Goal: Information Seeking & Learning: Check status

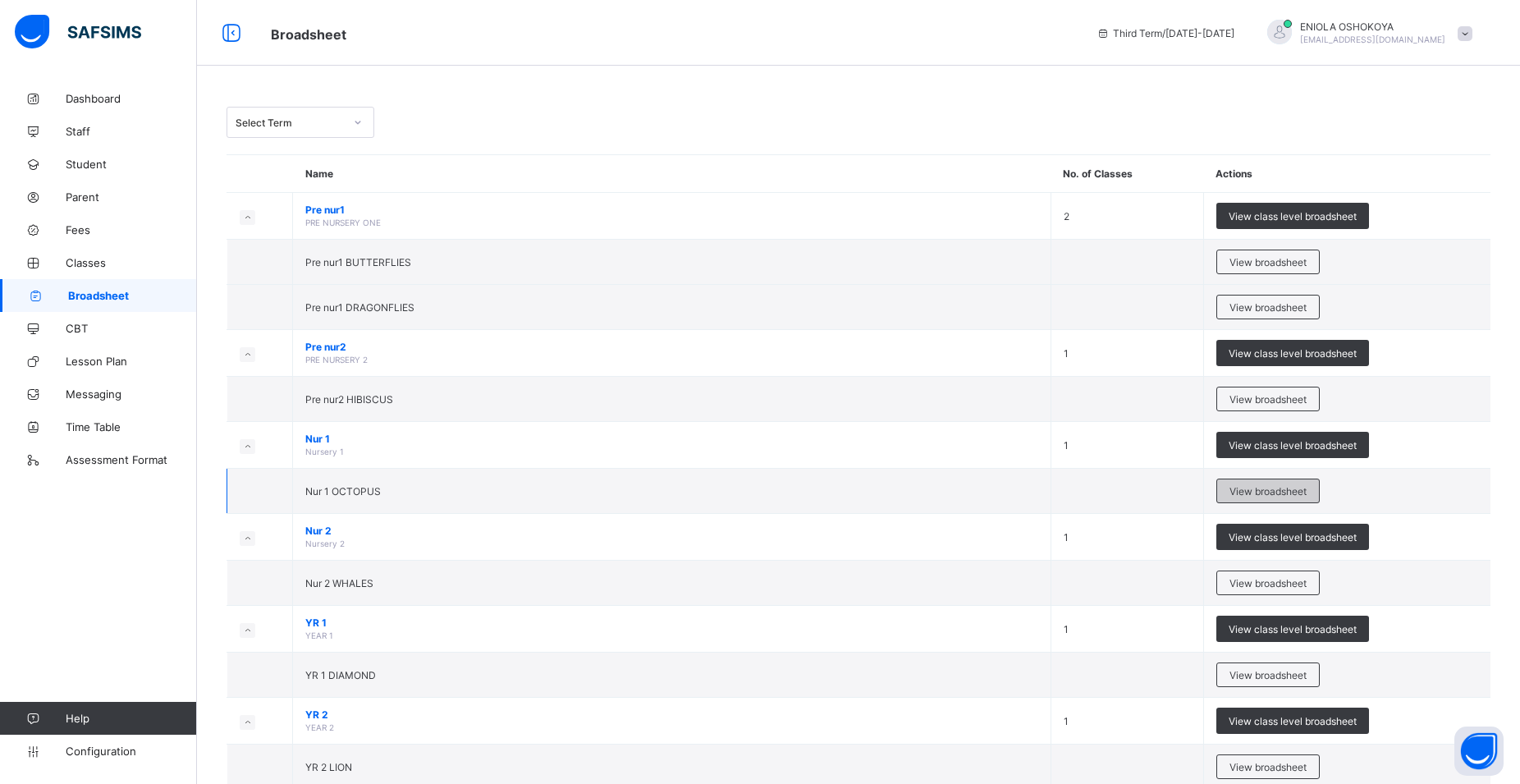
click at [1307, 489] on span "View broadsheet" at bounding box center [1267, 491] width 78 height 13
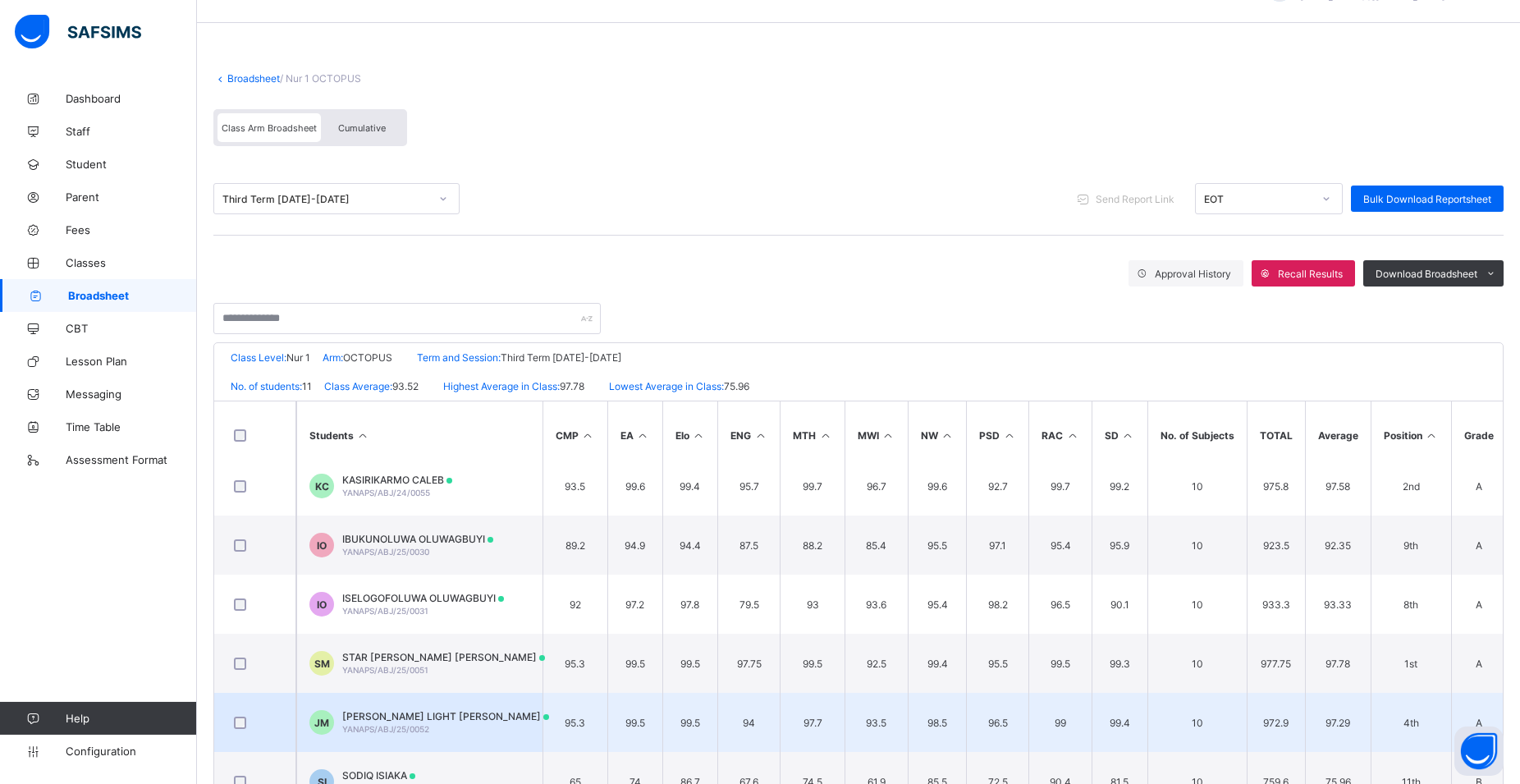
scroll to position [84, 0]
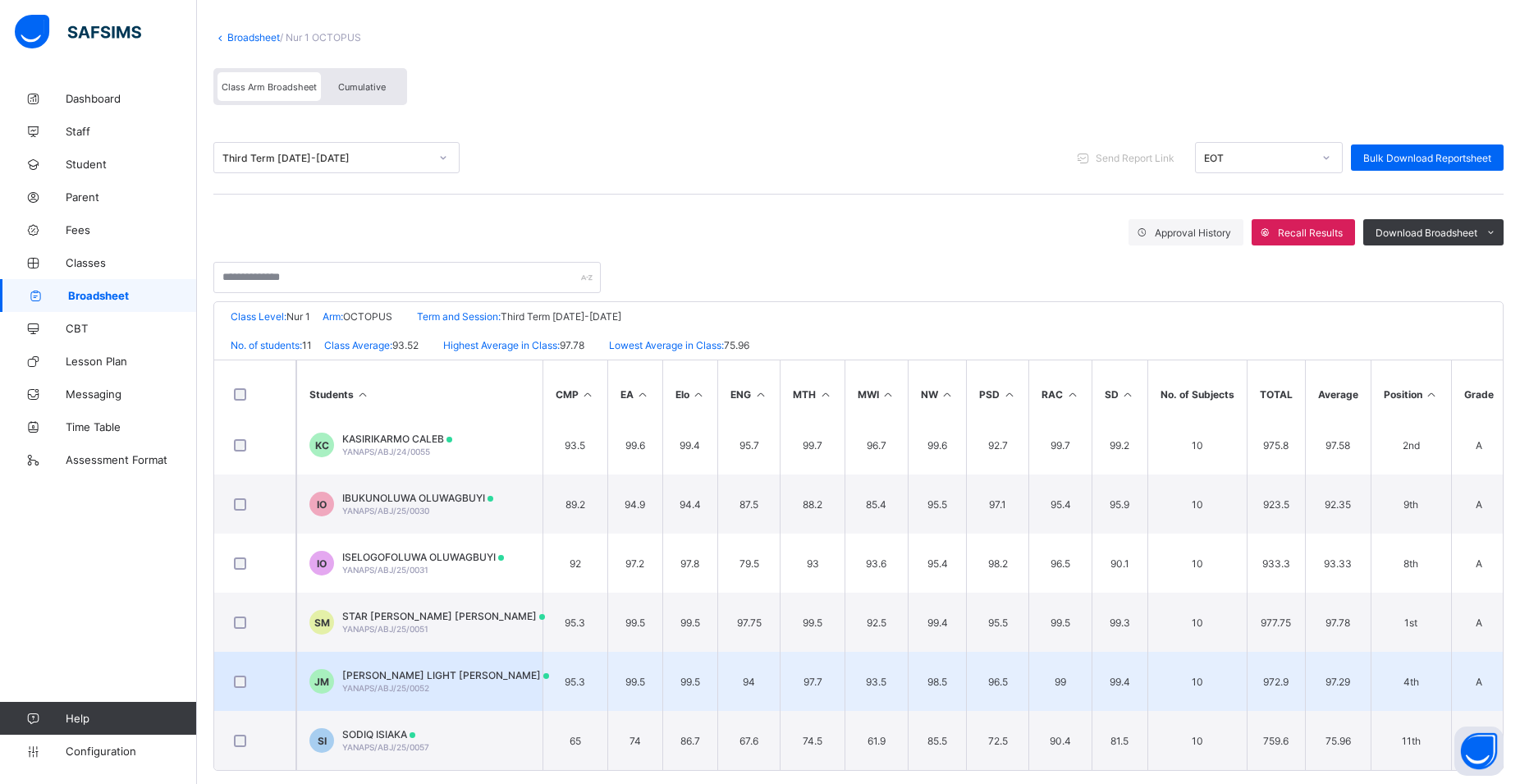
click at [435, 685] on div "JUANNA IFEOMA LIGHT MOLOKWU YANAPS/ABJ/25/0052" at bounding box center [445, 681] width 207 height 25
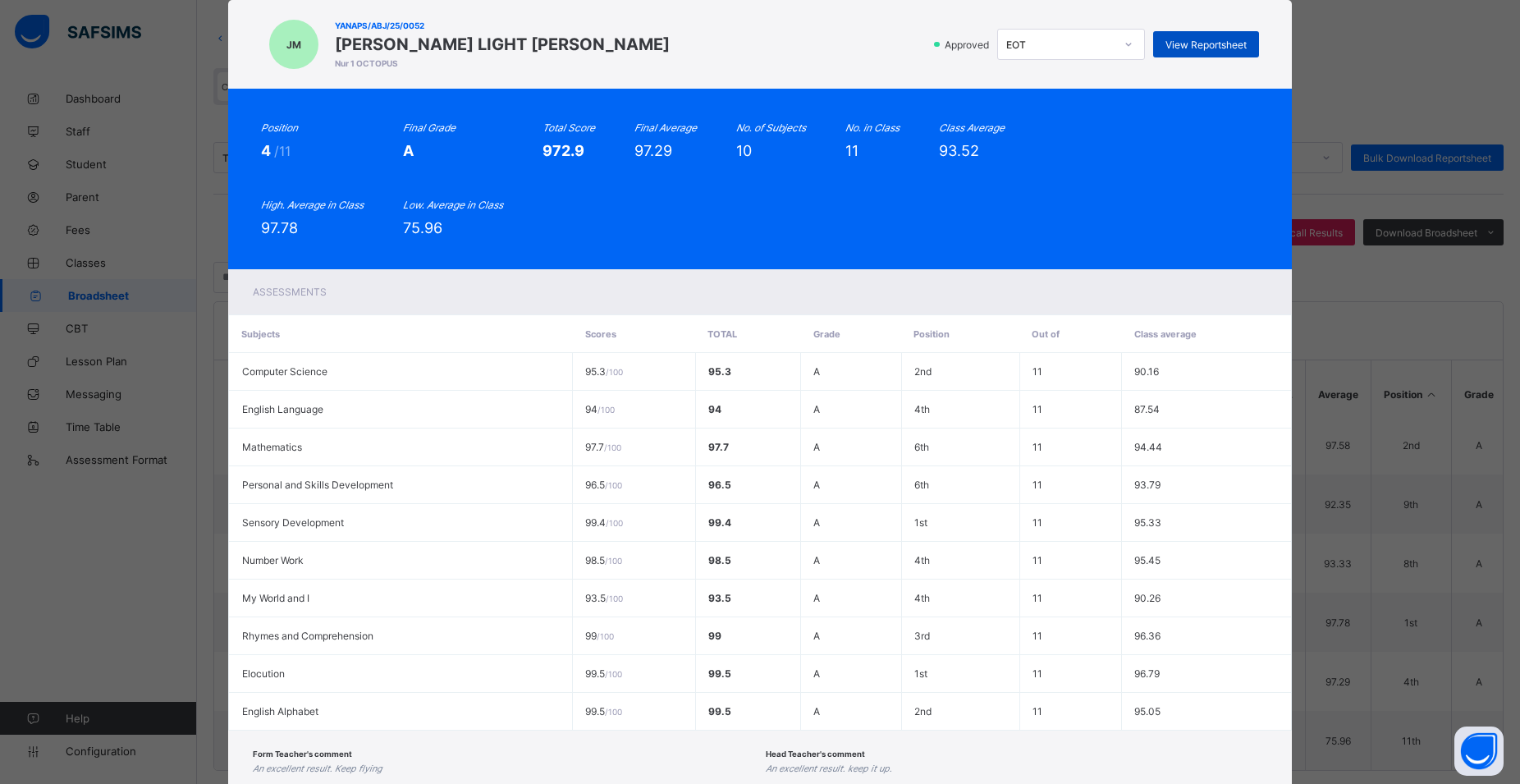
scroll to position [74, 0]
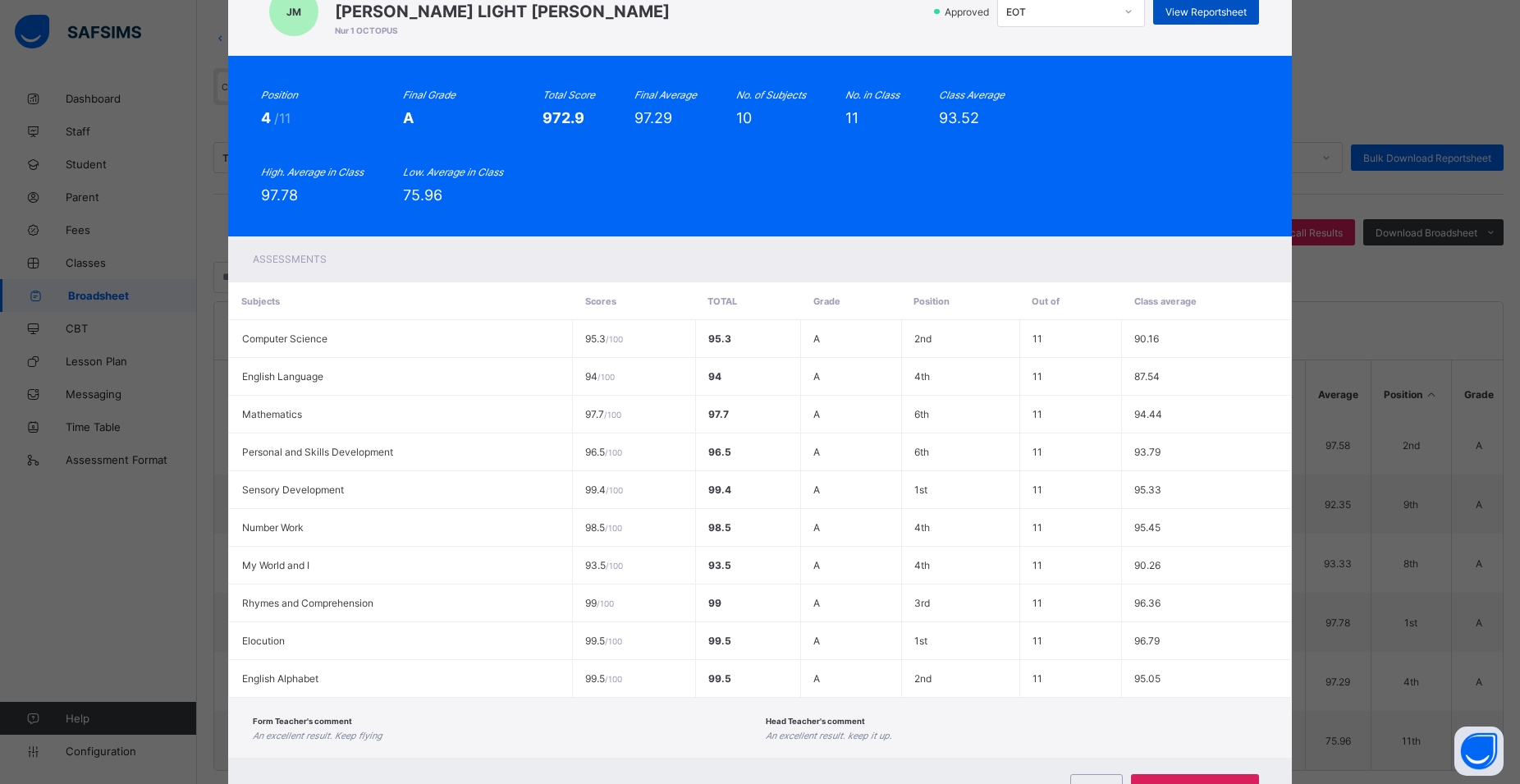
click at [1215, 25] on div "View Reportsheet" at bounding box center [1206, 11] width 106 height 26
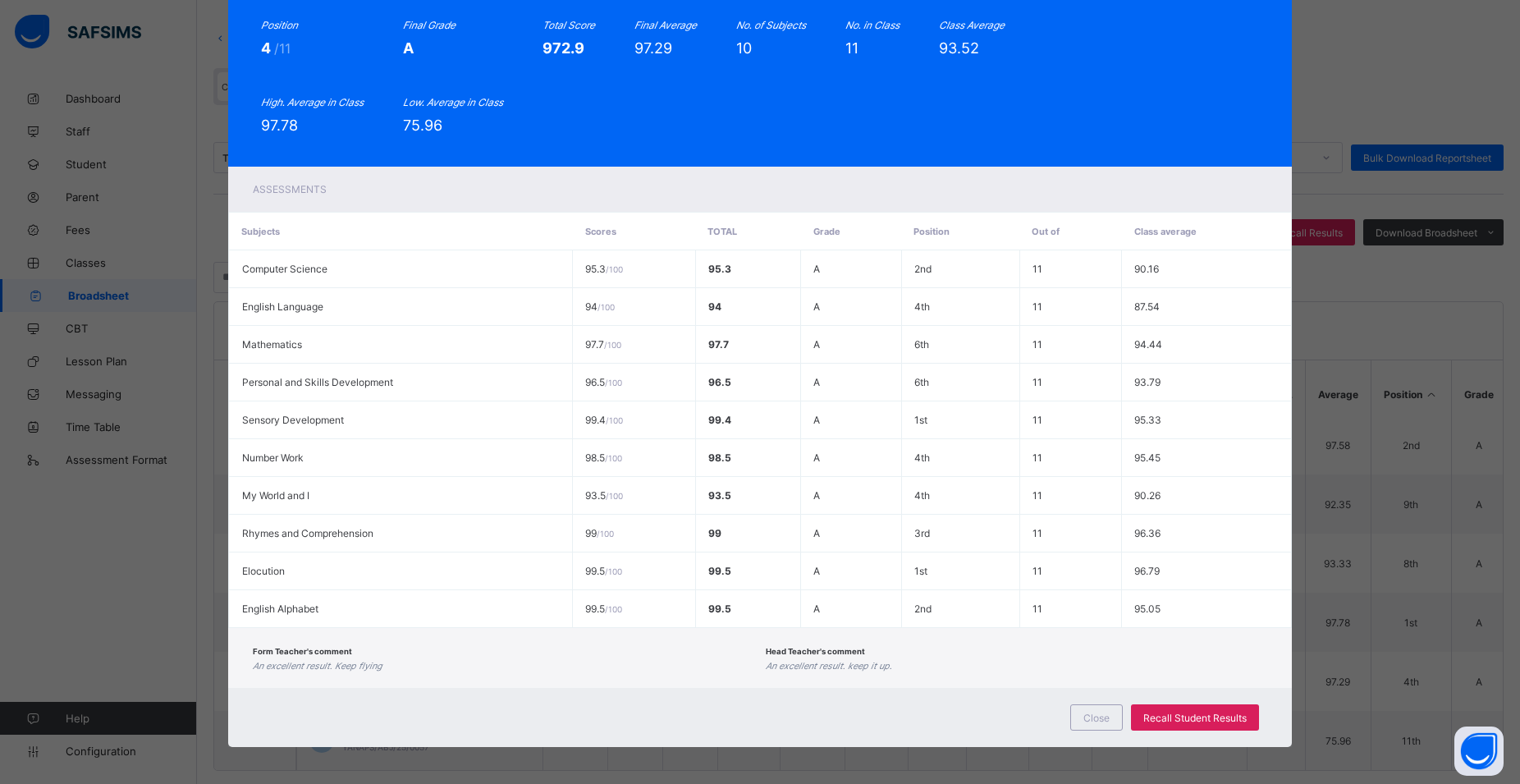
scroll to position [148, 0]
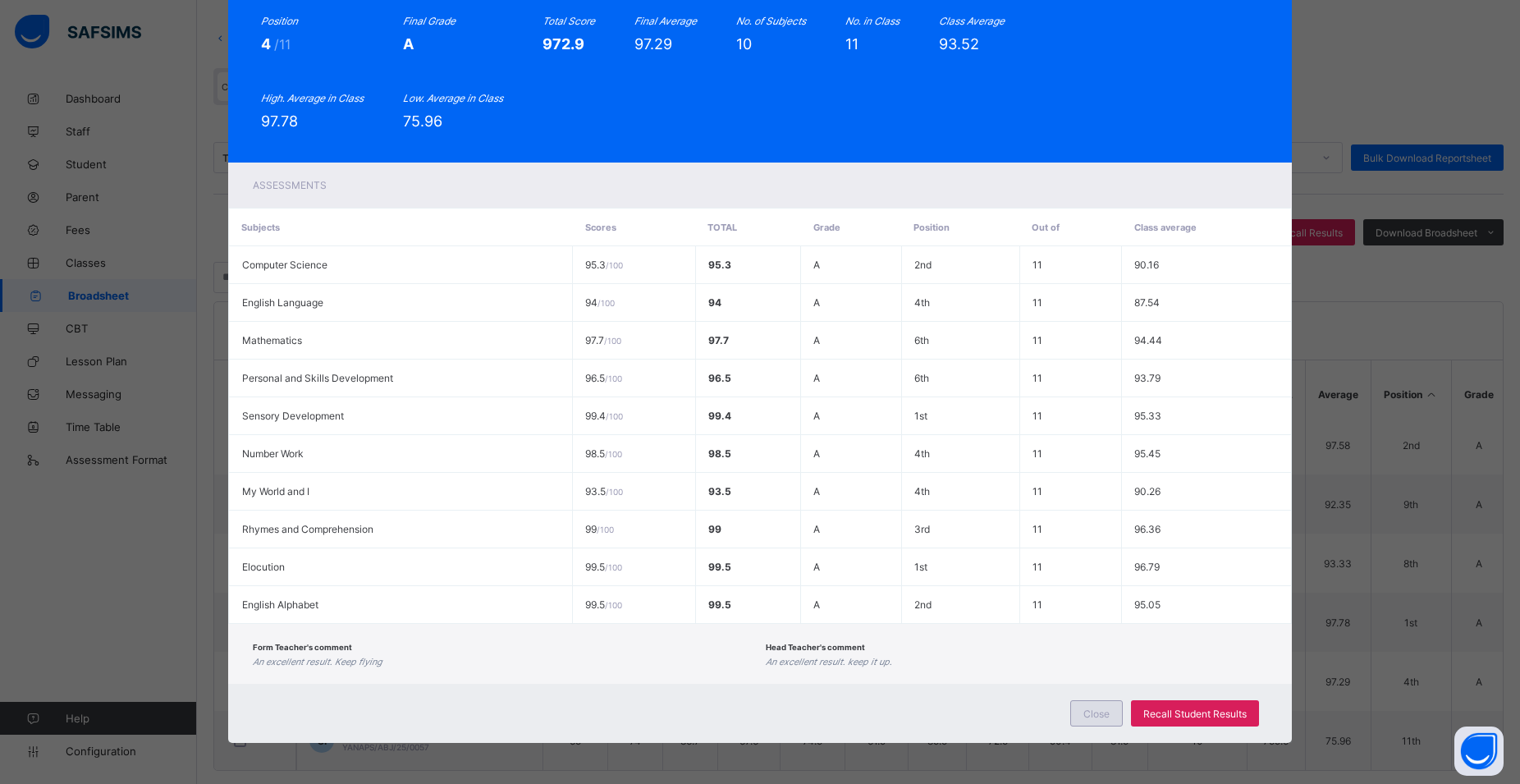
click at [1072, 712] on div "Close" at bounding box center [1097, 713] width 53 height 26
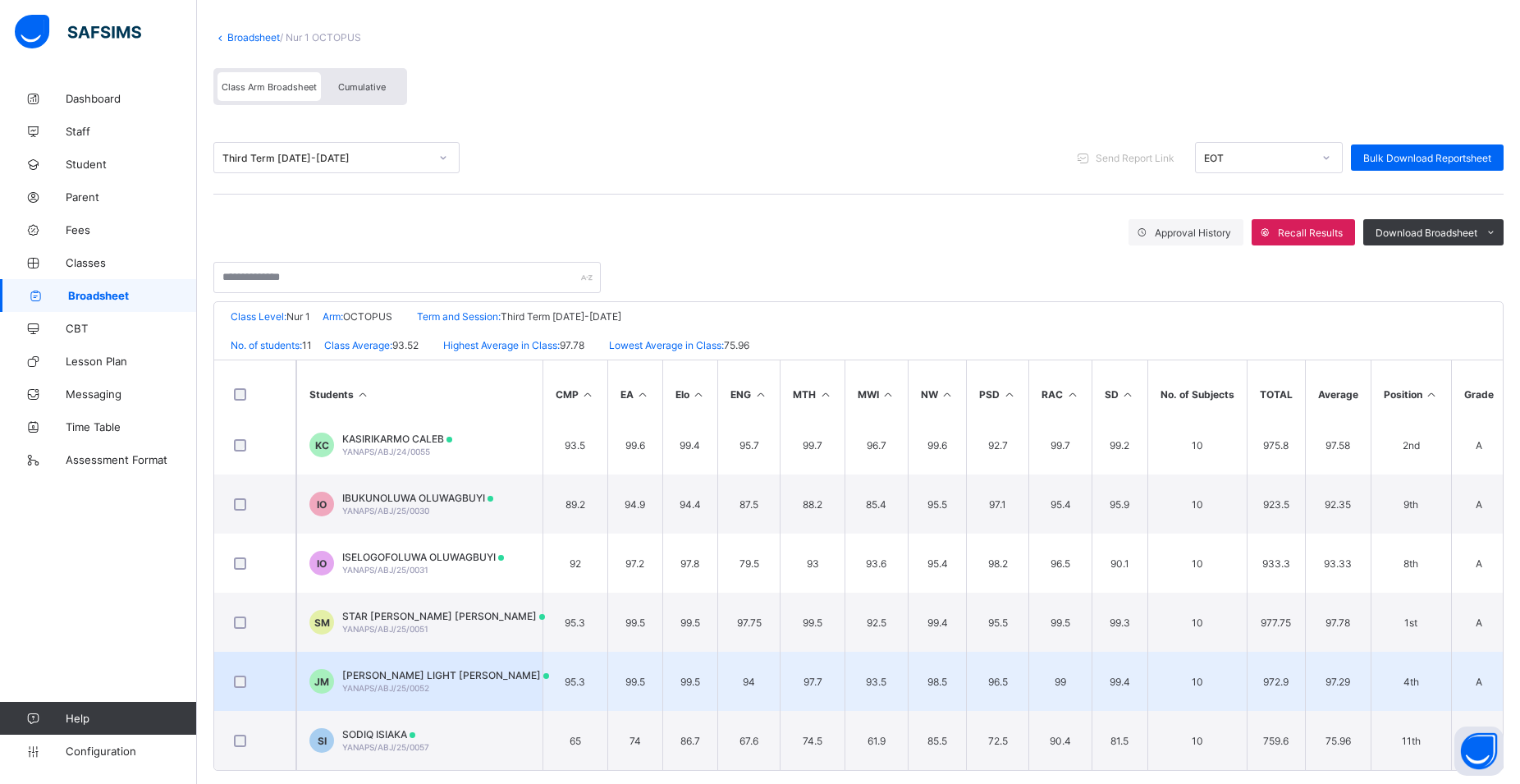
scroll to position [103, 0]
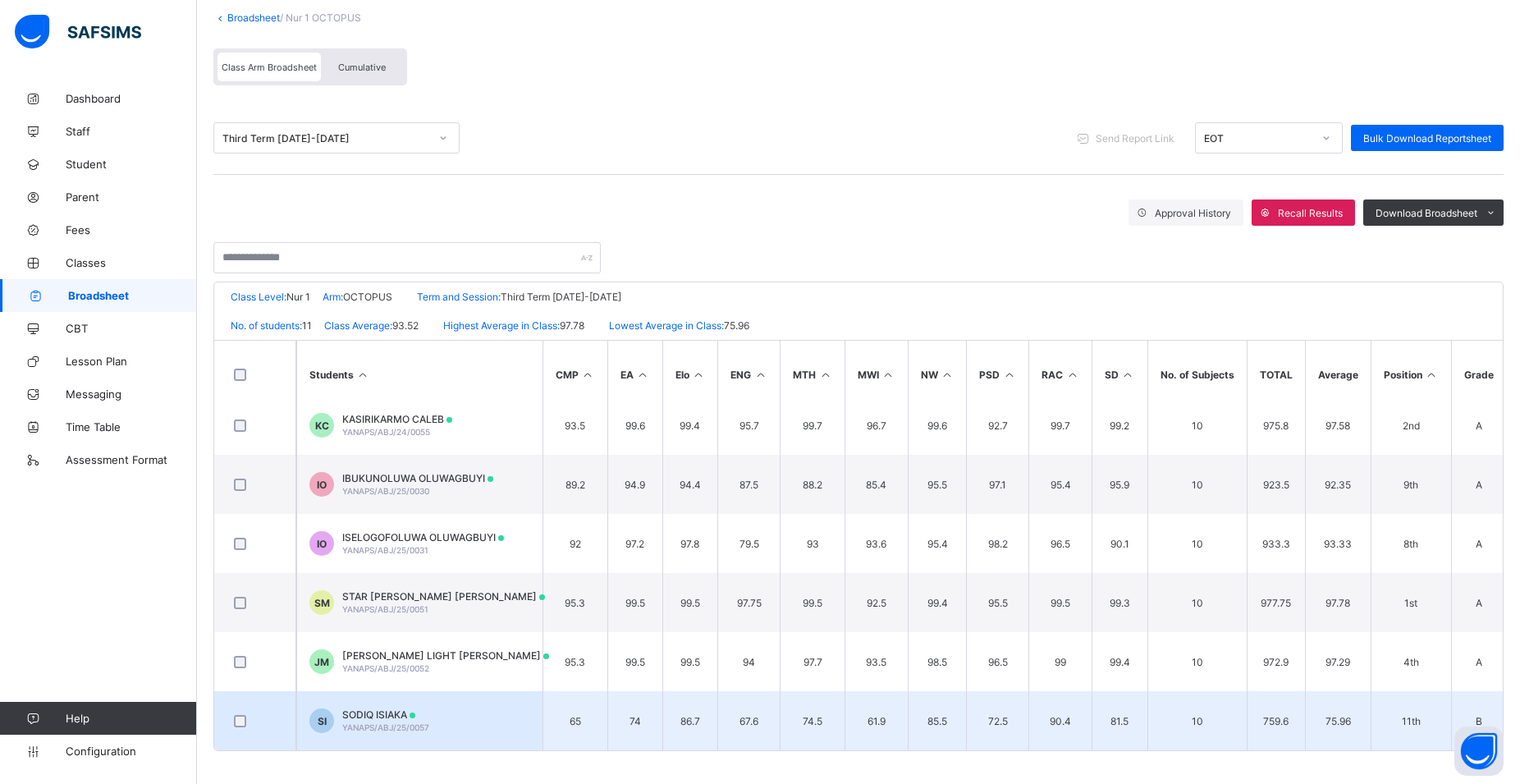
click at [388, 706] on td "SI SODIQ ISIAKA YANAPS/ABJ/25/0057" at bounding box center [419, 720] width 246 height 59
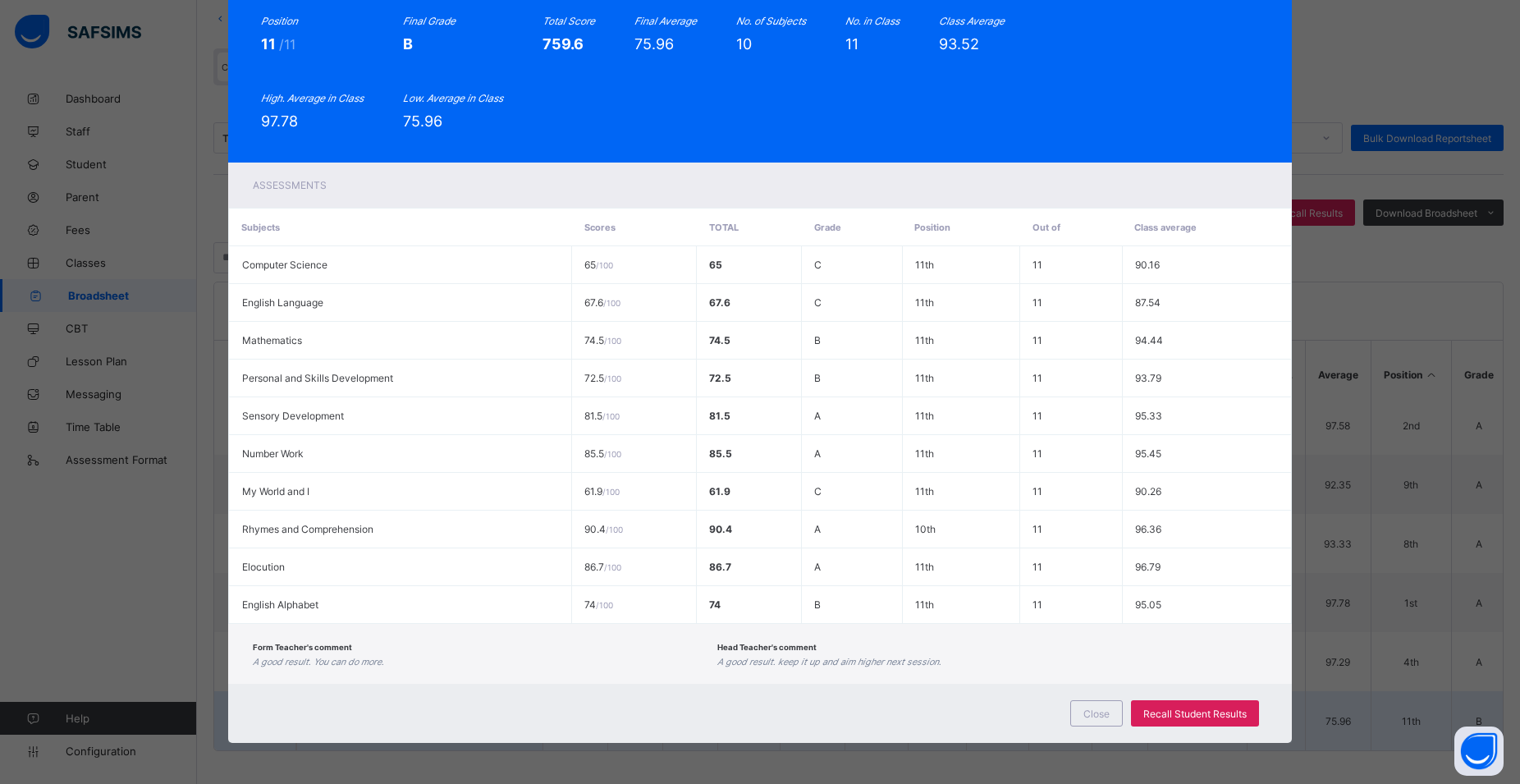
click at [388, 706] on div "Close Recall Student Results" at bounding box center [760, 713] width 1064 height 59
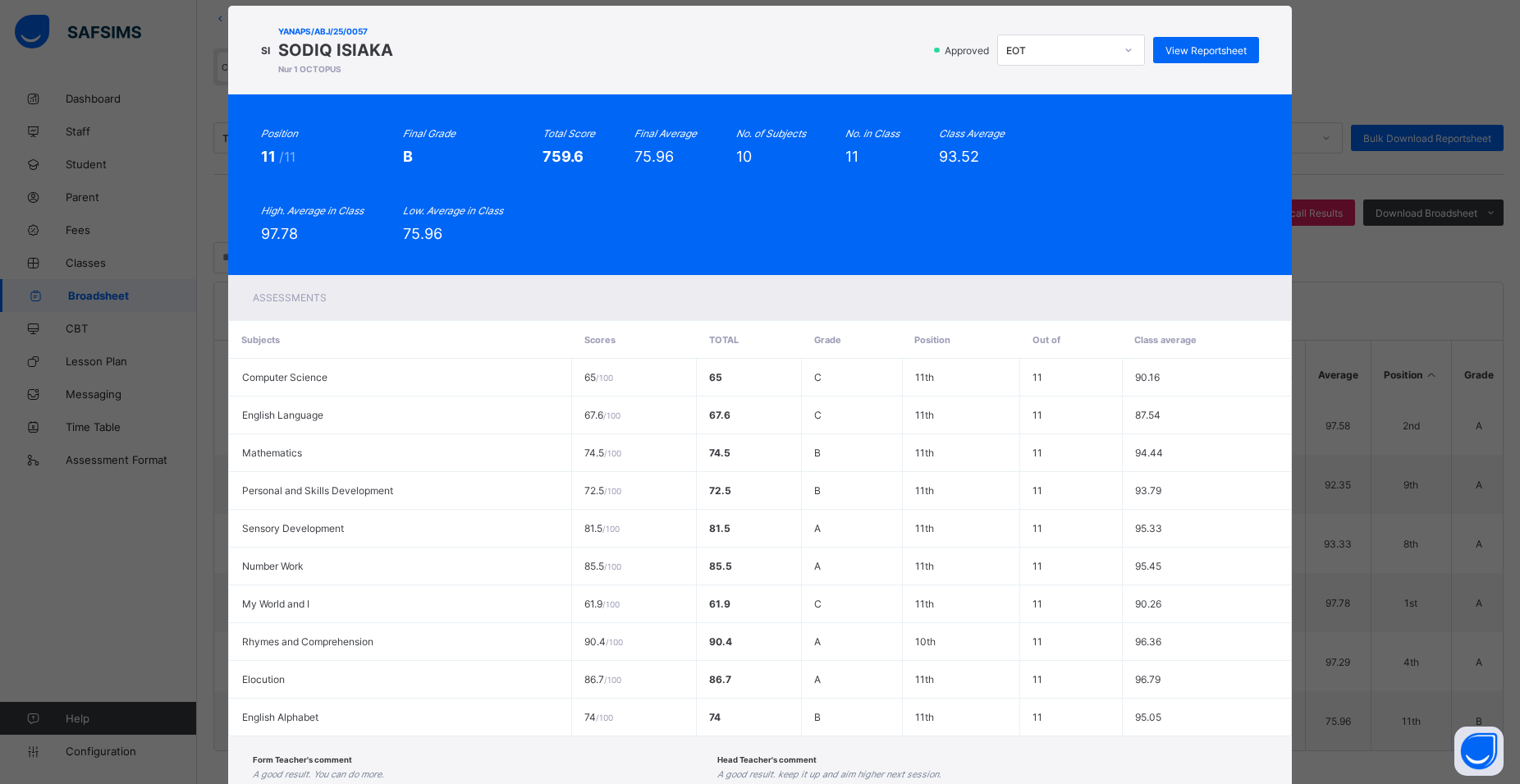
scroll to position [0, 0]
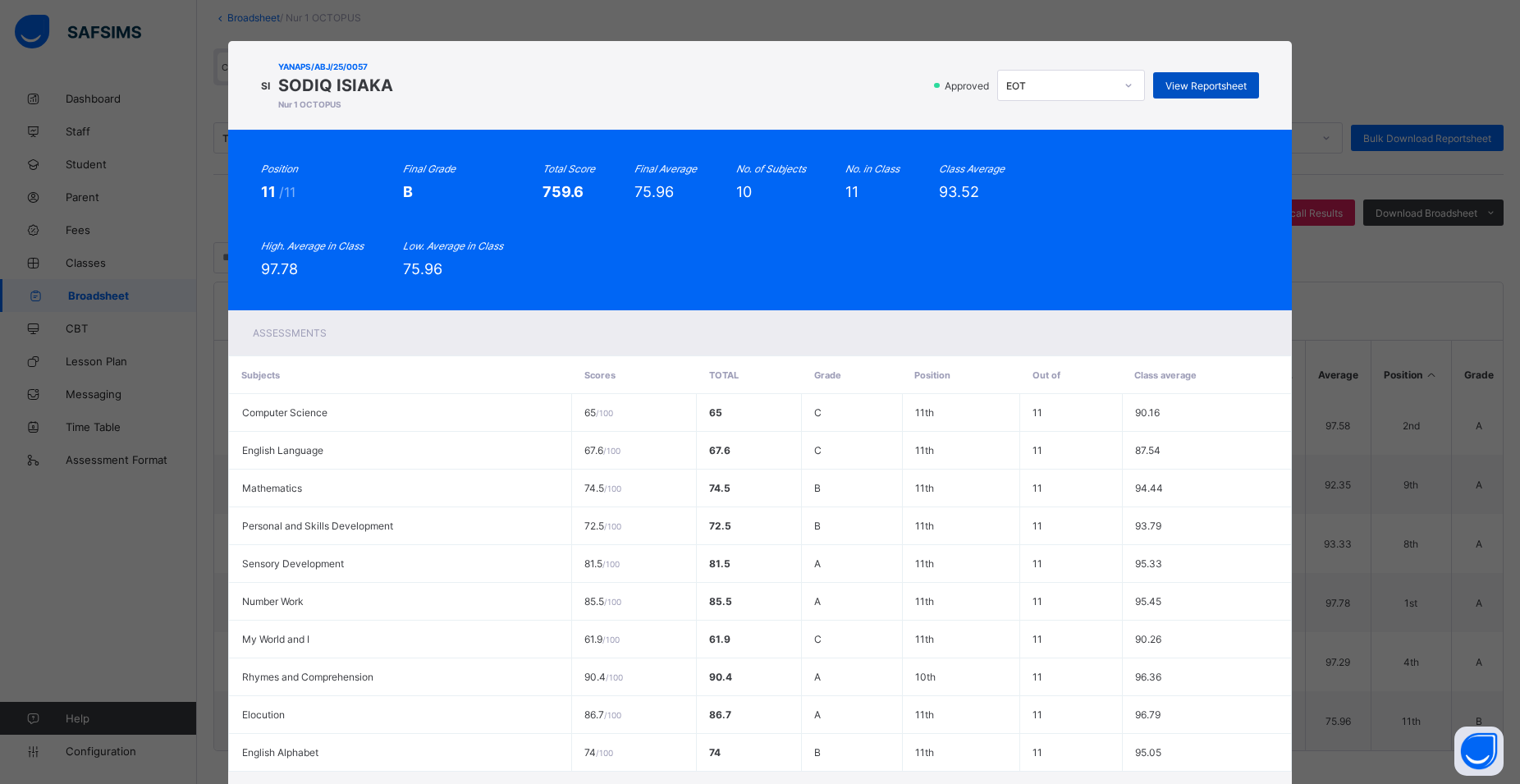
click at [1160, 76] on div "View Reportsheet" at bounding box center [1206, 85] width 106 height 26
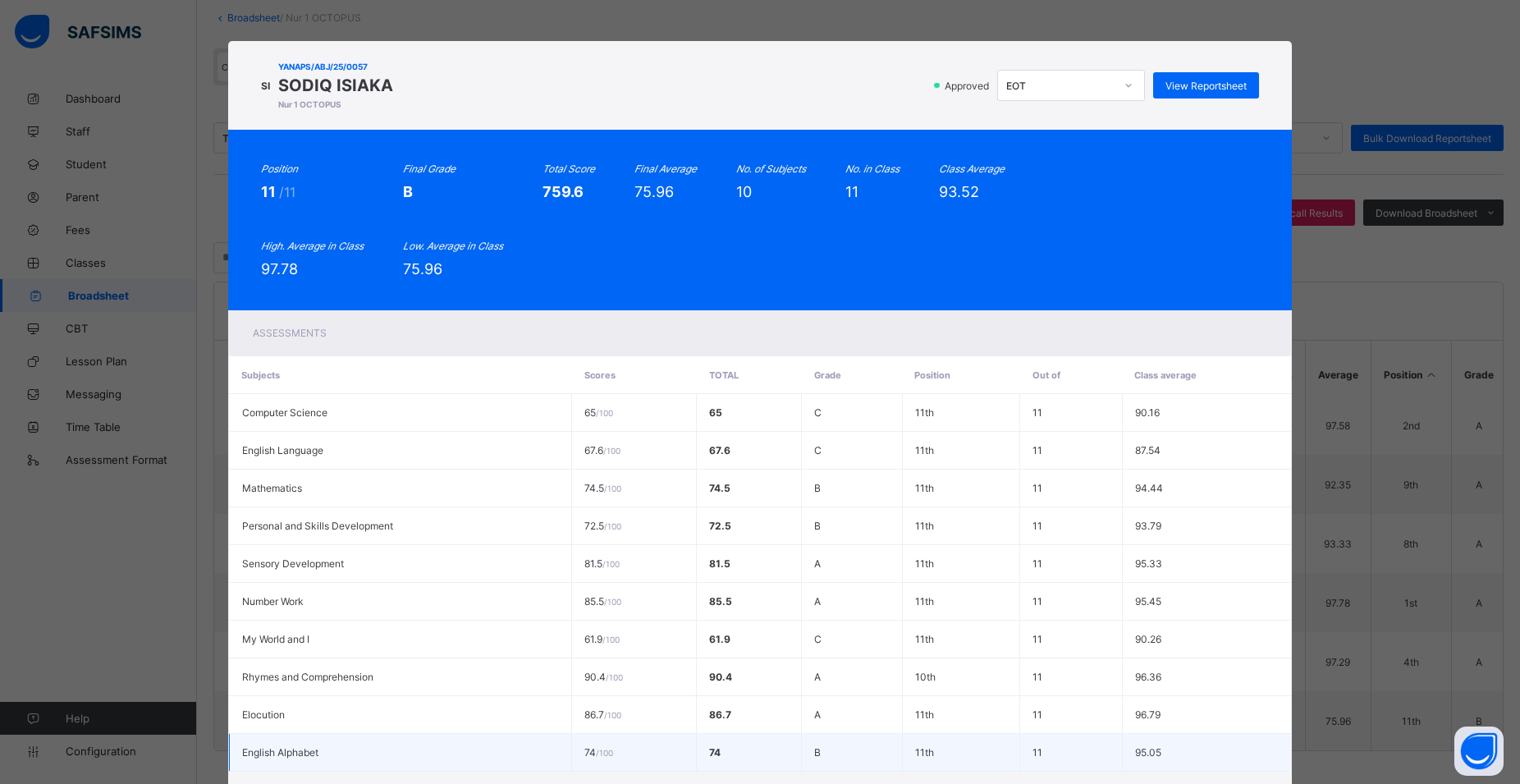
scroll to position [148, 0]
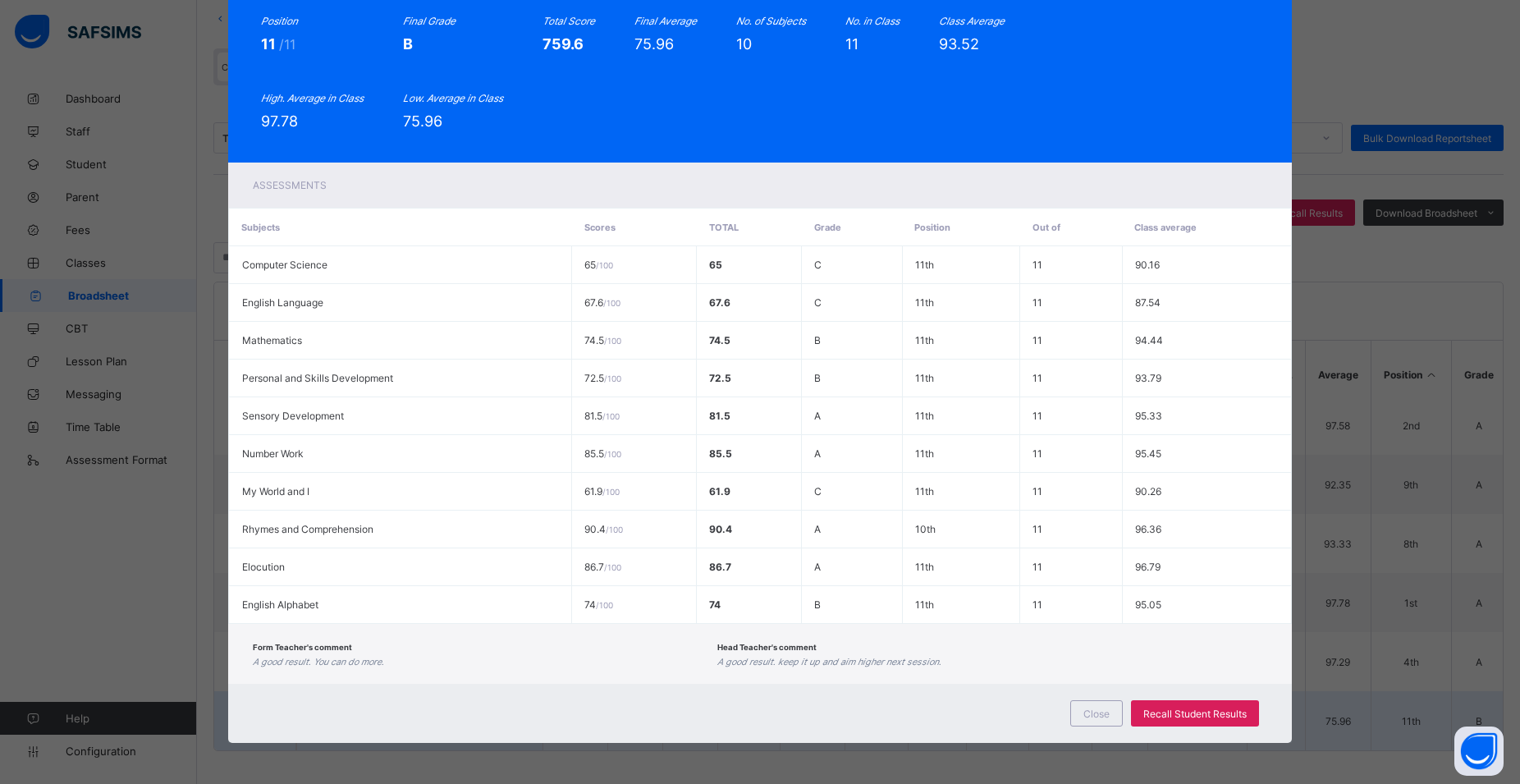
click at [1090, 709] on span "Close" at bounding box center [1096, 714] width 26 height 13
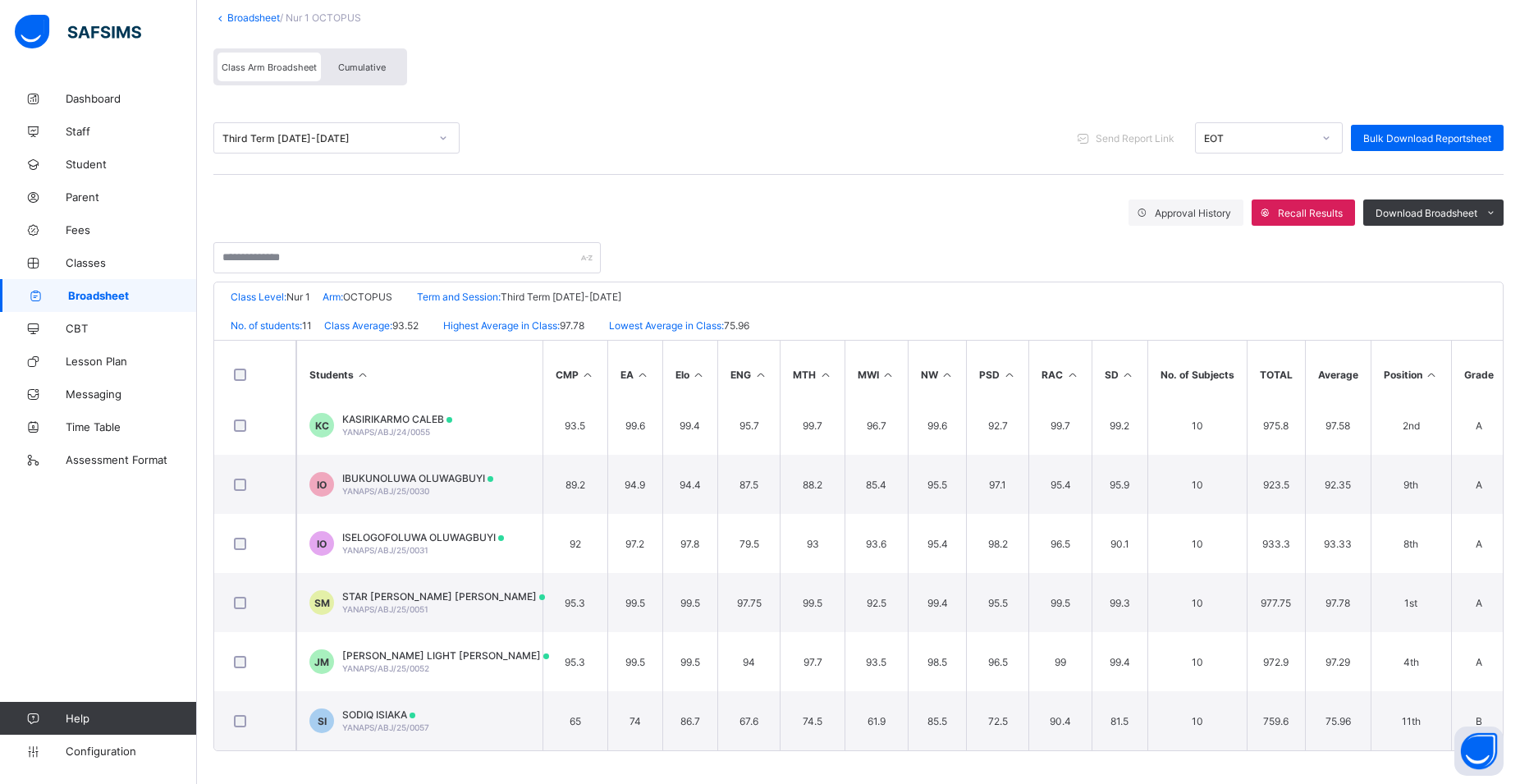
click at [131, 301] on span "Broadsheet" at bounding box center [132, 295] width 129 height 13
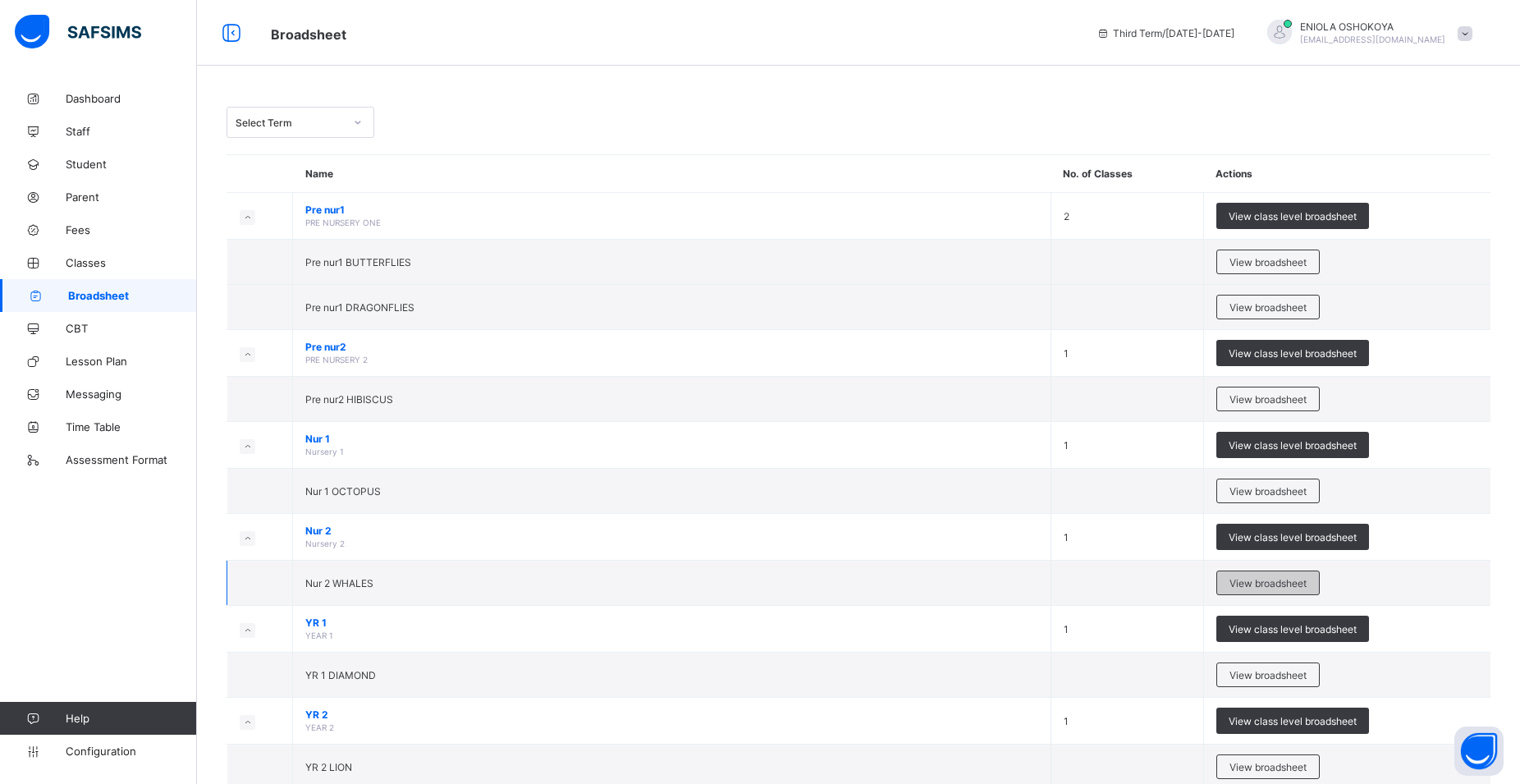
click at [1307, 583] on span "View broadsheet" at bounding box center [1267, 583] width 78 height 13
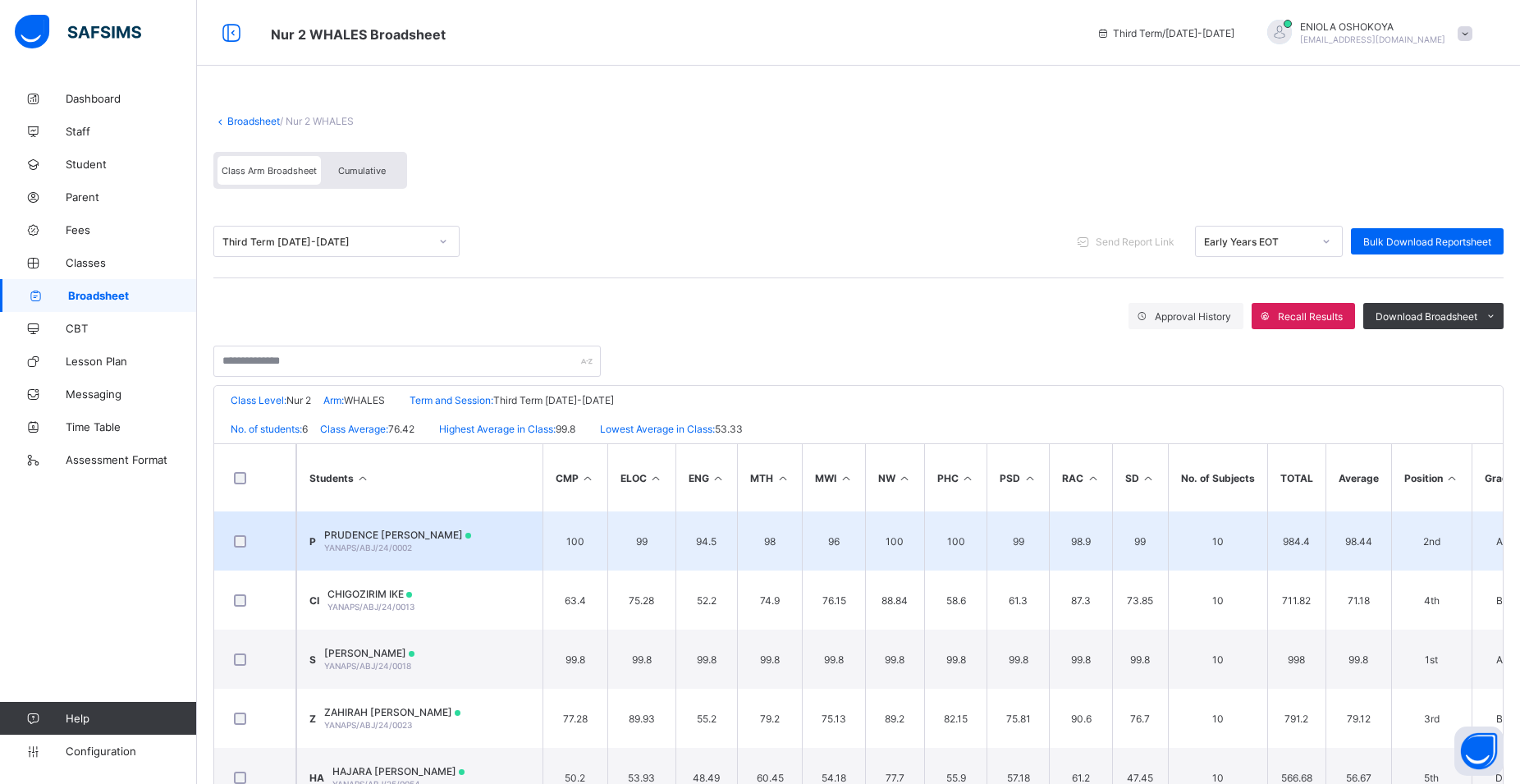
click at [423, 552] on td "P PRUDENCE KELVIN YANAPS/ABJ/24/0002" at bounding box center [419, 541] width 246 height 59
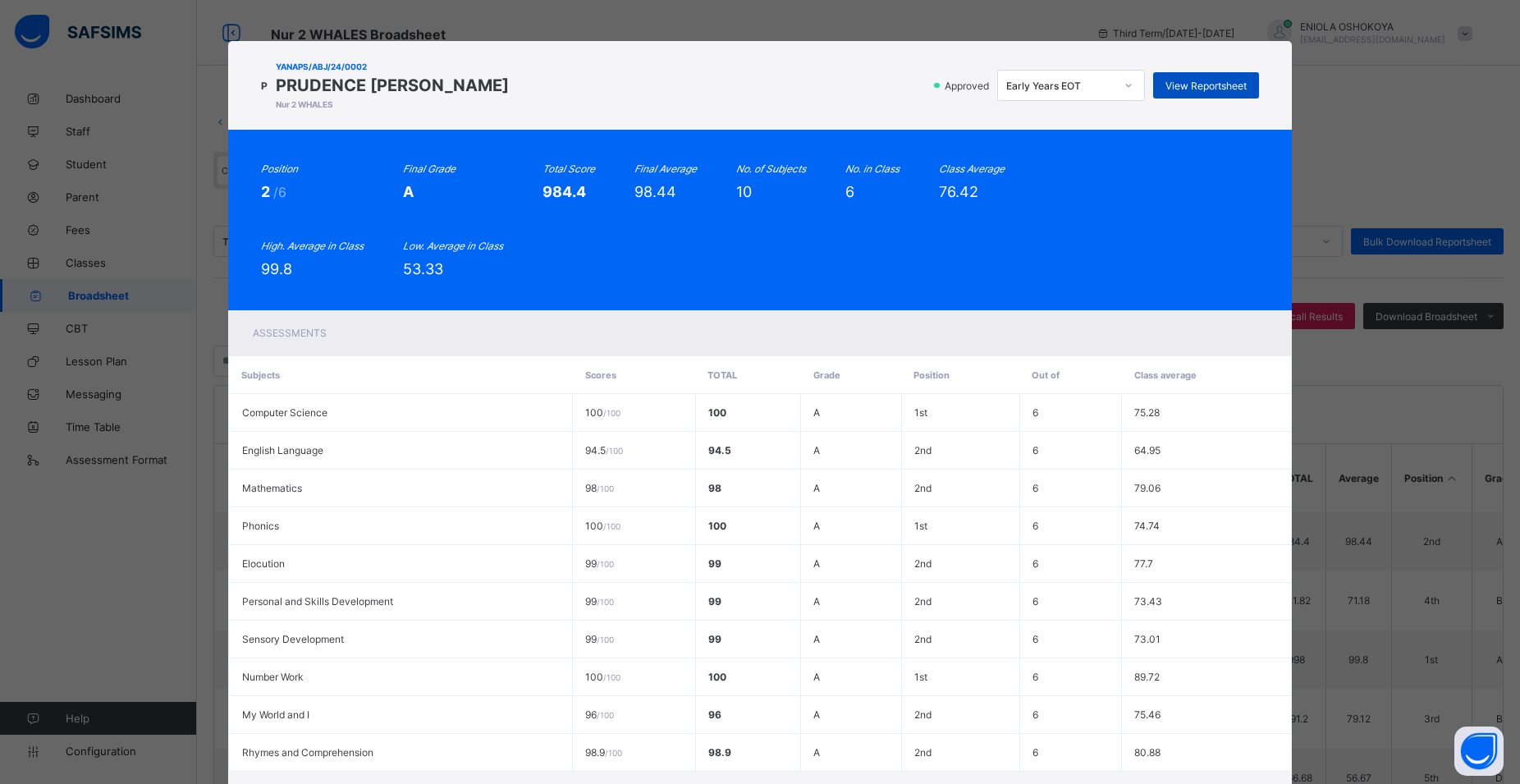
click at [1203, 88] on span "View Reportsheet" at bounding box center [1205, 86] width 81 height 13
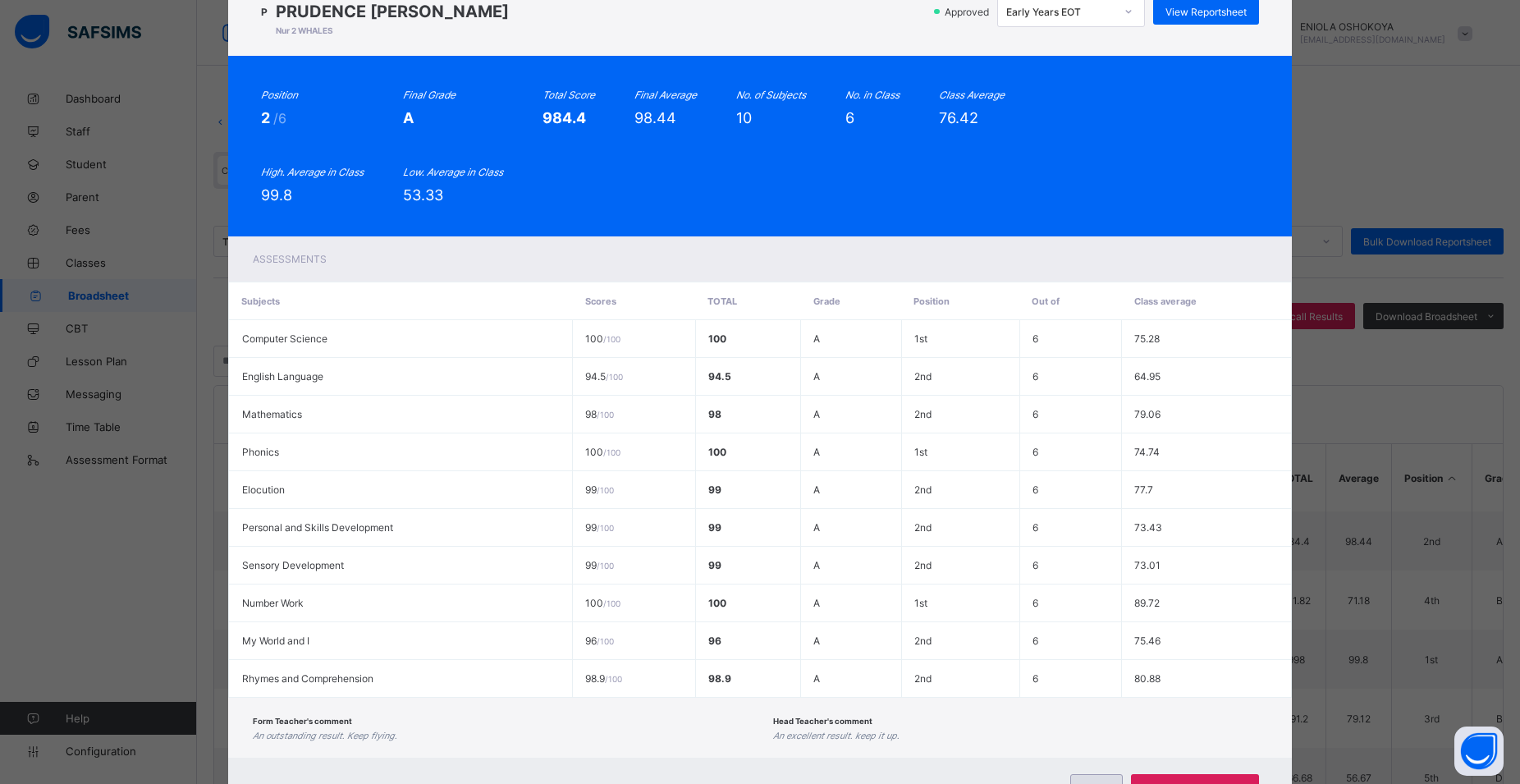
click at [1088, 776] on div "Close" at bounding box center [1097, 787] width 53 height 26
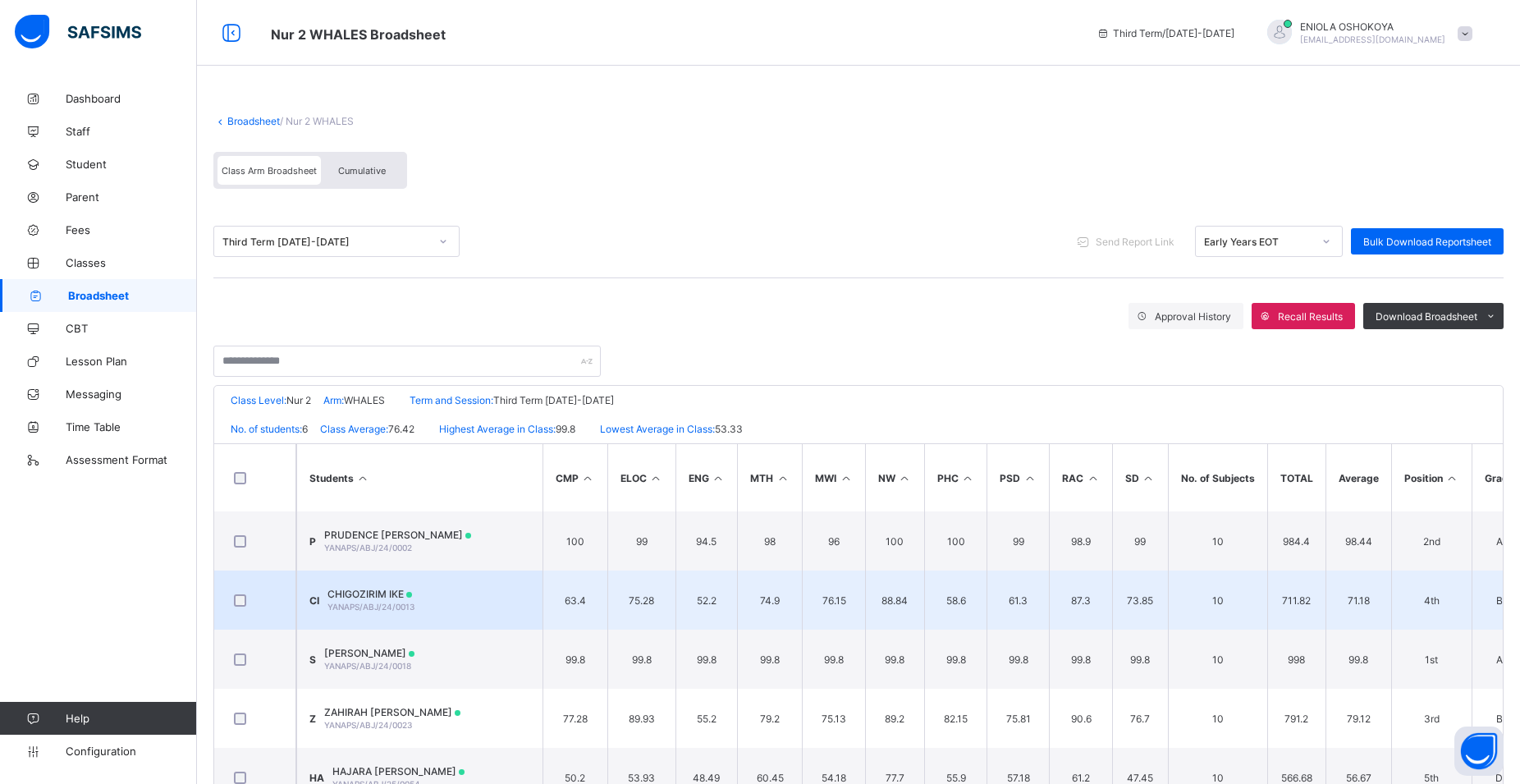
click at [389, 588] on span "CHIGOZIRIM IKE" at bounding box center [370, 593] width 87 height 13
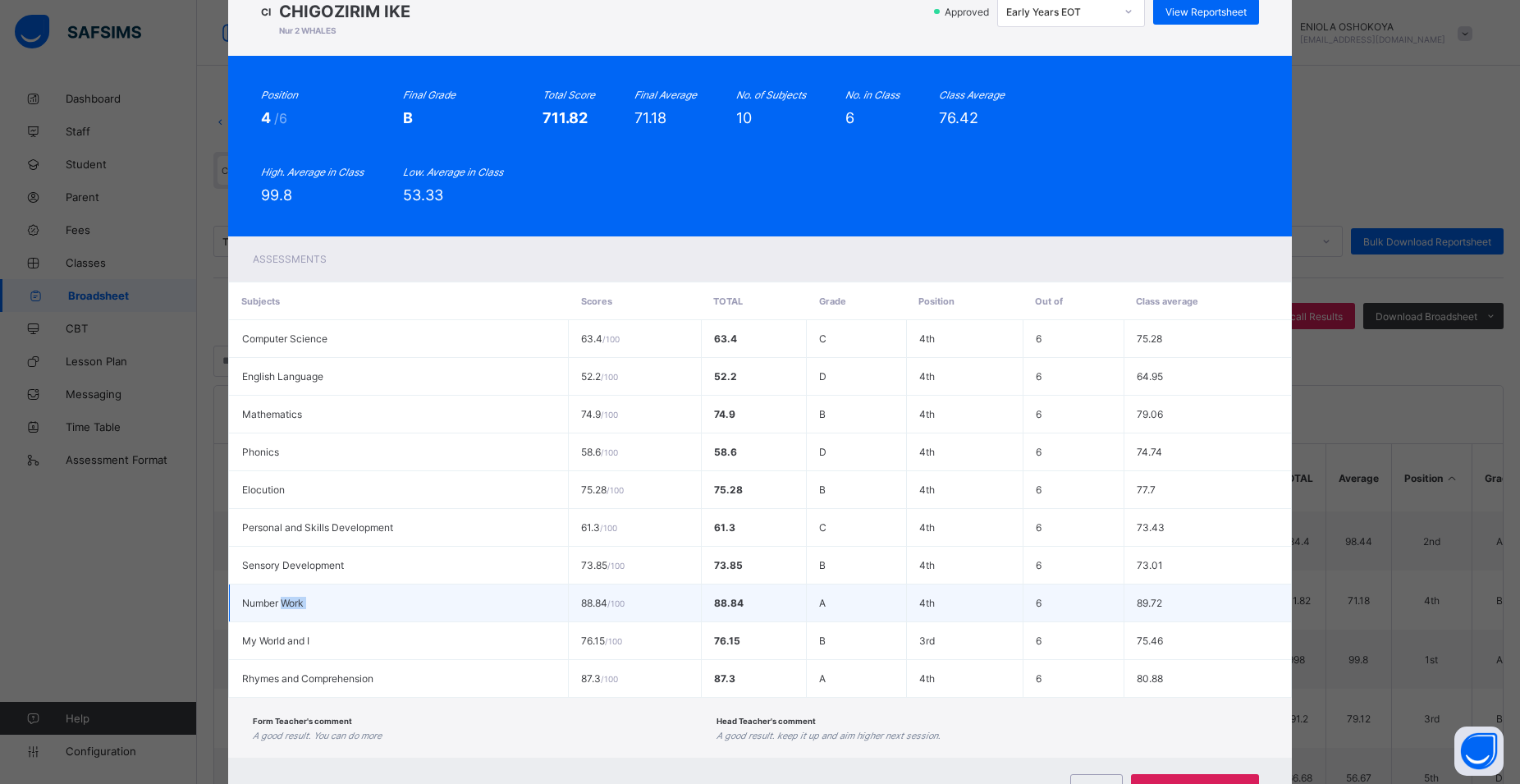
click at [389, 587] on td "Number Work" at bounding box center [398, 603] width 339 height 37
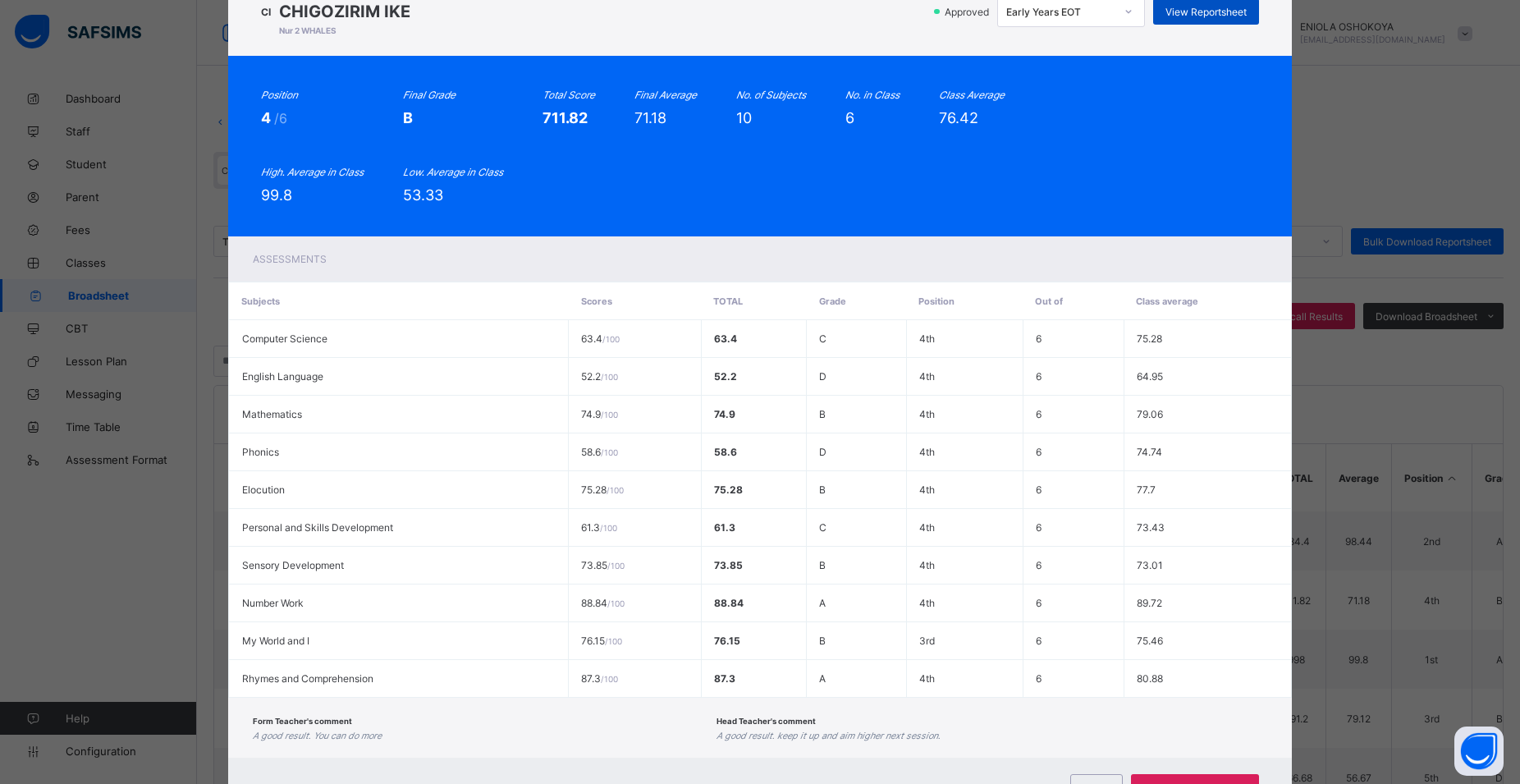
click at [1195, 10] on span "View Reportsheet" at bounding box center [1205, 12] width 81 height 13
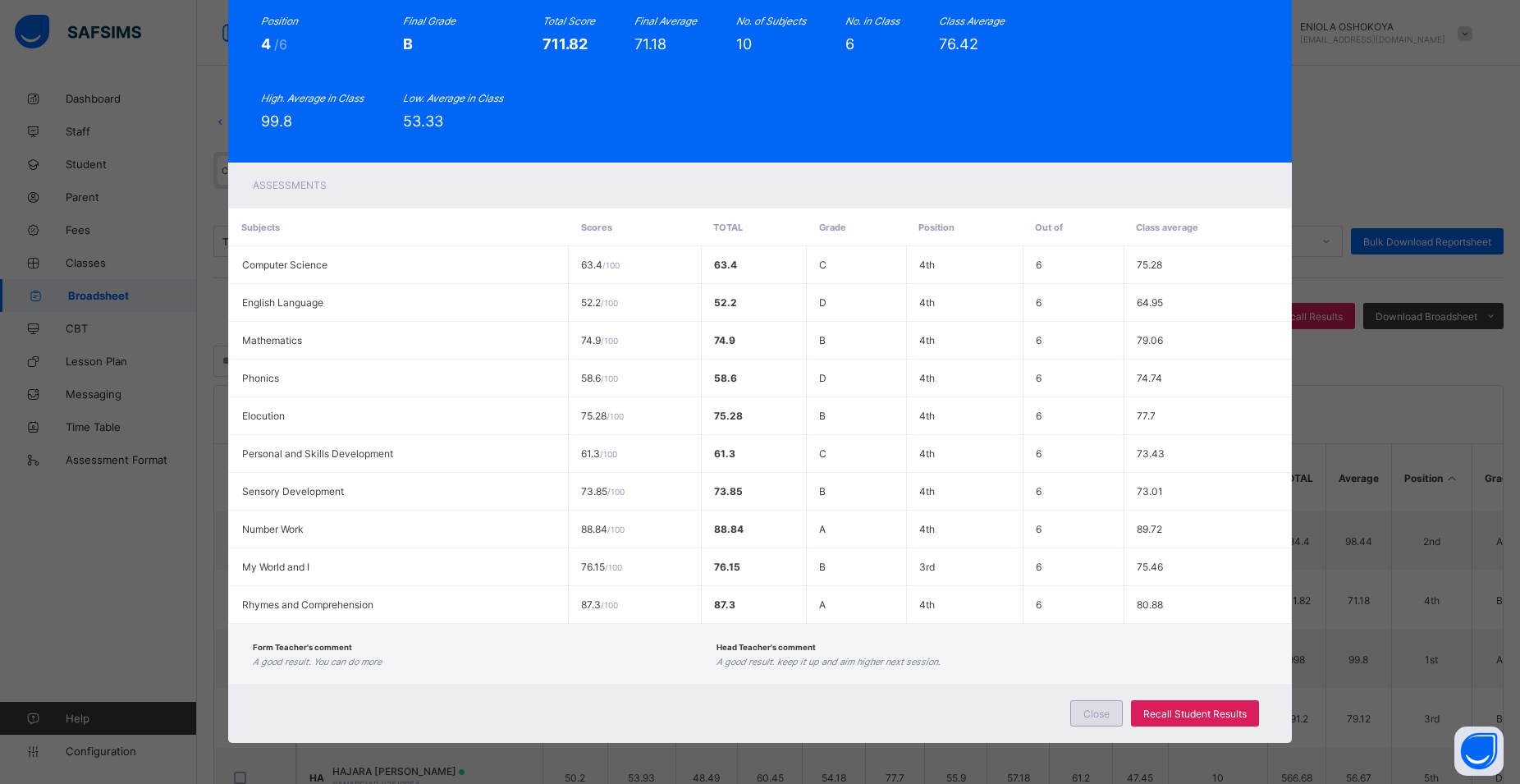
click at [1104, 708] on span "Close" at bounding box center [1096, 714] width 26 height 13
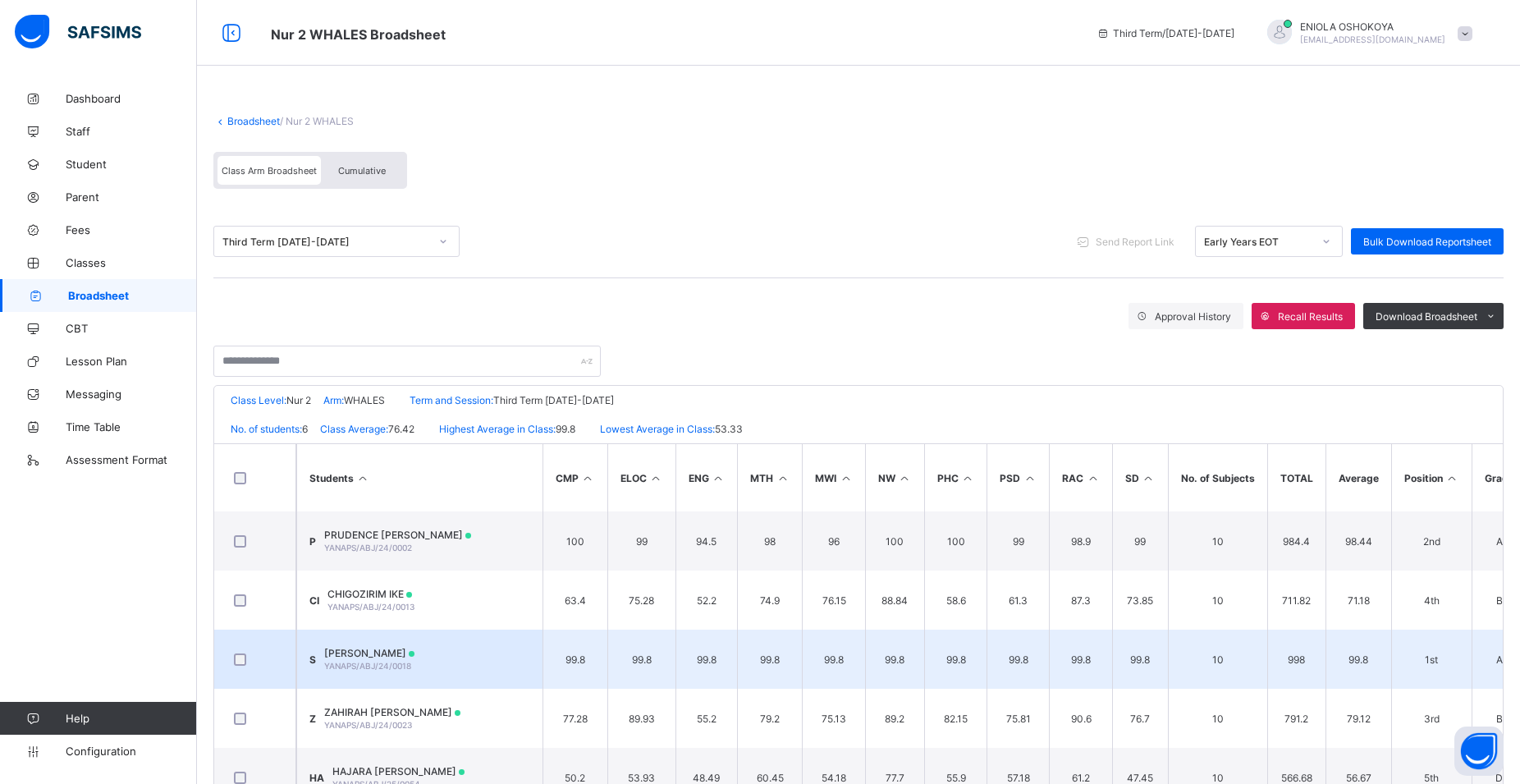
click at [334, 650] on div "S SALMA AMINA OGWUCHE YANAPS/ABJ/24/0018" at bounding box center [361, 658] width 105 height 25
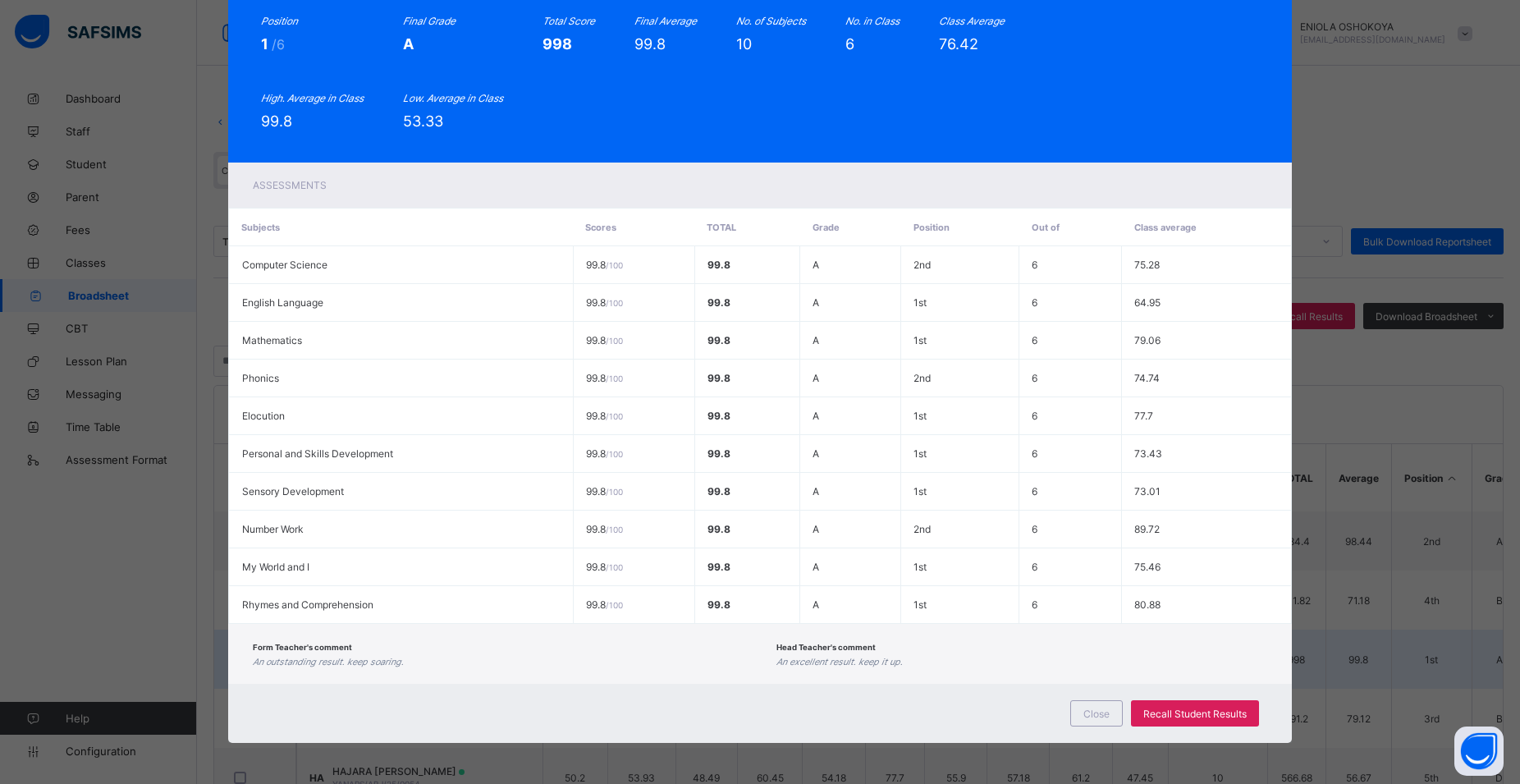
click at [334, 650] on span "Form Teacher's comment" at bounding box center [302, 647] width 99 height 9
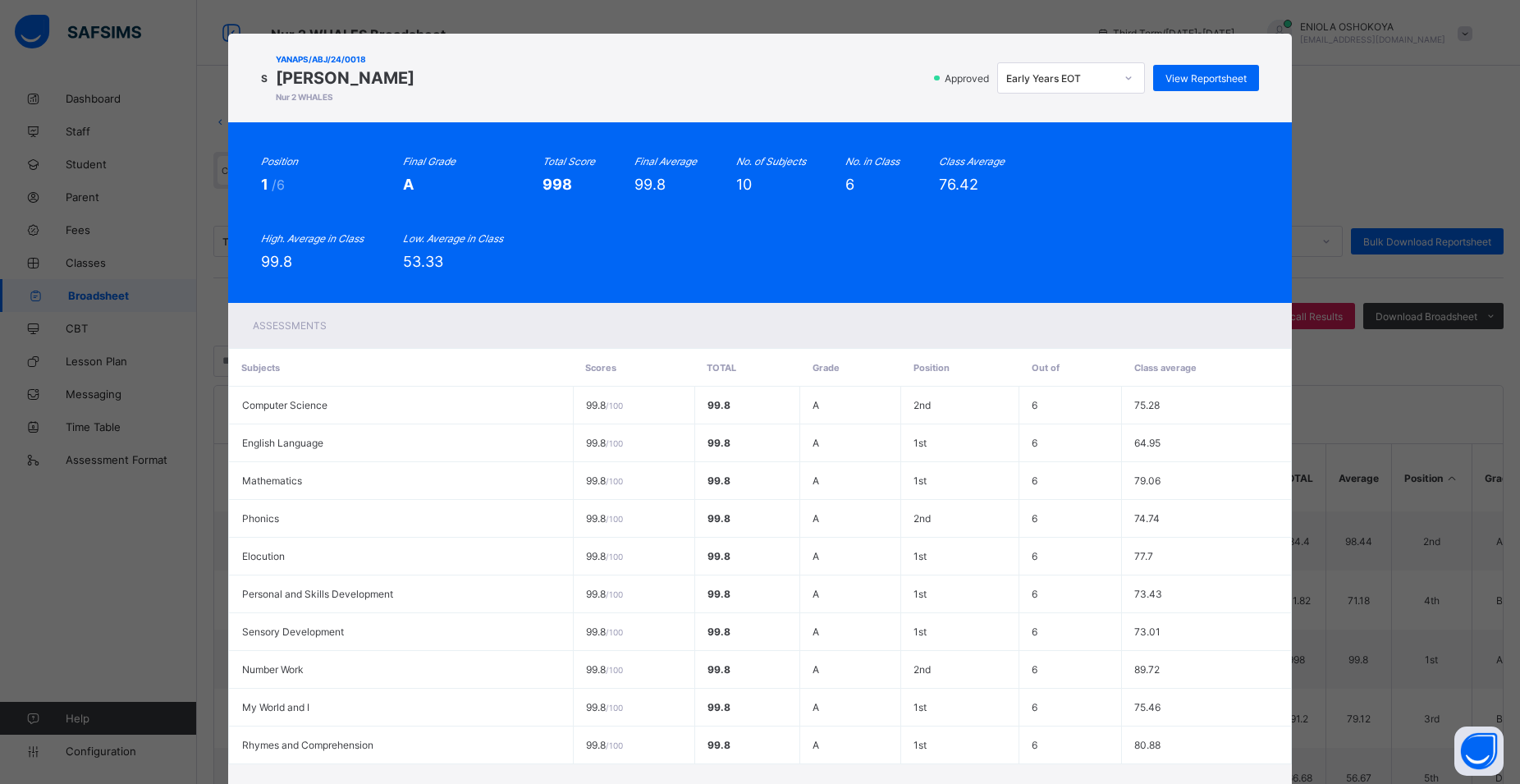
scroll to position [0, 0]
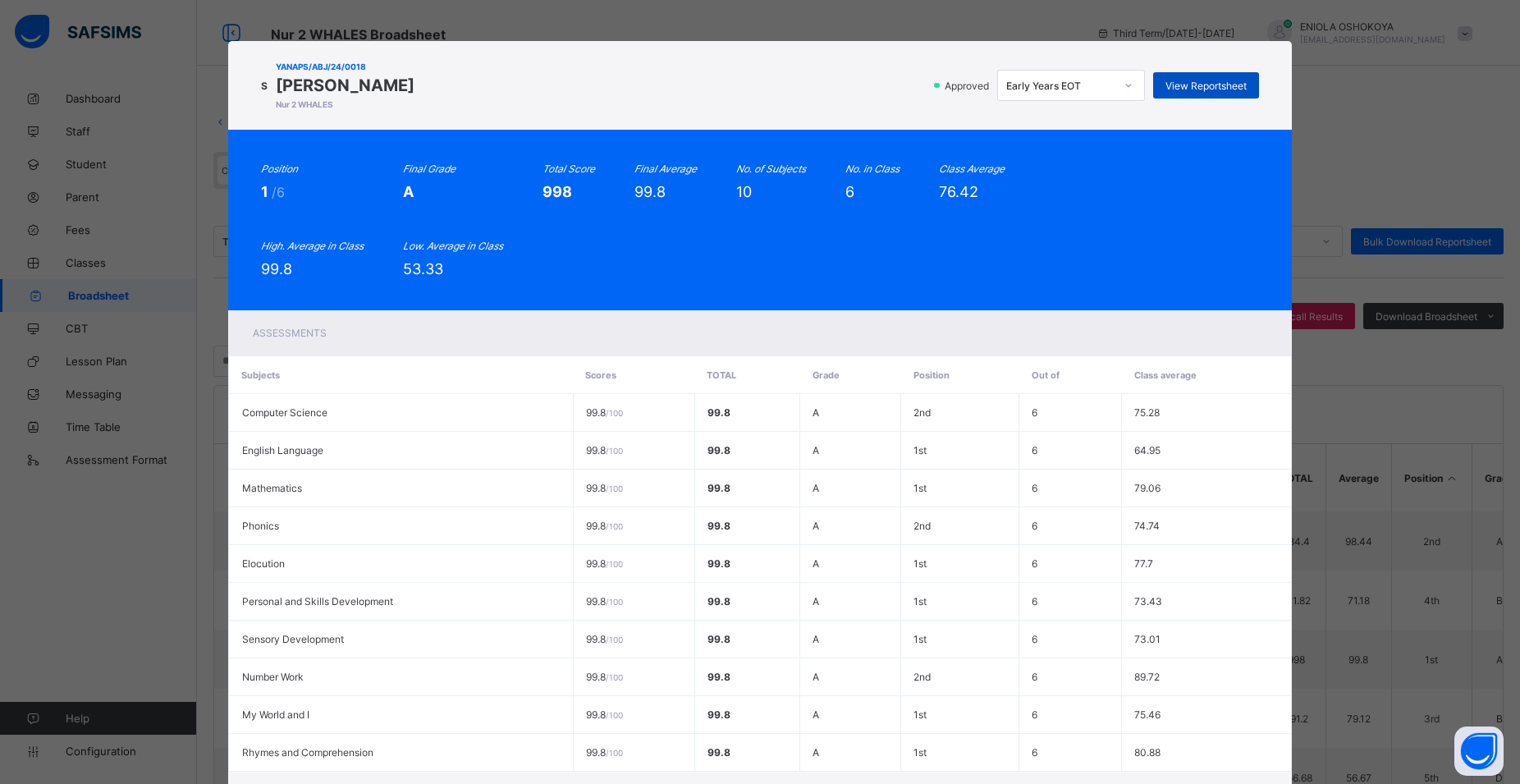
drag, startPoint x: 1231, startPoint y: 113, endPoint x: 1215, endPoint y: 96, distance: 23.3
click at [1228, 112] on div "S YANAPS/ABJ/24/0018 SALMA AMINA OGWUCHE Nur 2 WHALES Approved Early Years EOT …" at bounding box center [760, 466] width 1064 height 850
click at [1208, 81] on span "View Reportsheet" at bounding box center [1205, 86] width 81 height 13
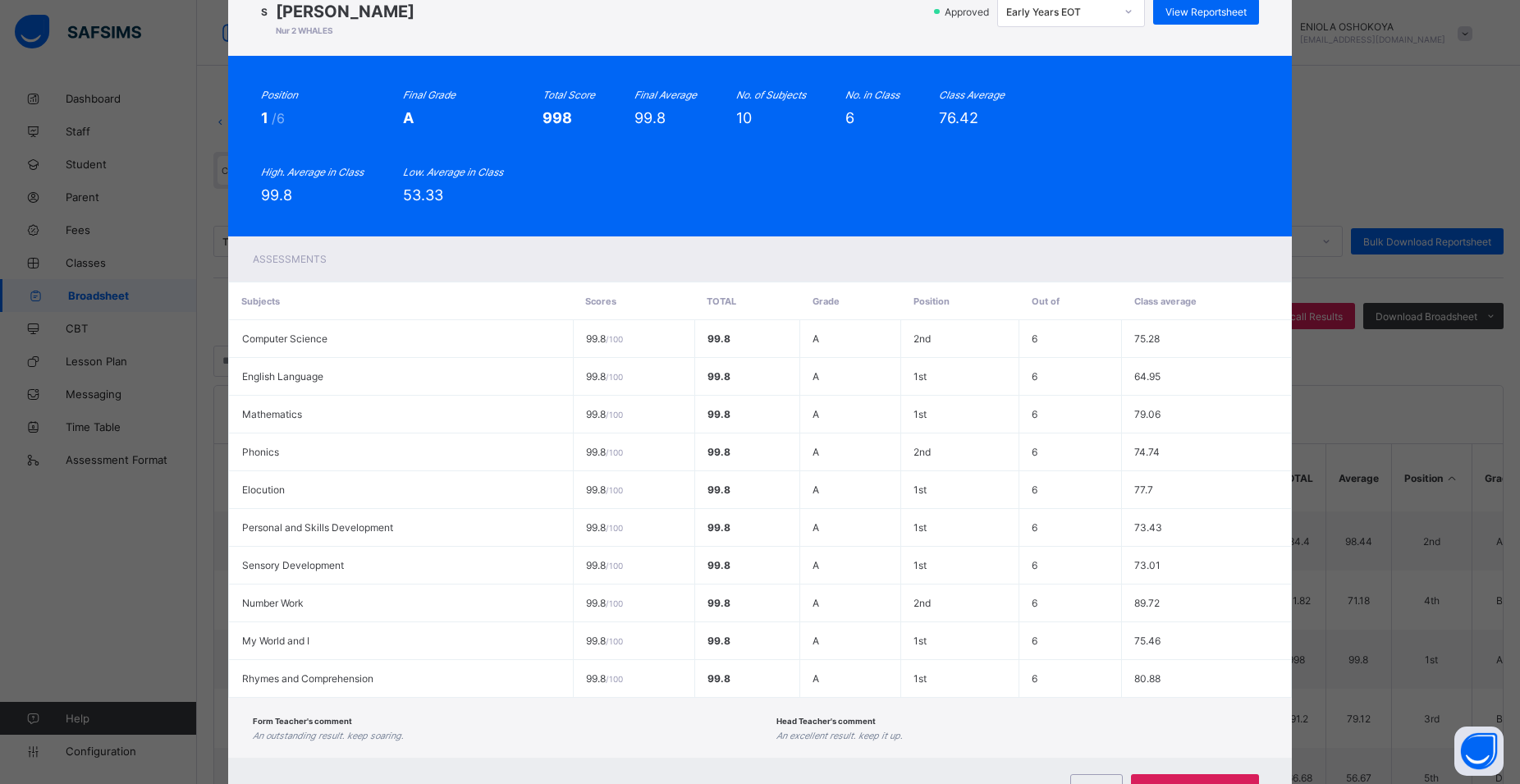
scroll to position [148, 0]
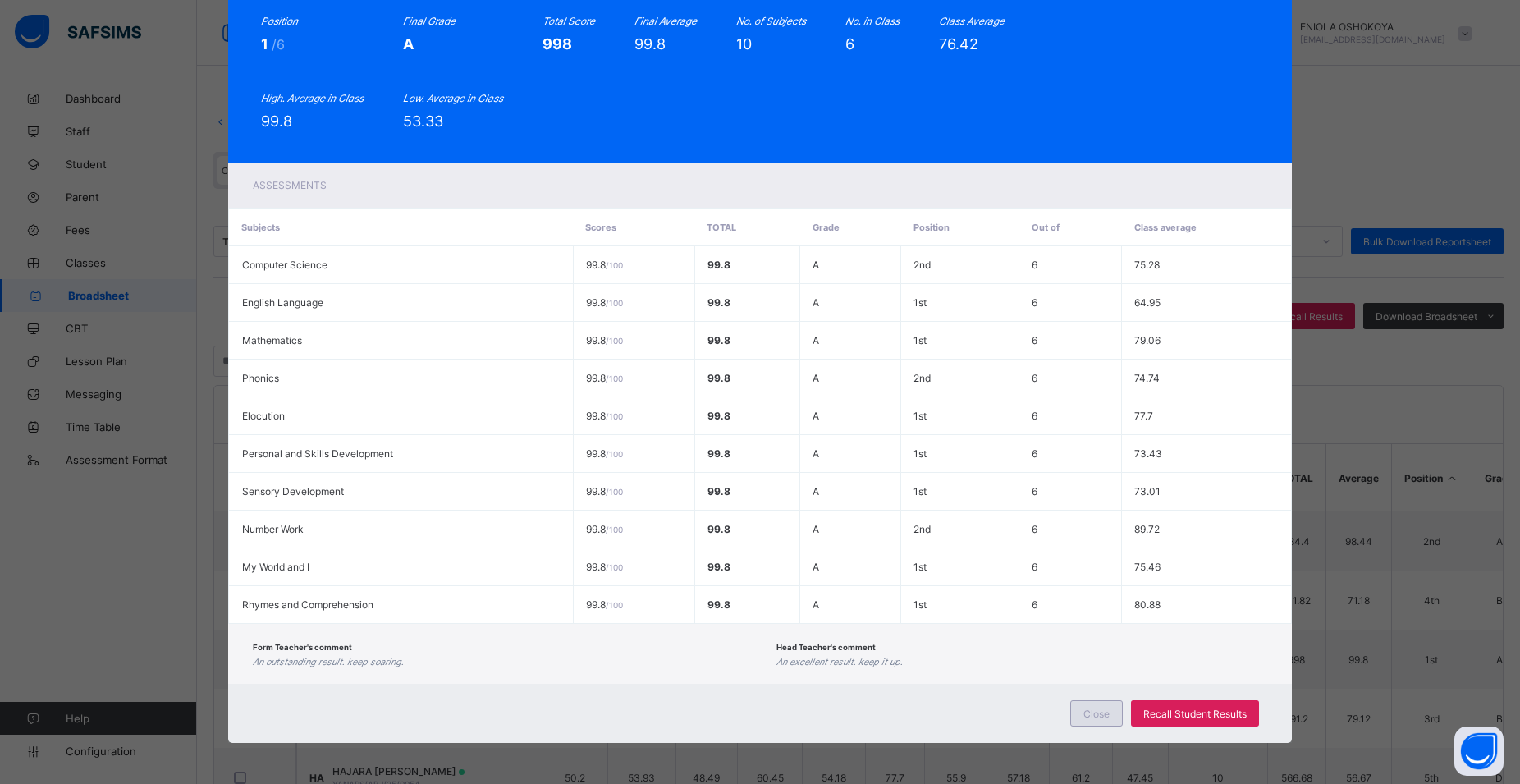
click at [1076, 711] on div "Close" at bounding box center [1097, 713] width 53 height 26
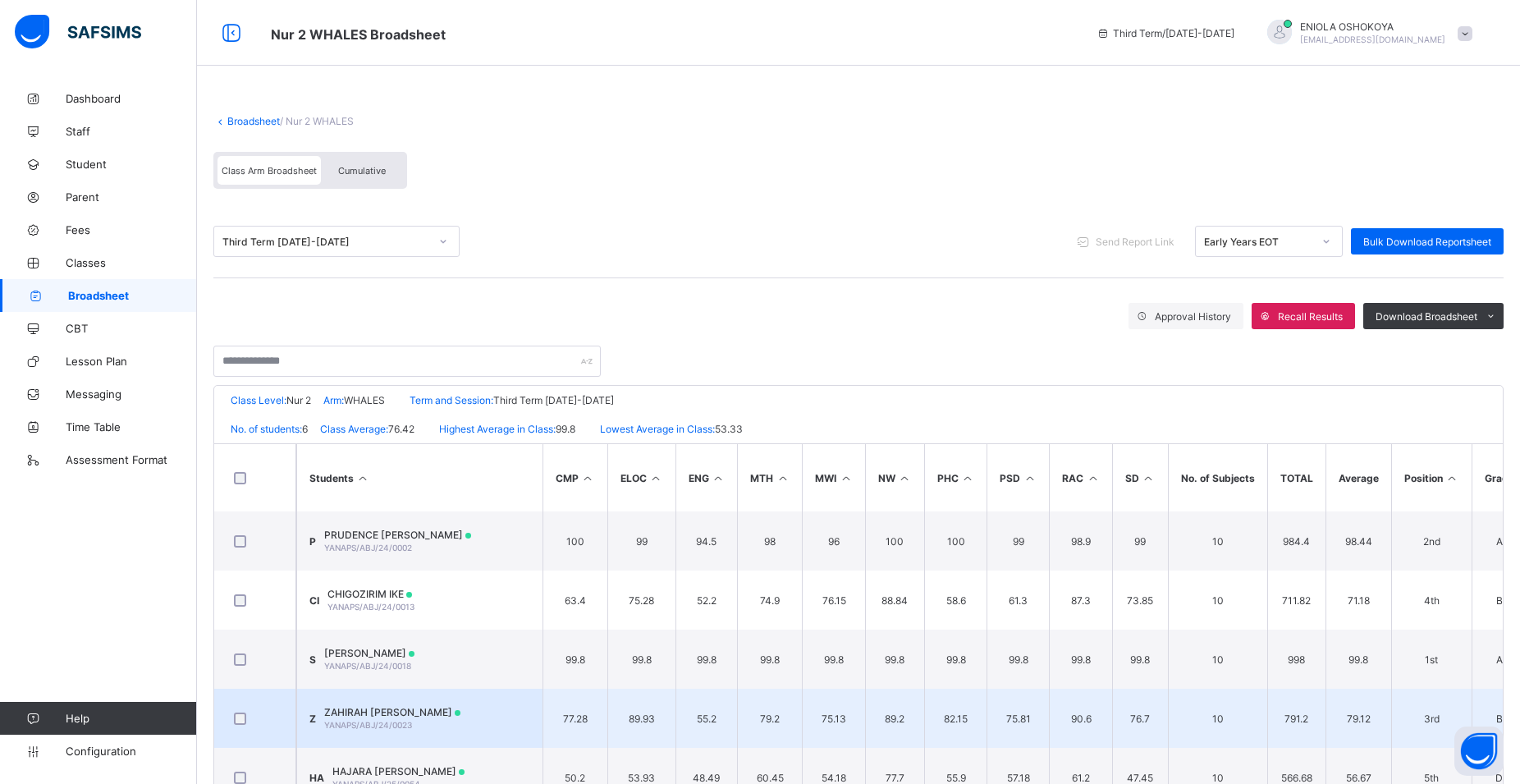
click at [390, 707] on span "ZAHIRAH INYA ABUBAKAR" at bounding box center [392, 712] width 136 height 13
click at [0, 0] on div "Close Recall Student Results" at bounding box center [0, 0] width 0 height 0
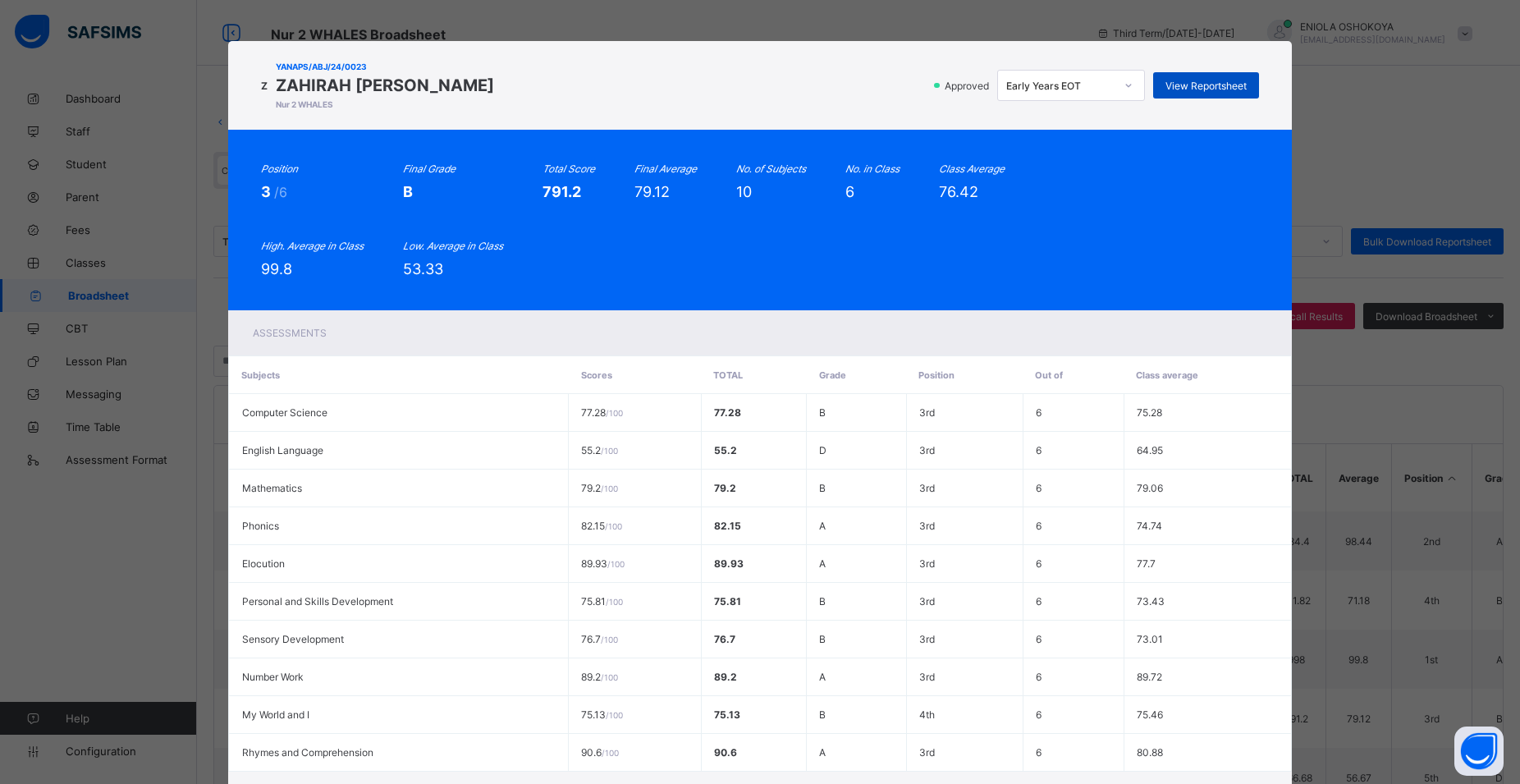
scroll to position [74, 0]
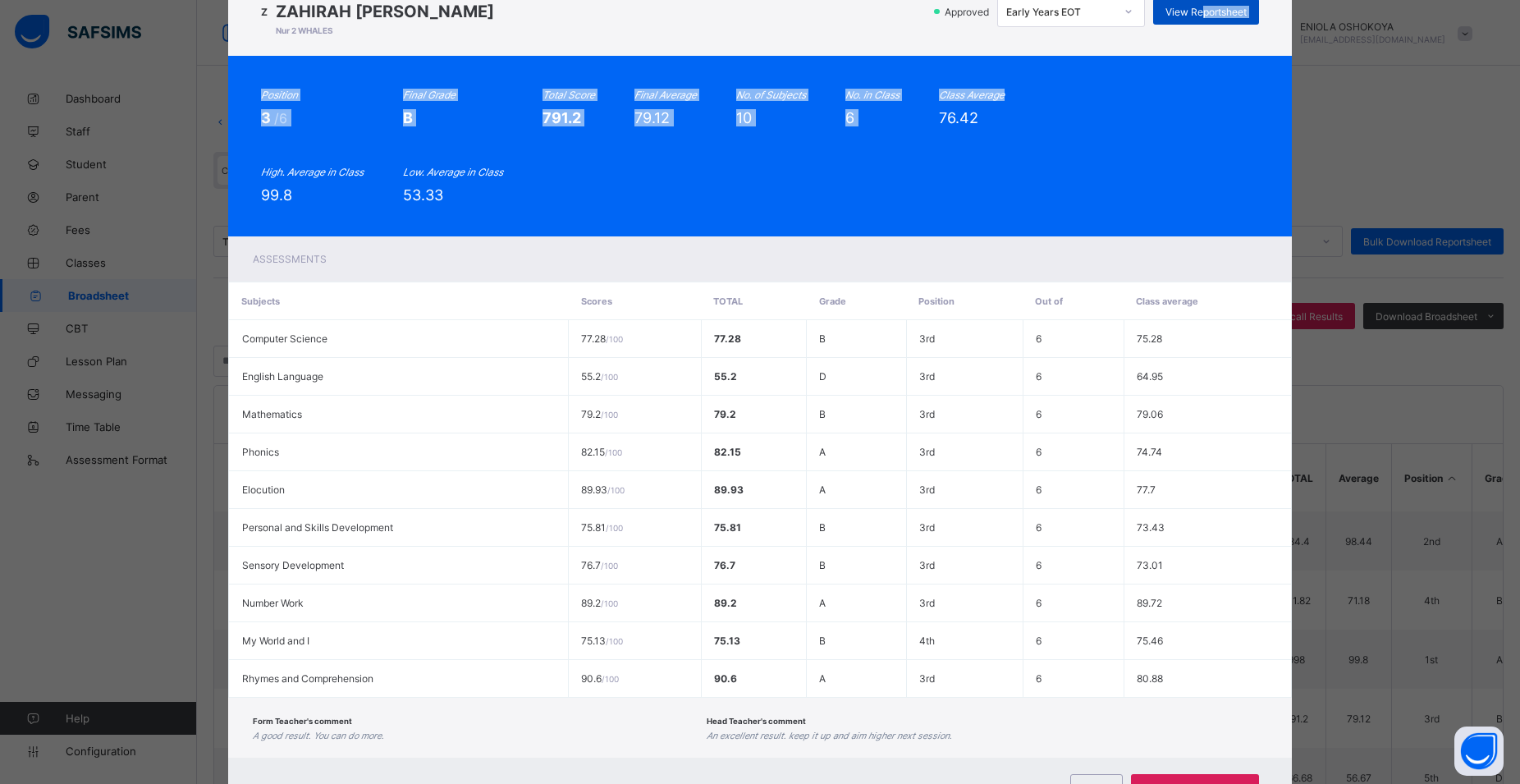
drag, startPoint x: 1201, startPoint y: 84, endPoint x: 1195, endPoint y: 77, distance: 9.2
click at [1195, 25] on div "View Reportsheet" at bounding box center [1206, 11] width 106 height 26
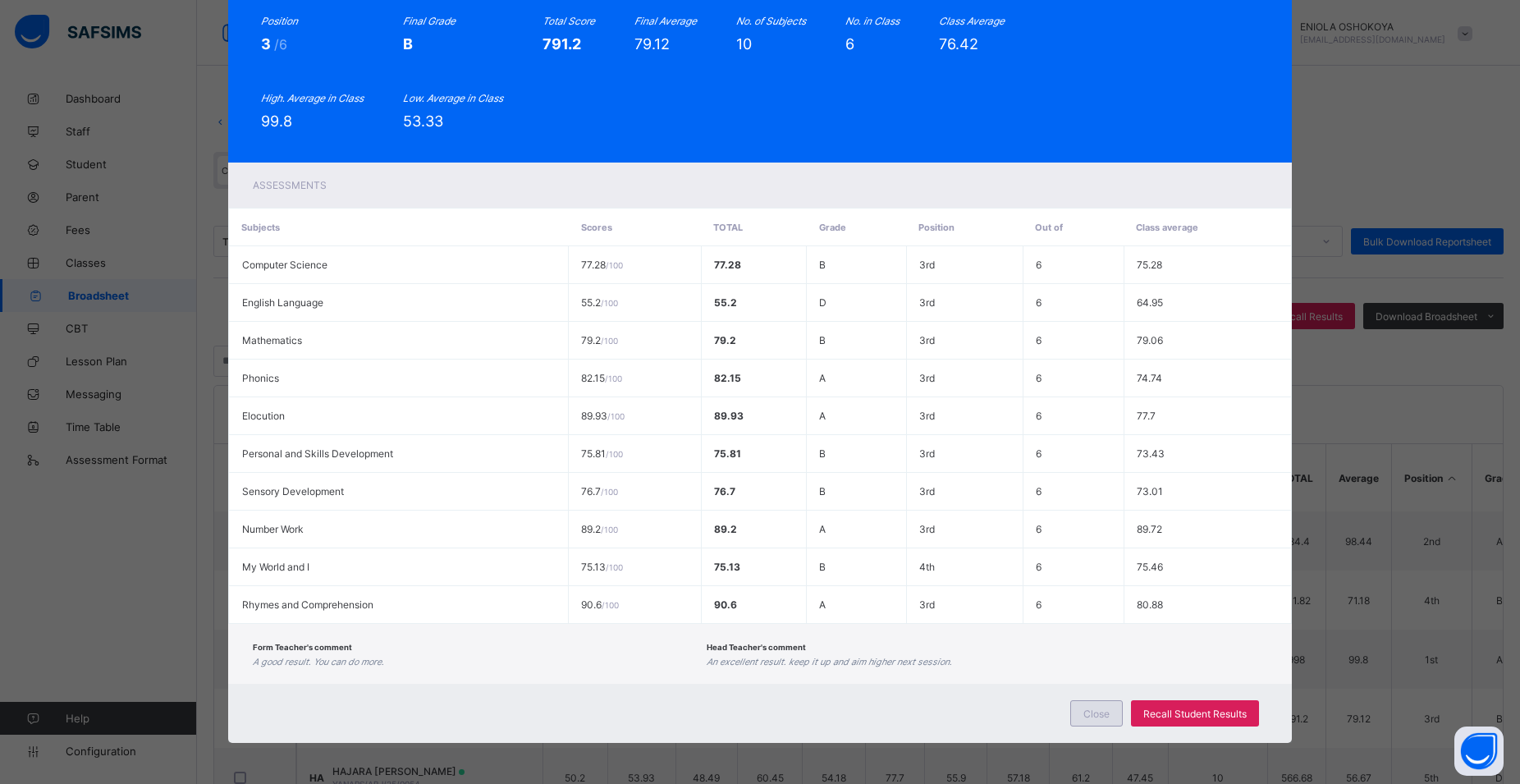
click at [1075, 711] on div "Close" at bounding box center [1097, 713] width 53 height 26
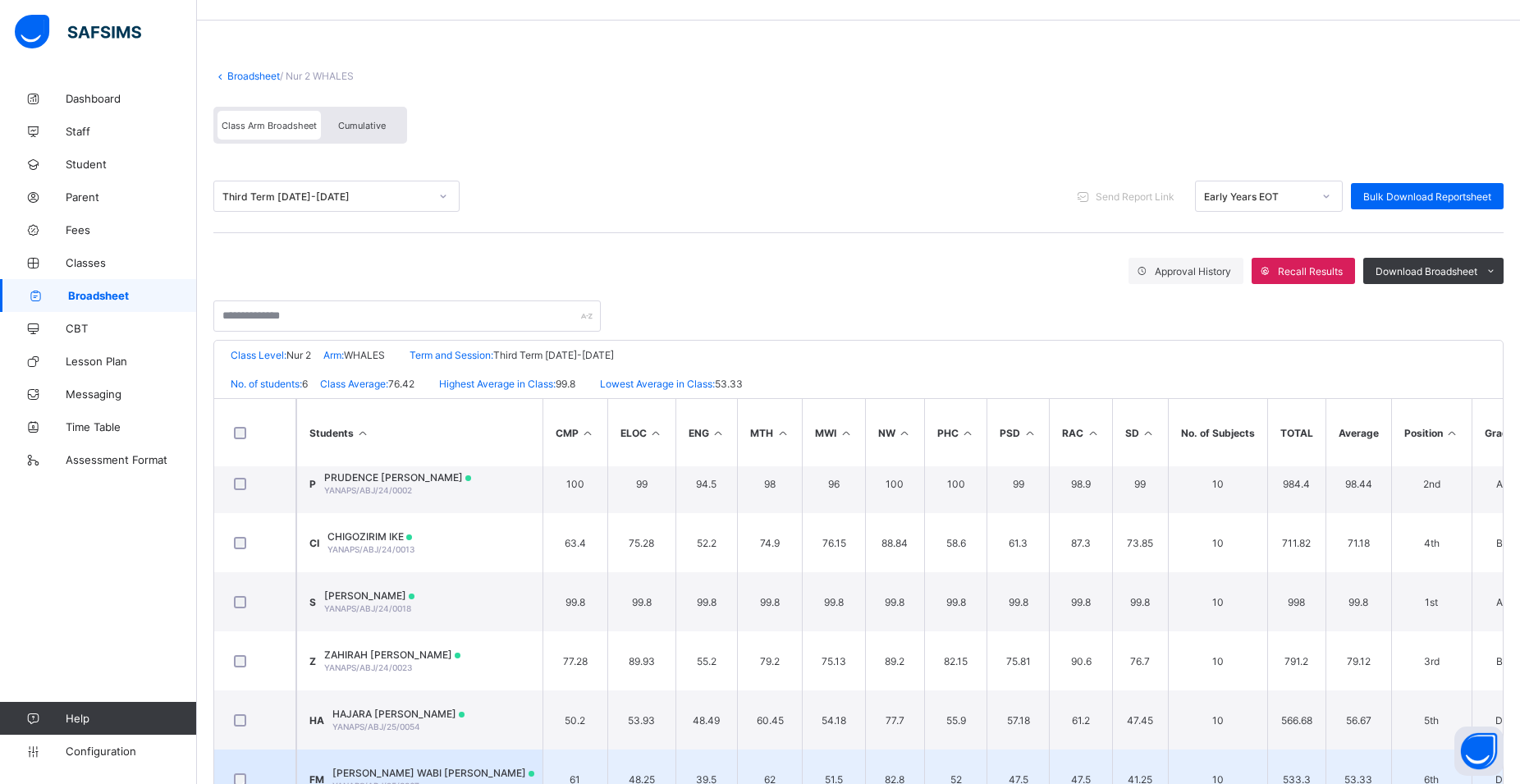
scroll to position [84, 0]
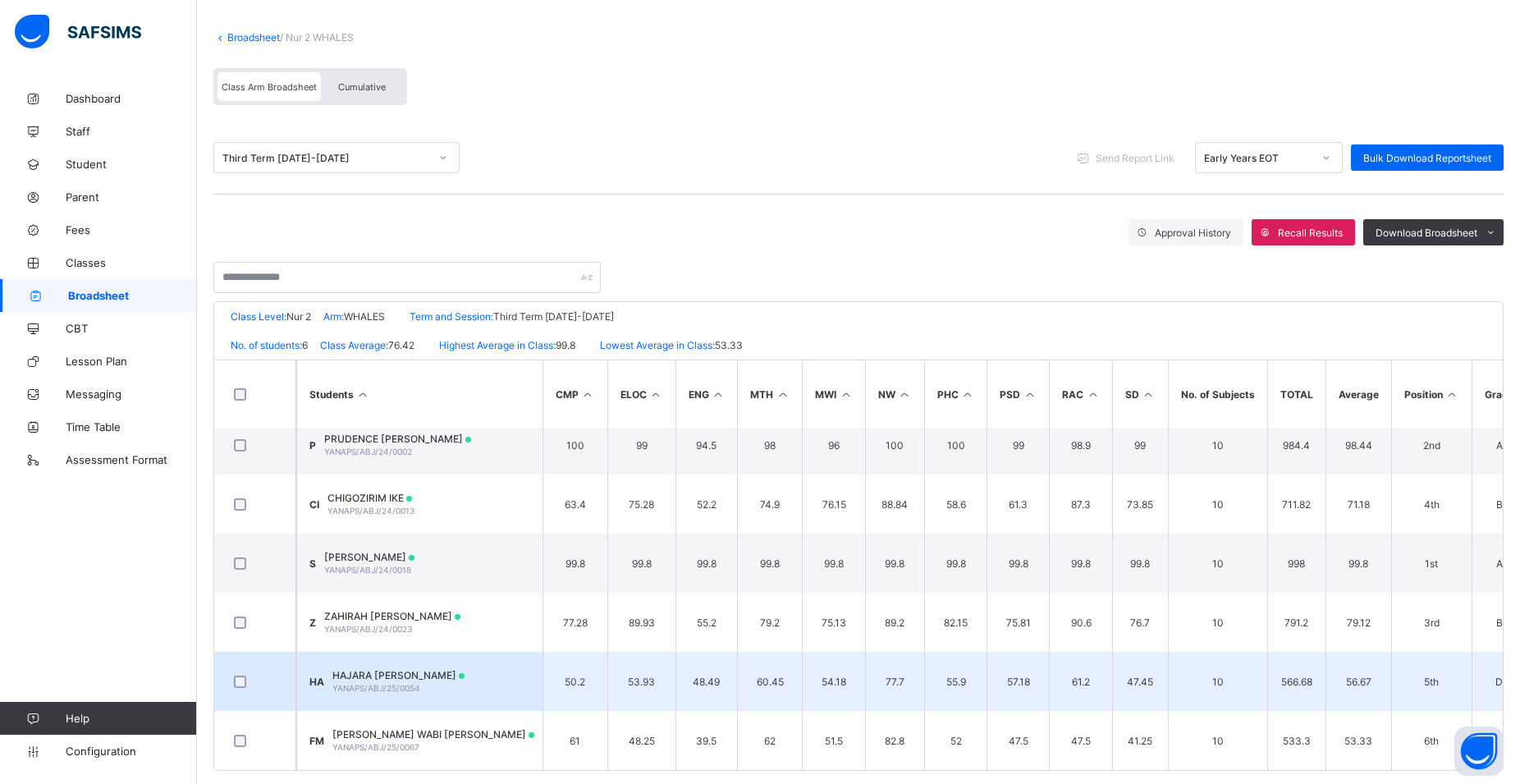
click at [462, 679] on td "HA HAJARA HARUNA ABUBAKAR YANAPS/ABJ/25/0054" at bounding box center [419, 681] width 246 height 59
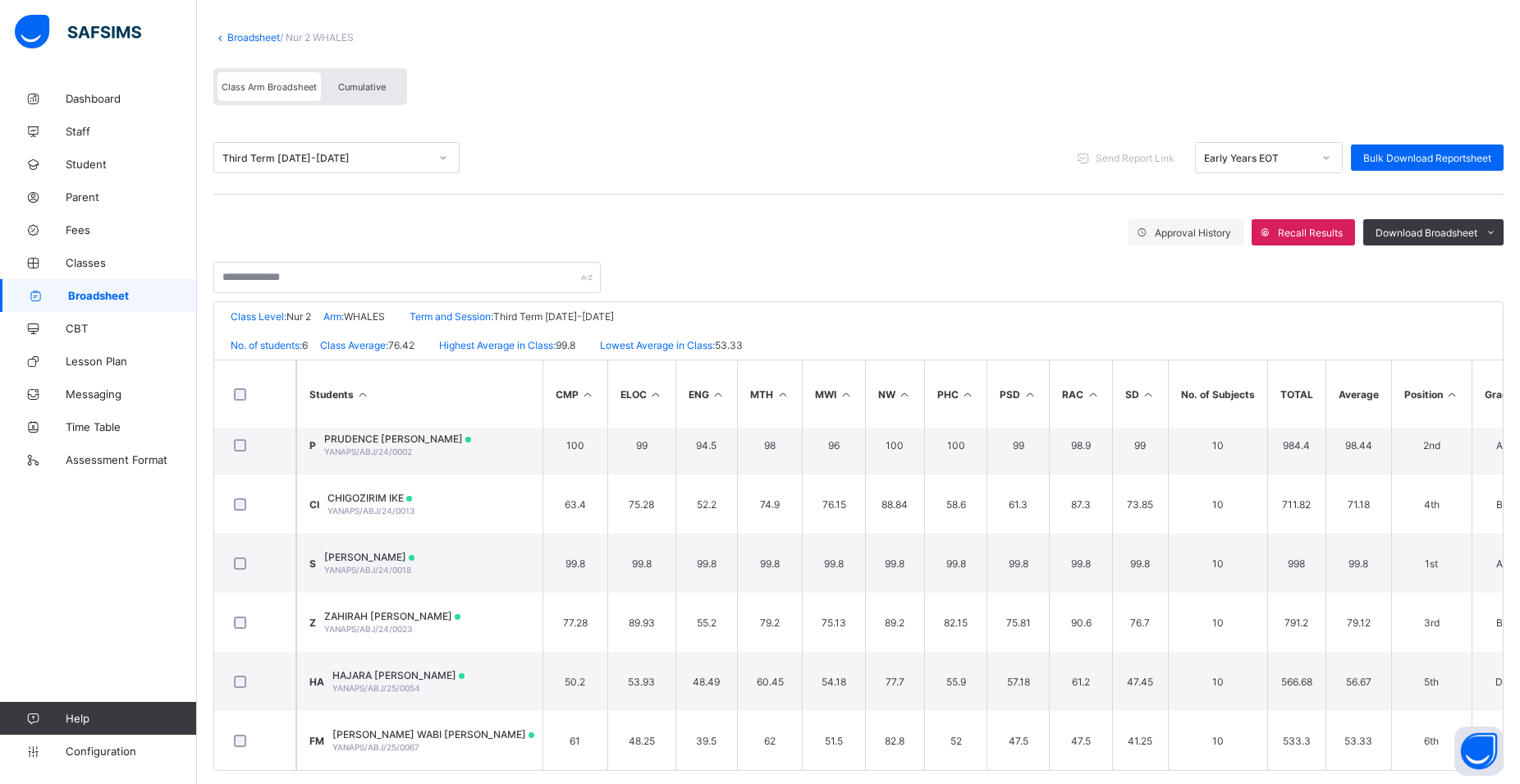
click at [0, 0] on div "Form Teacher's comment A good result. You can do more. Head Teacher's comment A…" at bounding box center [0, 0] width 0 height 0
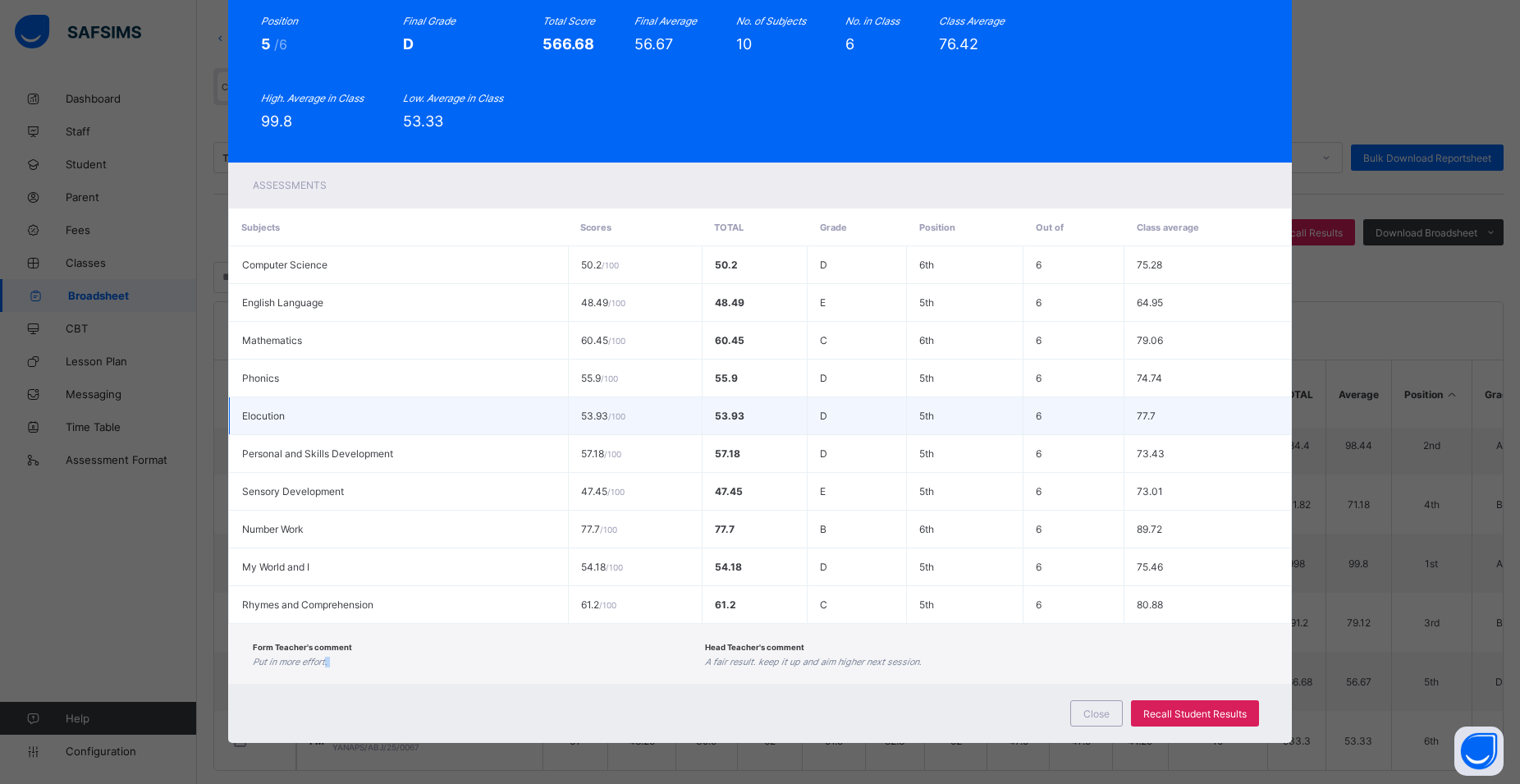
scroll to position [0, 0]
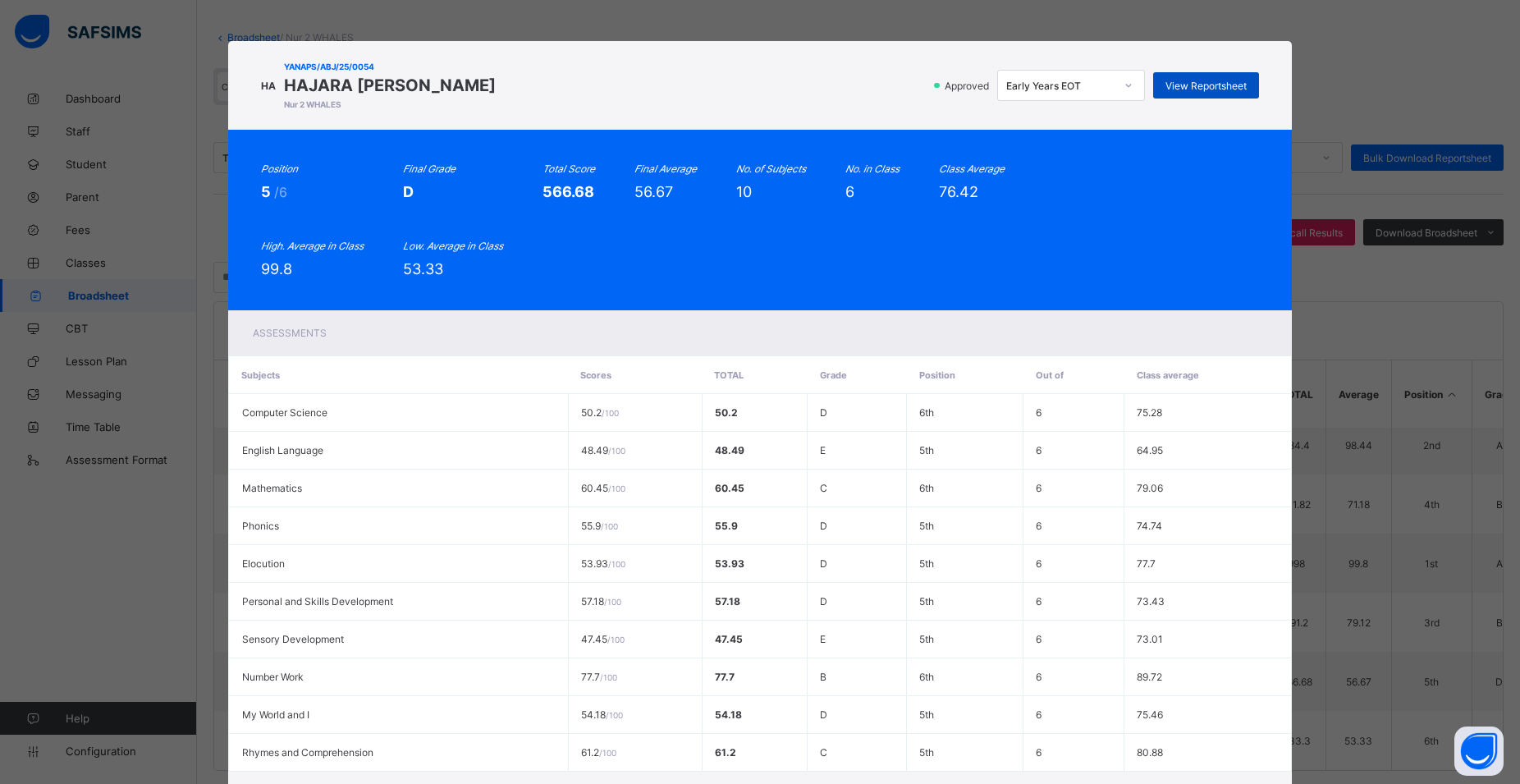
click at [1238, 94] on div "View Reportsheet" at bounding box center [1206, 85] width 106 height 26
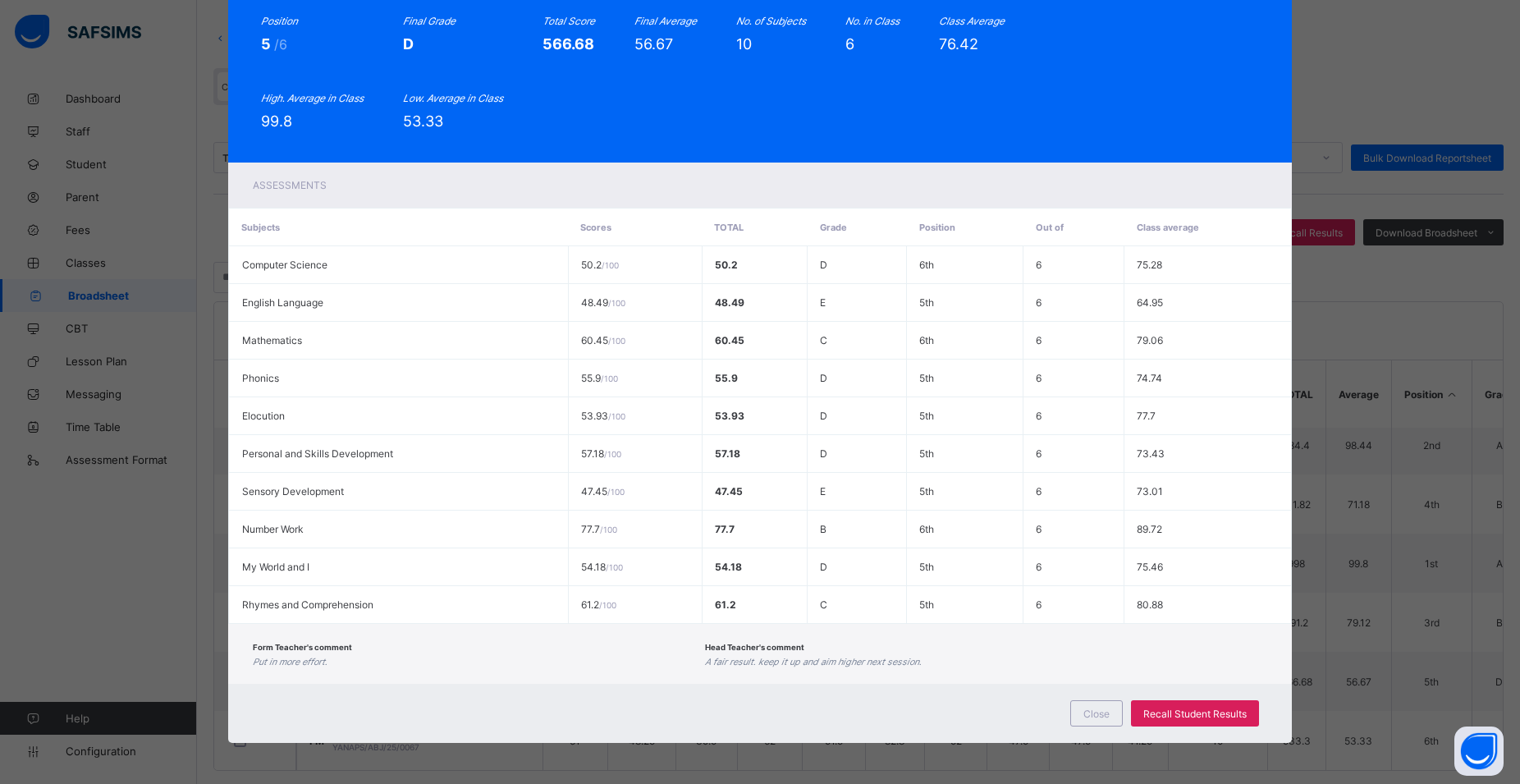
scroll to position [103, 0]
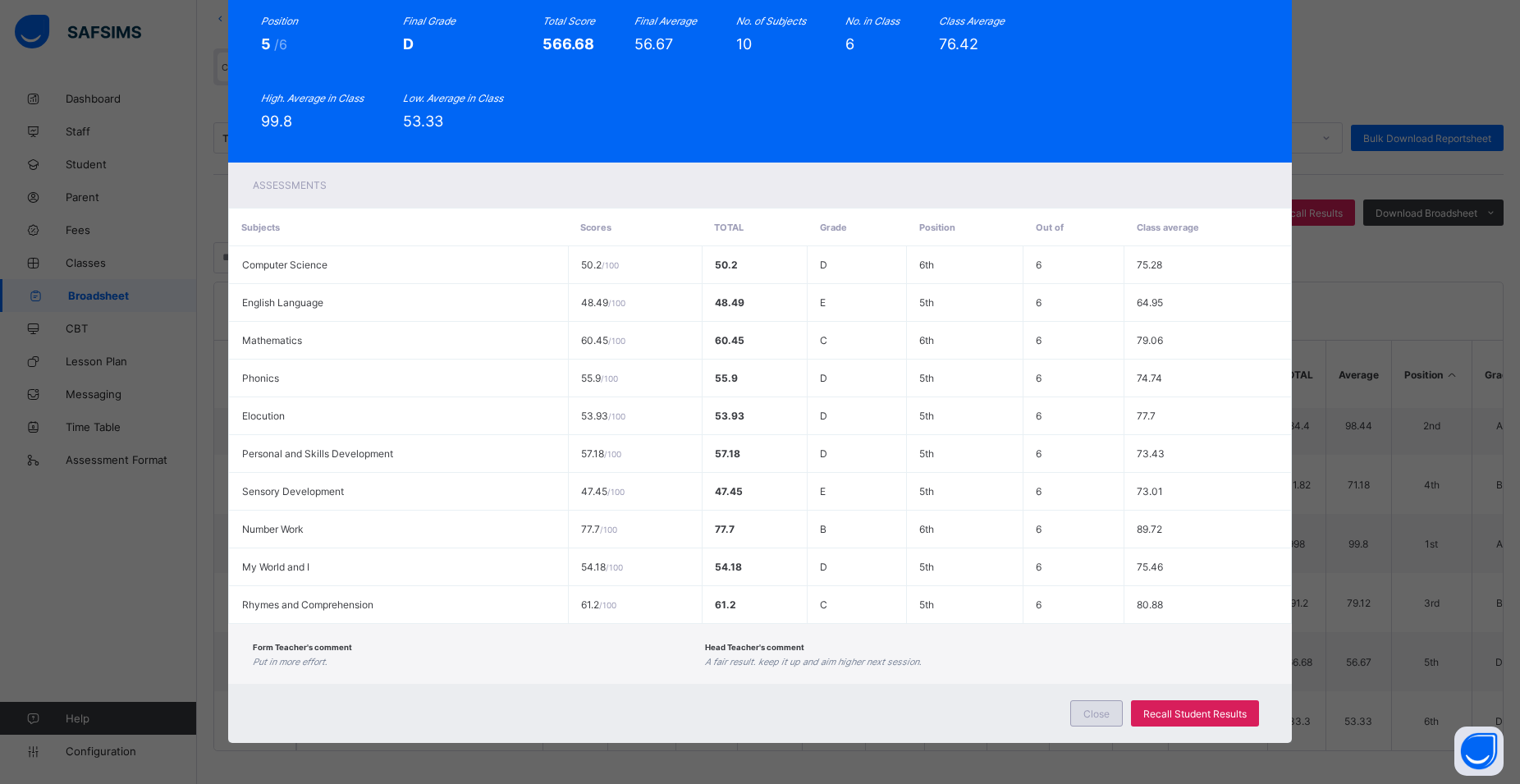
click at [1084, 711] on span "Close" at bounding box center [1096, 714] width 26 height 13
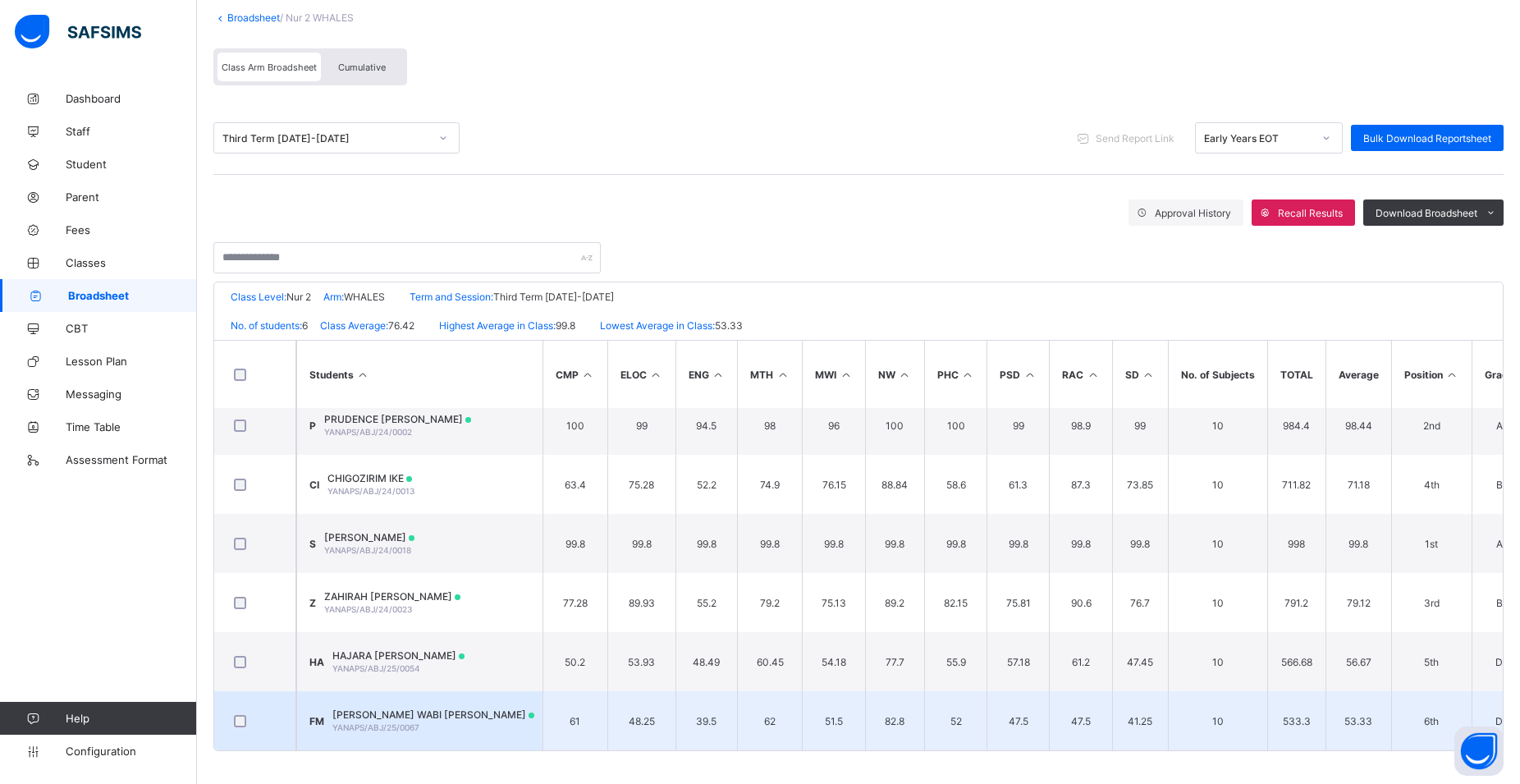
click at [499, 705] on td "FM FATIMA WABI MUHAMMED YANAPS/ABJ/25/0067" at bounding box center [419, 720] width 246 height 59
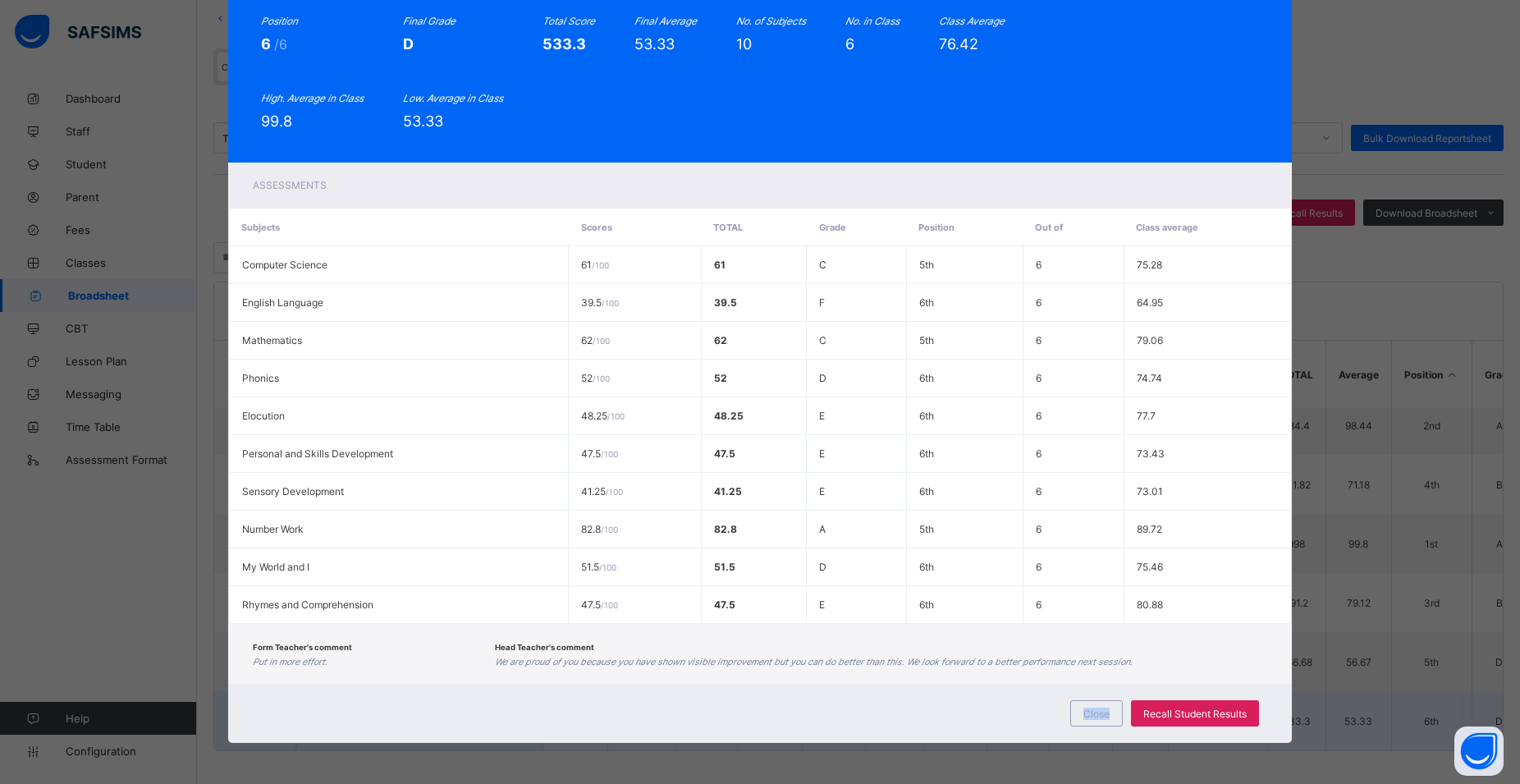
scroll to position [148, 0]
click at [499, 705] on div "Close Recall Student Results" at bounding box center [760, 713] width 1064 height 59
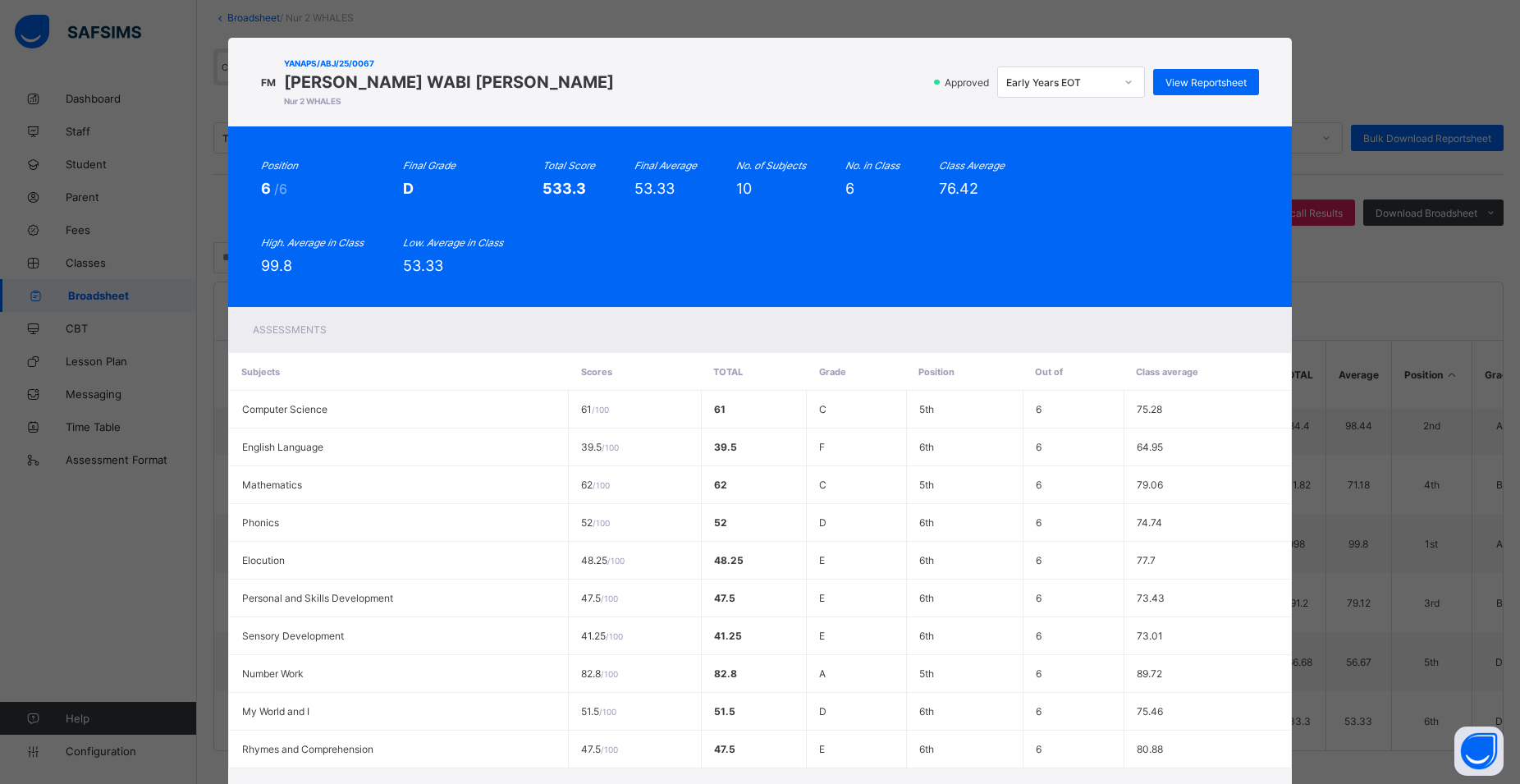
scroll to position [0, 0]
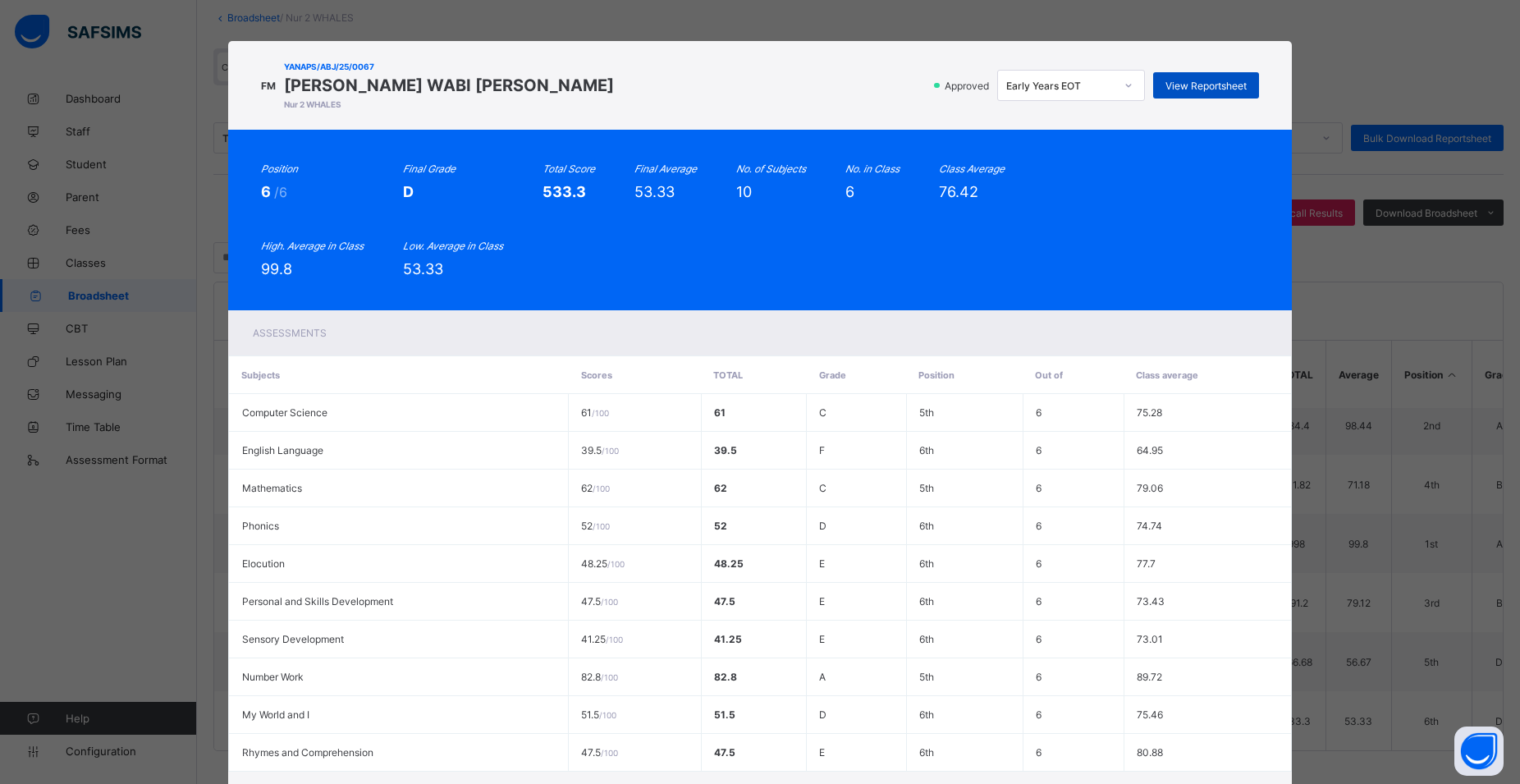
click at [1187, 82] on span "View Reportsheet" at bounding box center [1205, 86] width 81 height 13
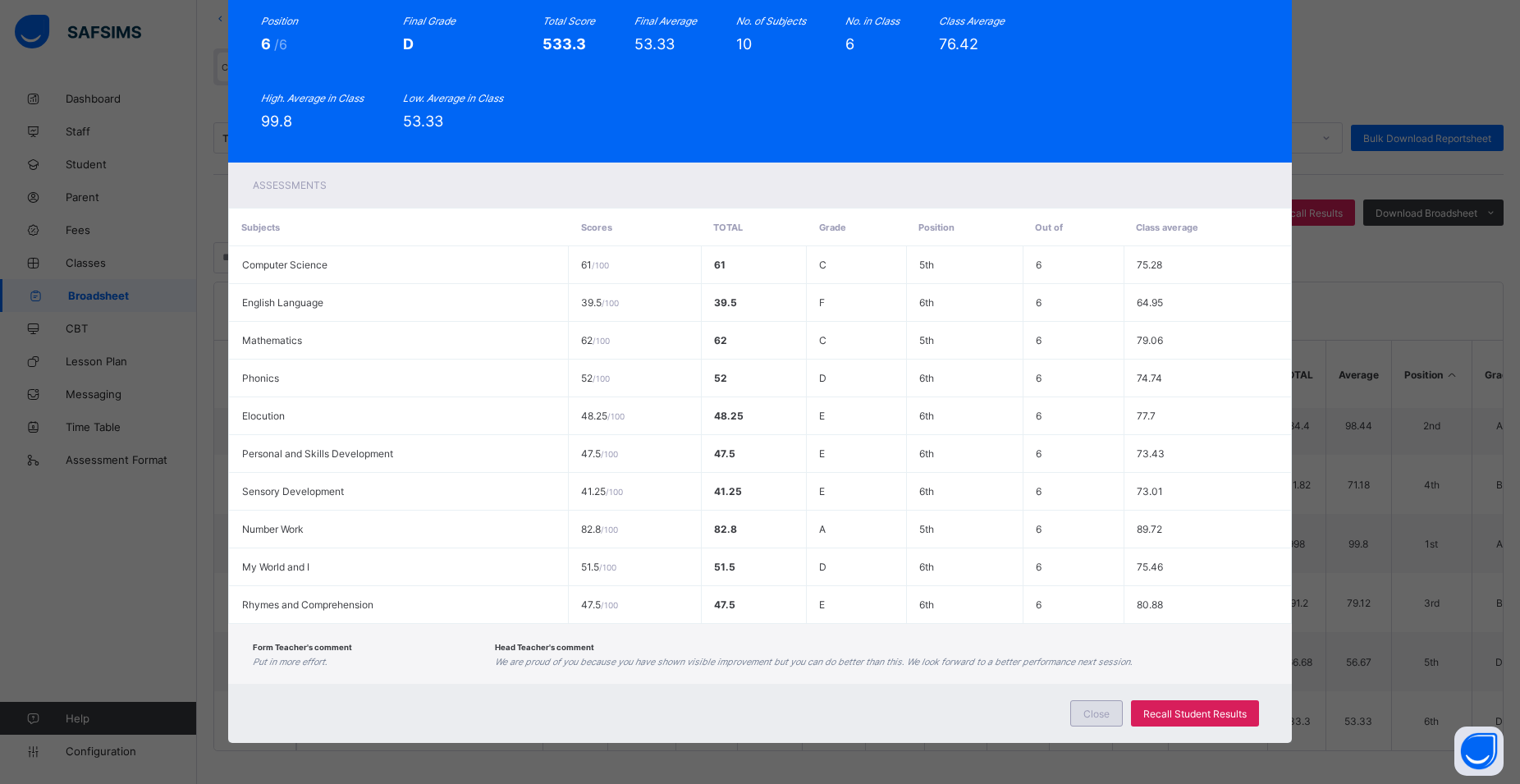
click at [1098, 707] on span "Close" at bounding box center [1096, 714] width 26 height 13
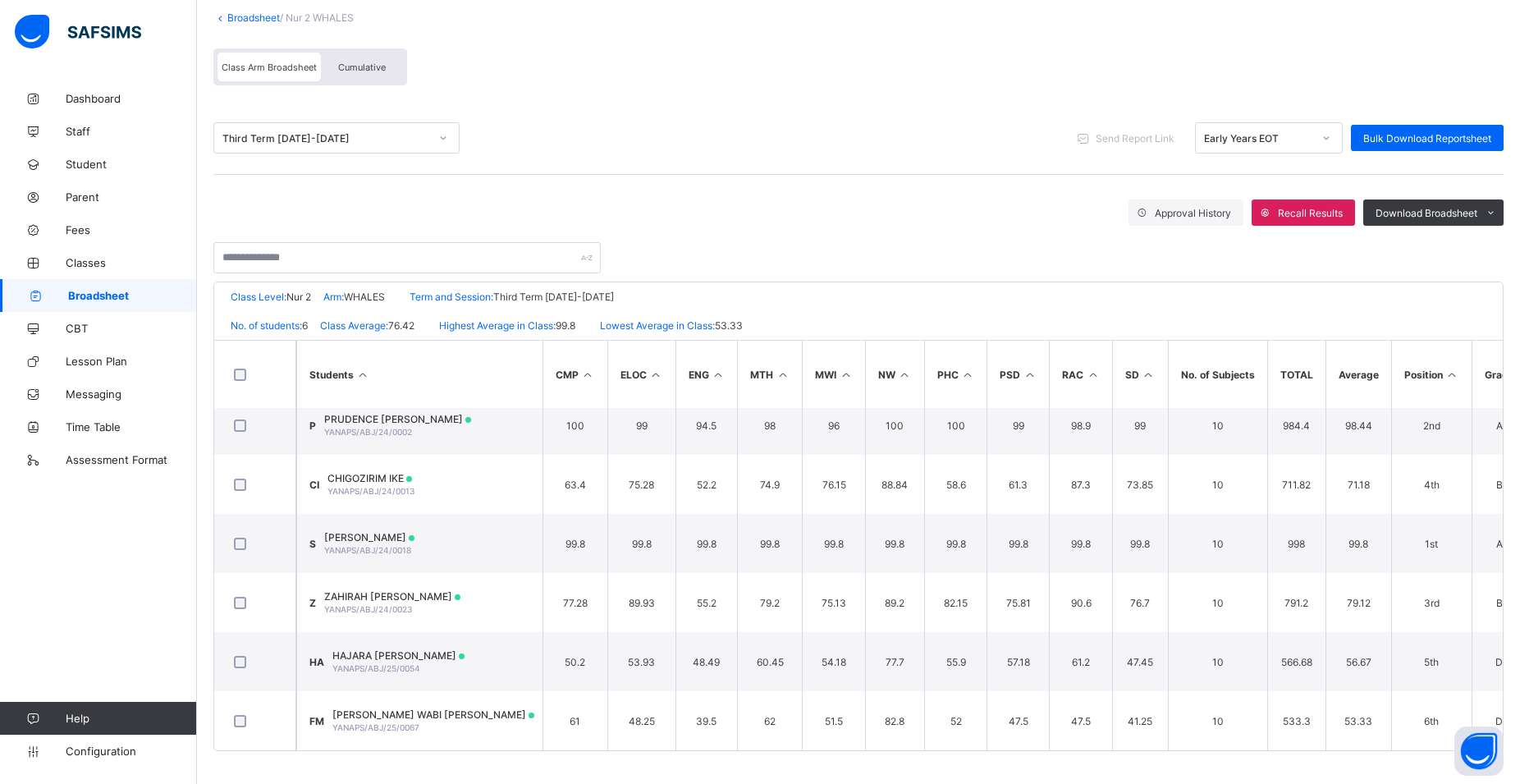
click at [79, 287] on link "Broadsheet" at bounding box center [98, 295] width 197 height 33
click at [80, 291] on link "Broadsheet" at bounding box center [98, 295] width 197 height 33
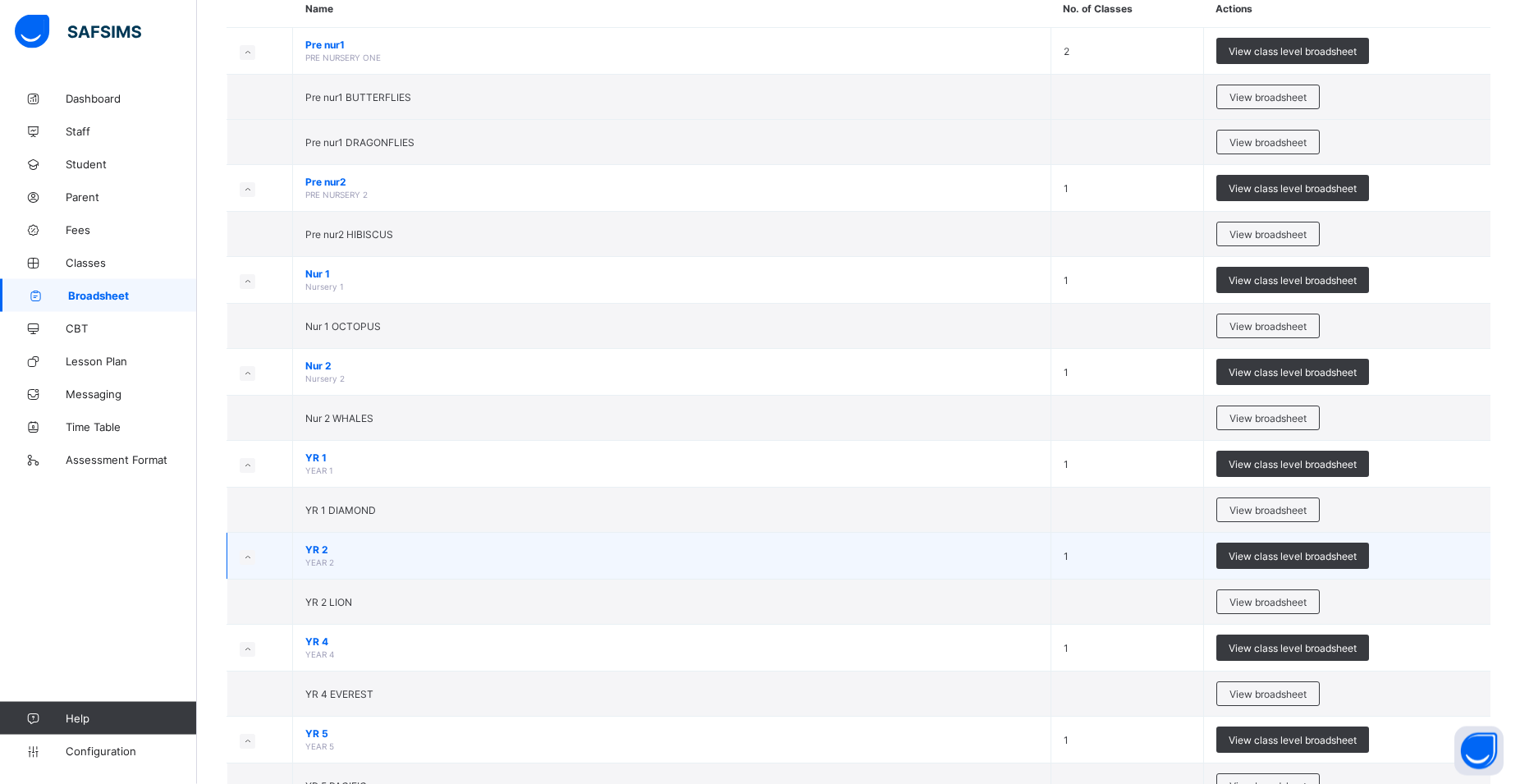
scroll to position [168, 0]
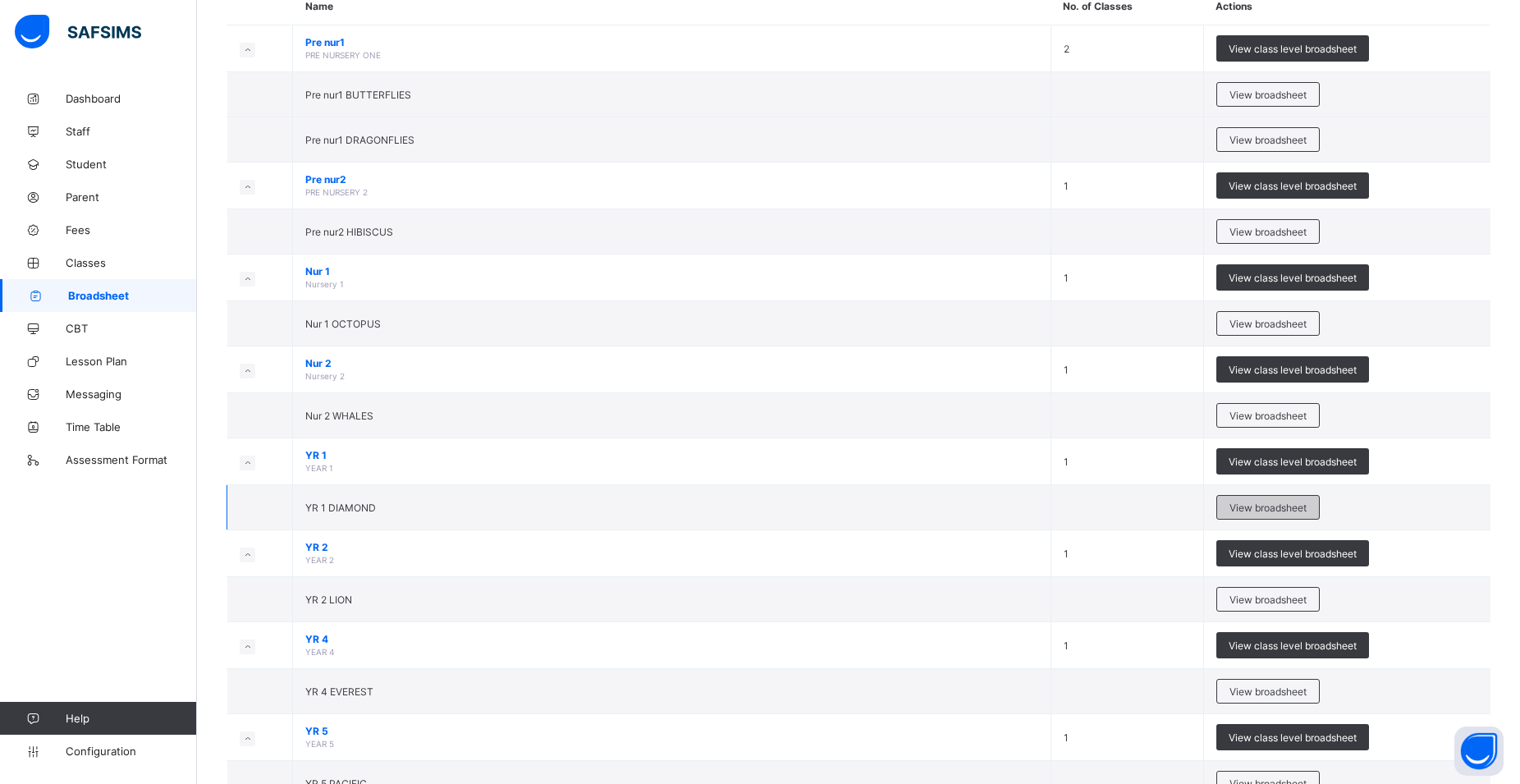
click at [1252, 505] on span "View broadsheet" at bounding box center [1267, 508] width 78 height 13
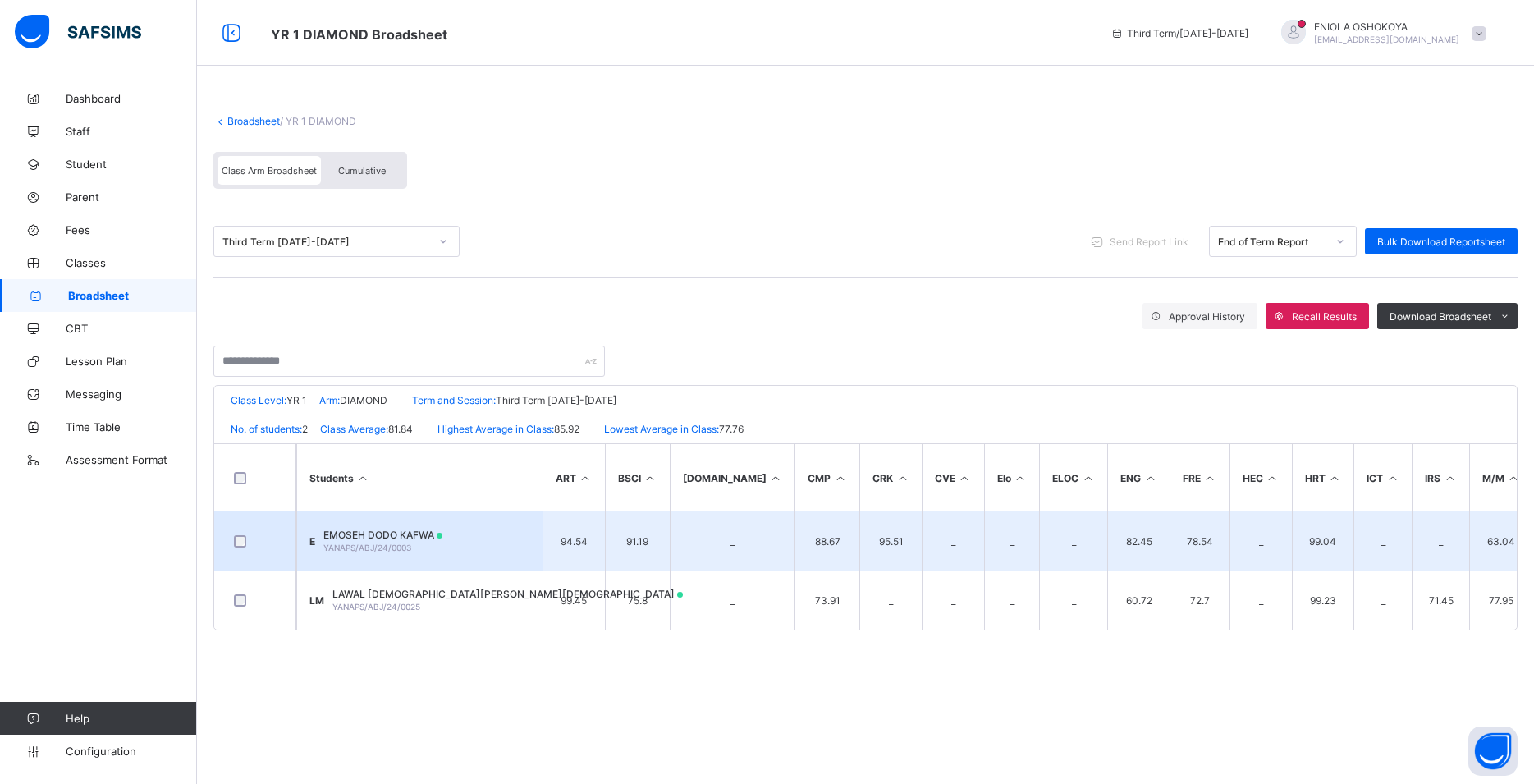
click at [468, 533] on td "E EMOSEH DODO KAFWA YANAPS/ABJ/24/0003" at bounding box center [420, 541] width 246 height 59
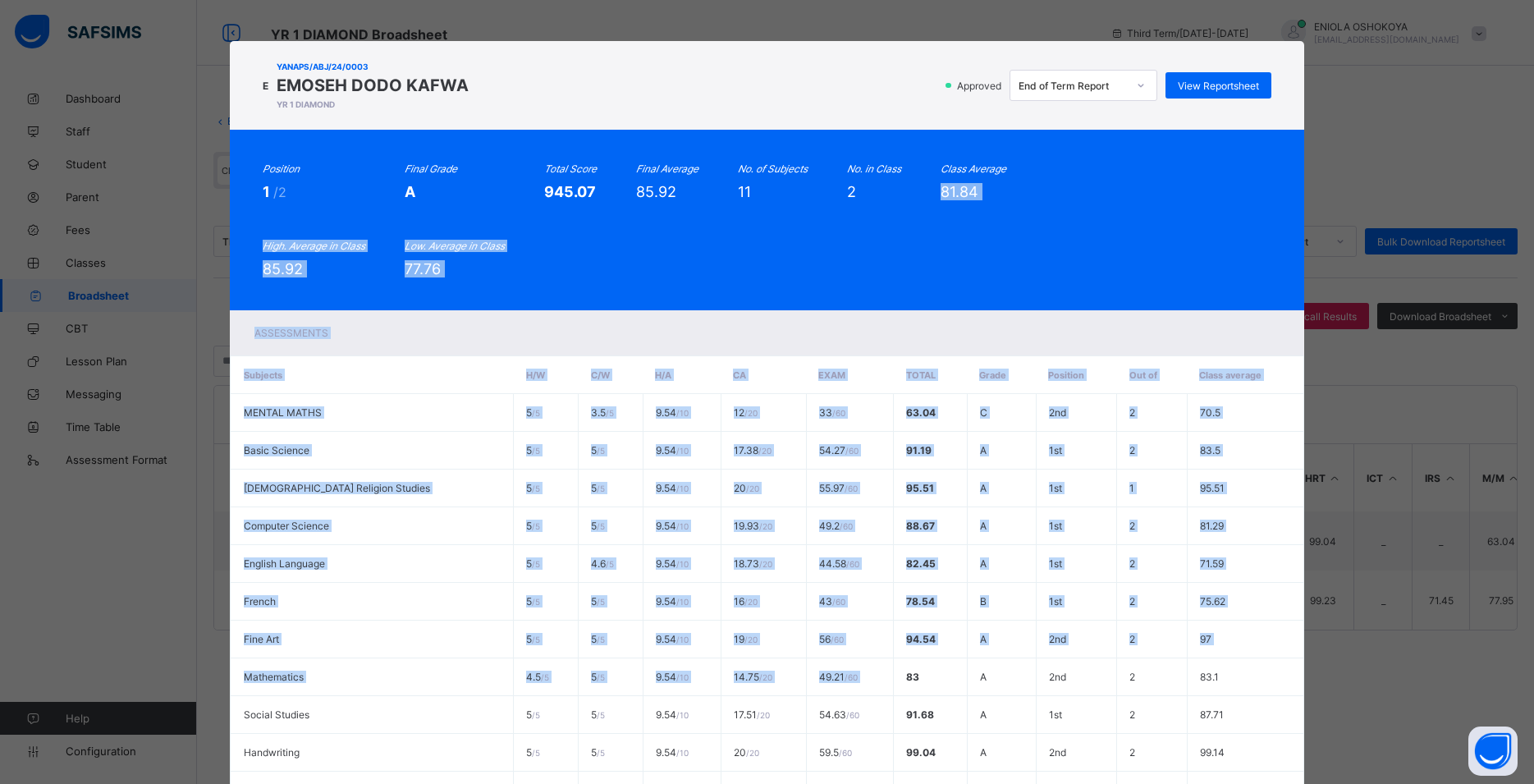
drag, startPoint x: 865, startPoint y: 514, endPoint x: 1195, endPoint y: 119, distance: 514.7
click at [1195, 119] on div "E YANAPS/ABJ/24/0003 EMOSEH DODO KAFWA YR 1 DIAMOND Approved End of Term Report…" at bounding box center [766, 484] width 1073 height 887
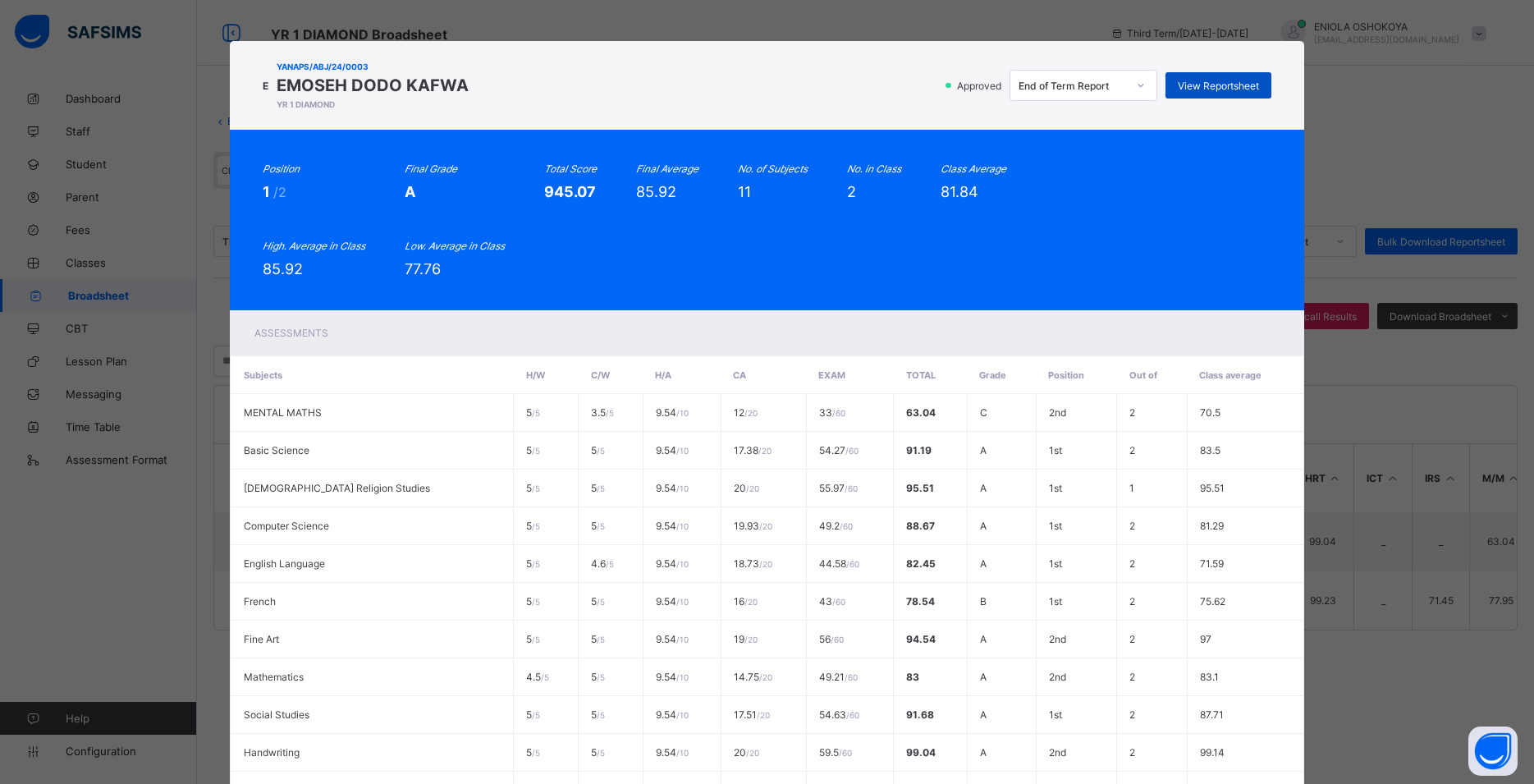
click at [1178, 84] on span "View Reportsheet" at bounding box center [1218, 86] width 81 height 13
click at [1200, 86] on span "View Reportsheet" at bounding box center [1218, 86] width 81 height 13
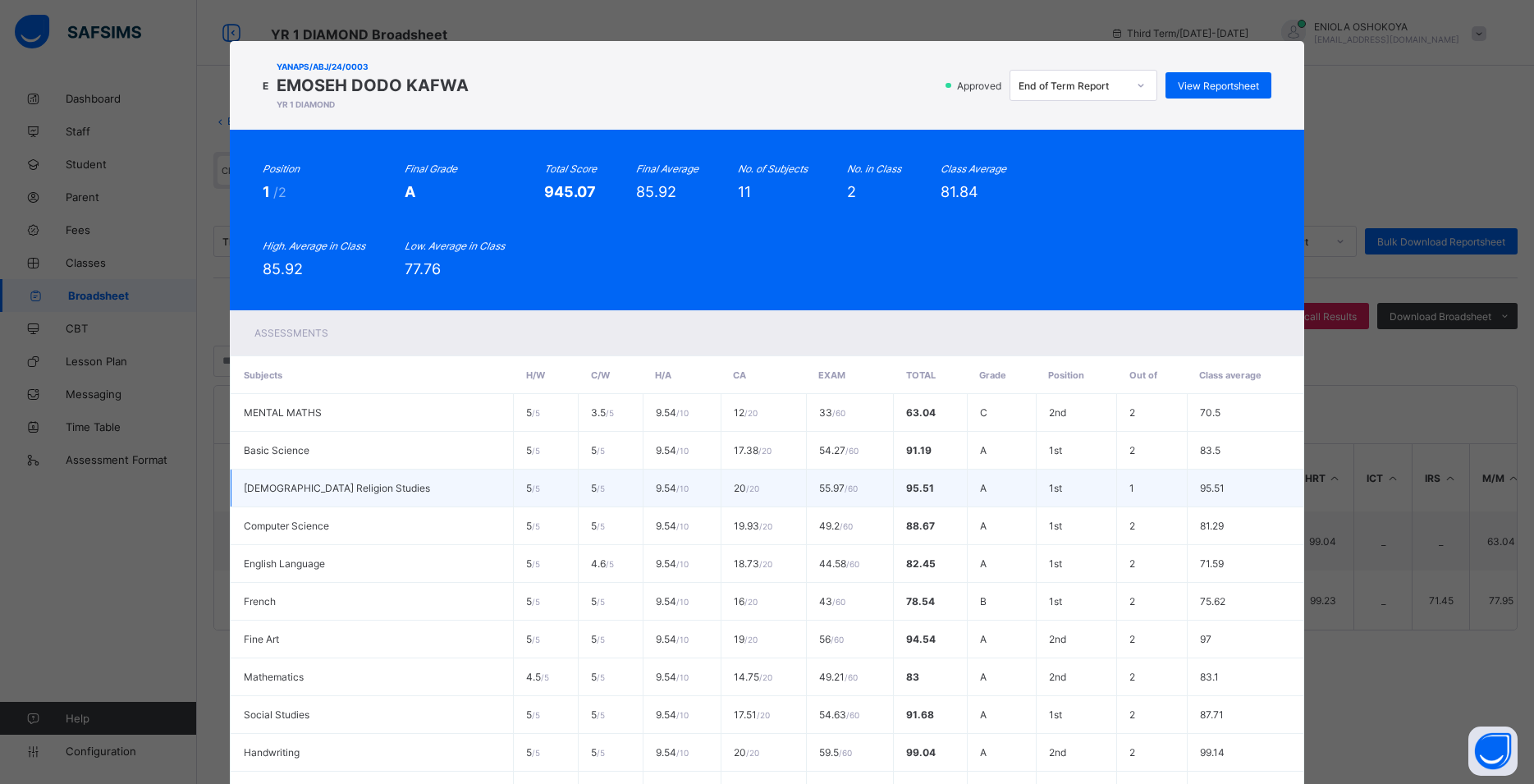
click at [1061, 472] on td "1st" at bounding box center [1076, 488] width 81 height 37
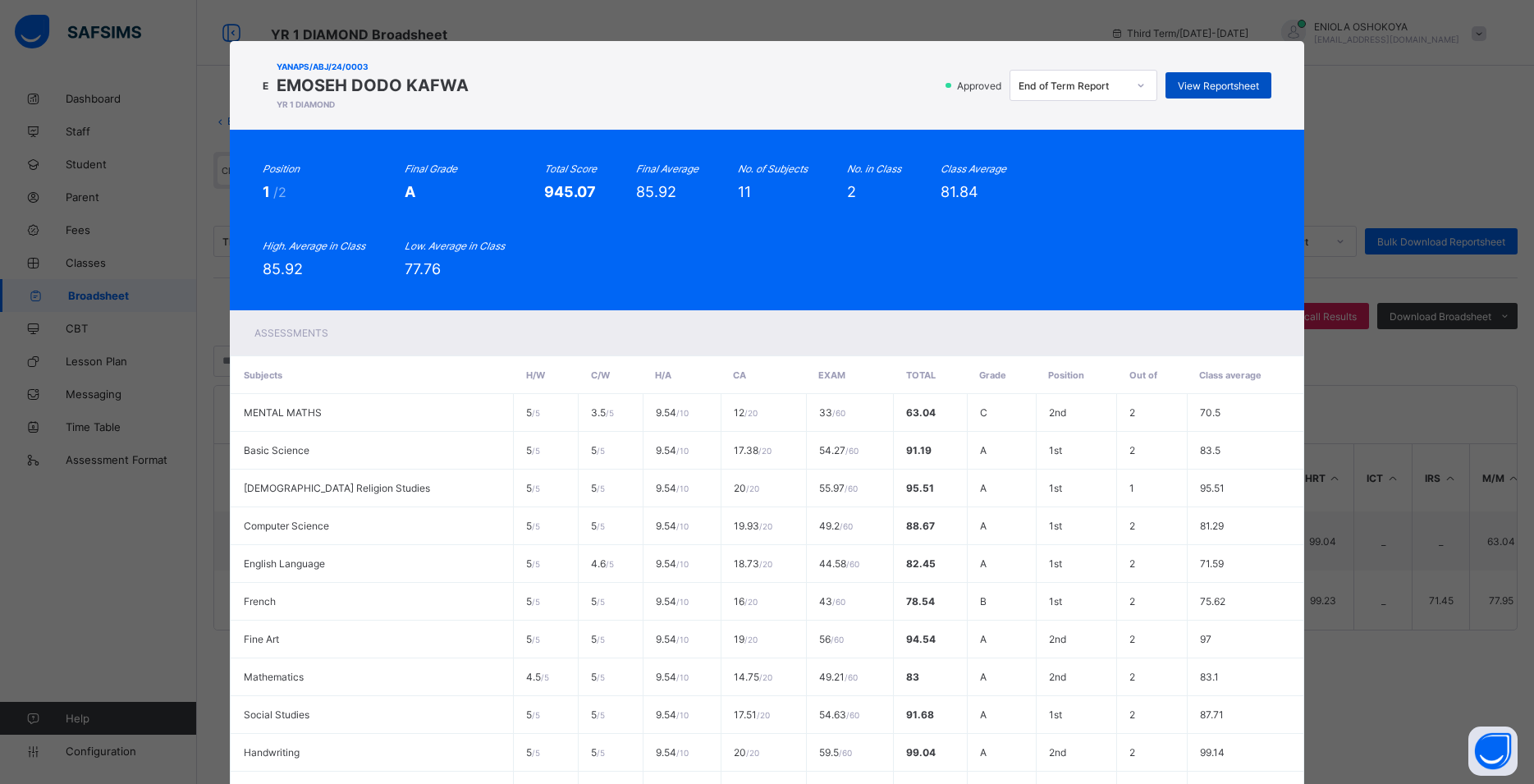
click at [1179, 85] on span "View Reportsheet" at bounding box center [1218, 86] width 81 height 13
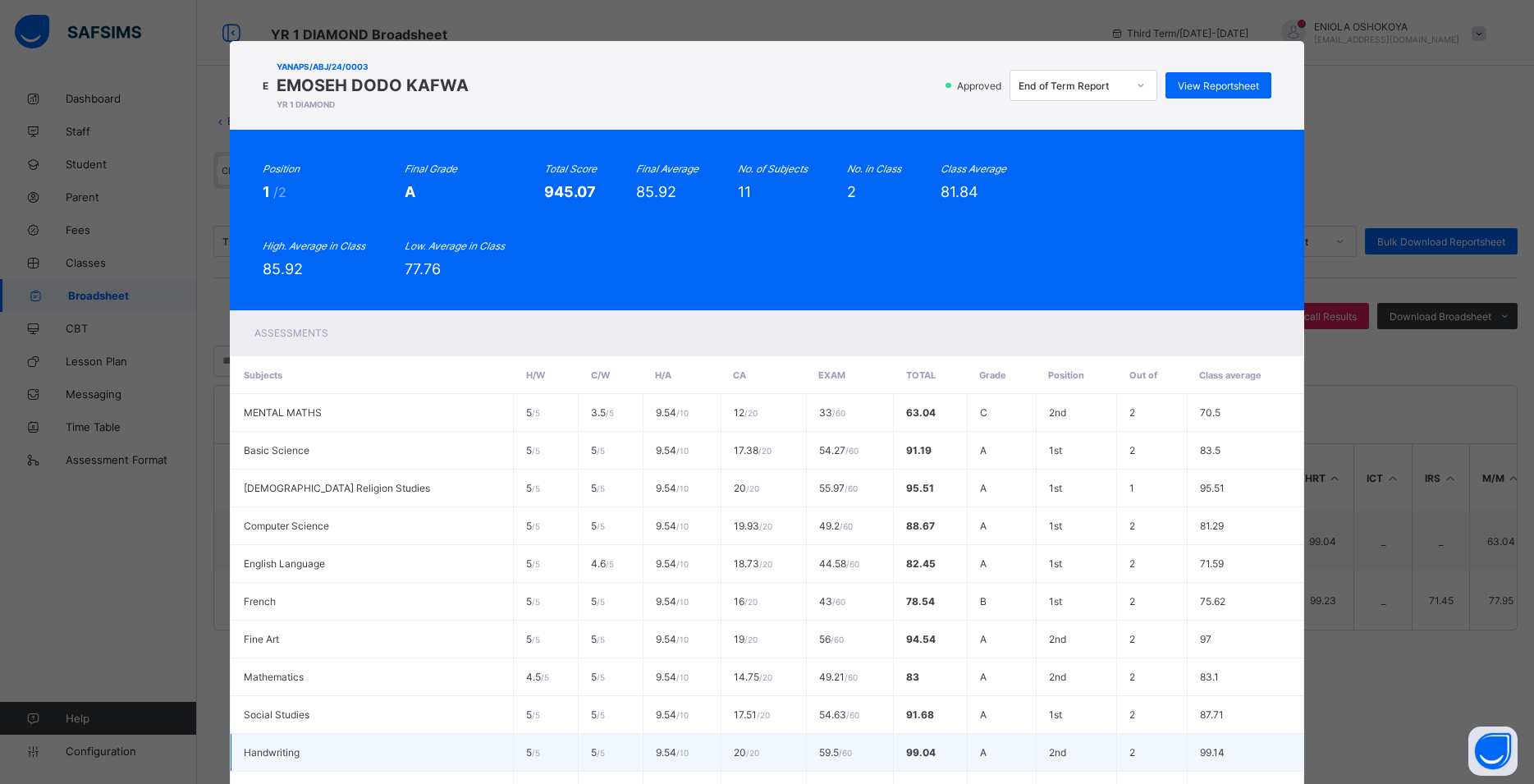
scroll to position [111, 0]
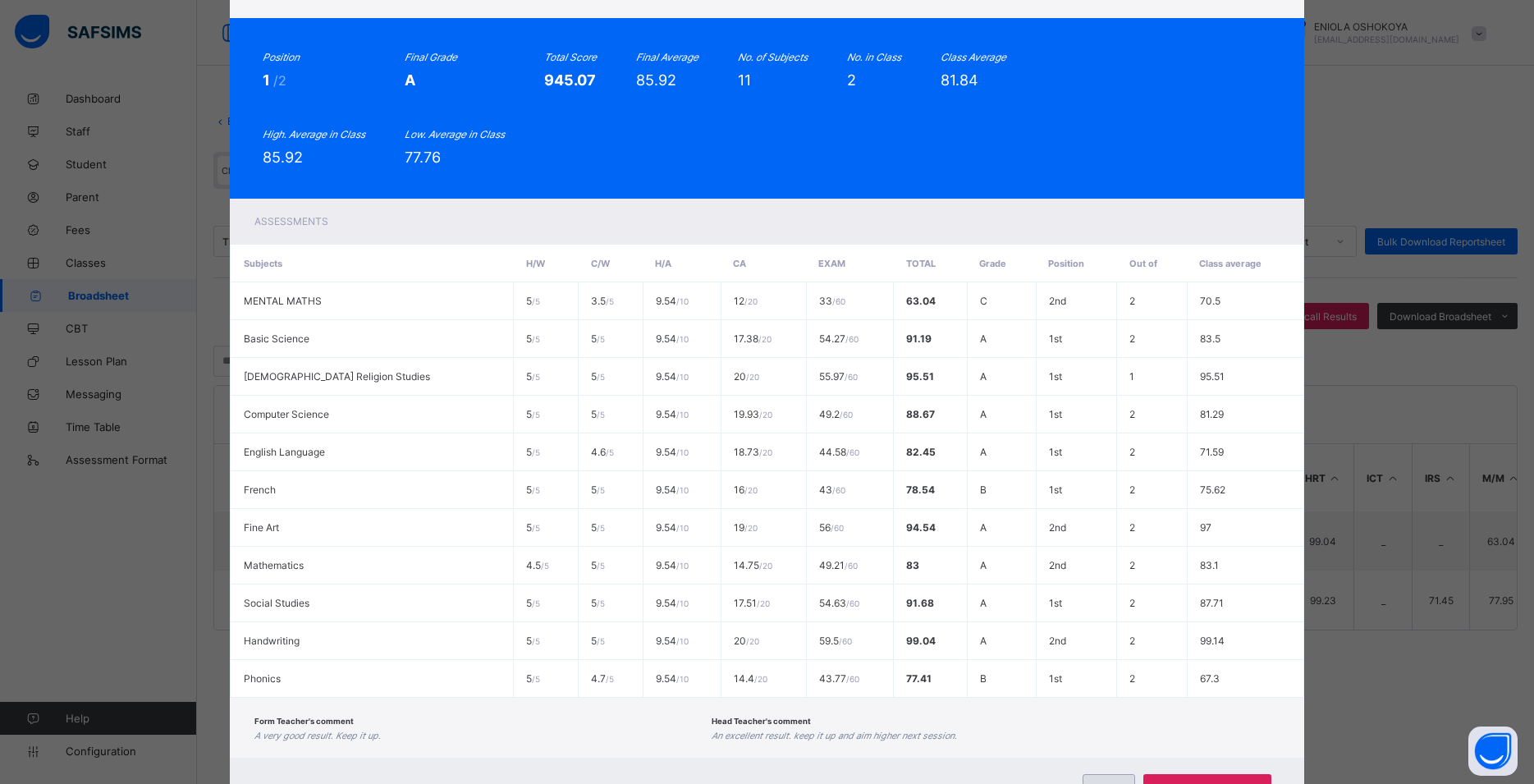
click at [1118, 779] on div "Close" at bounding box center [1109, 787] width 53 height 26
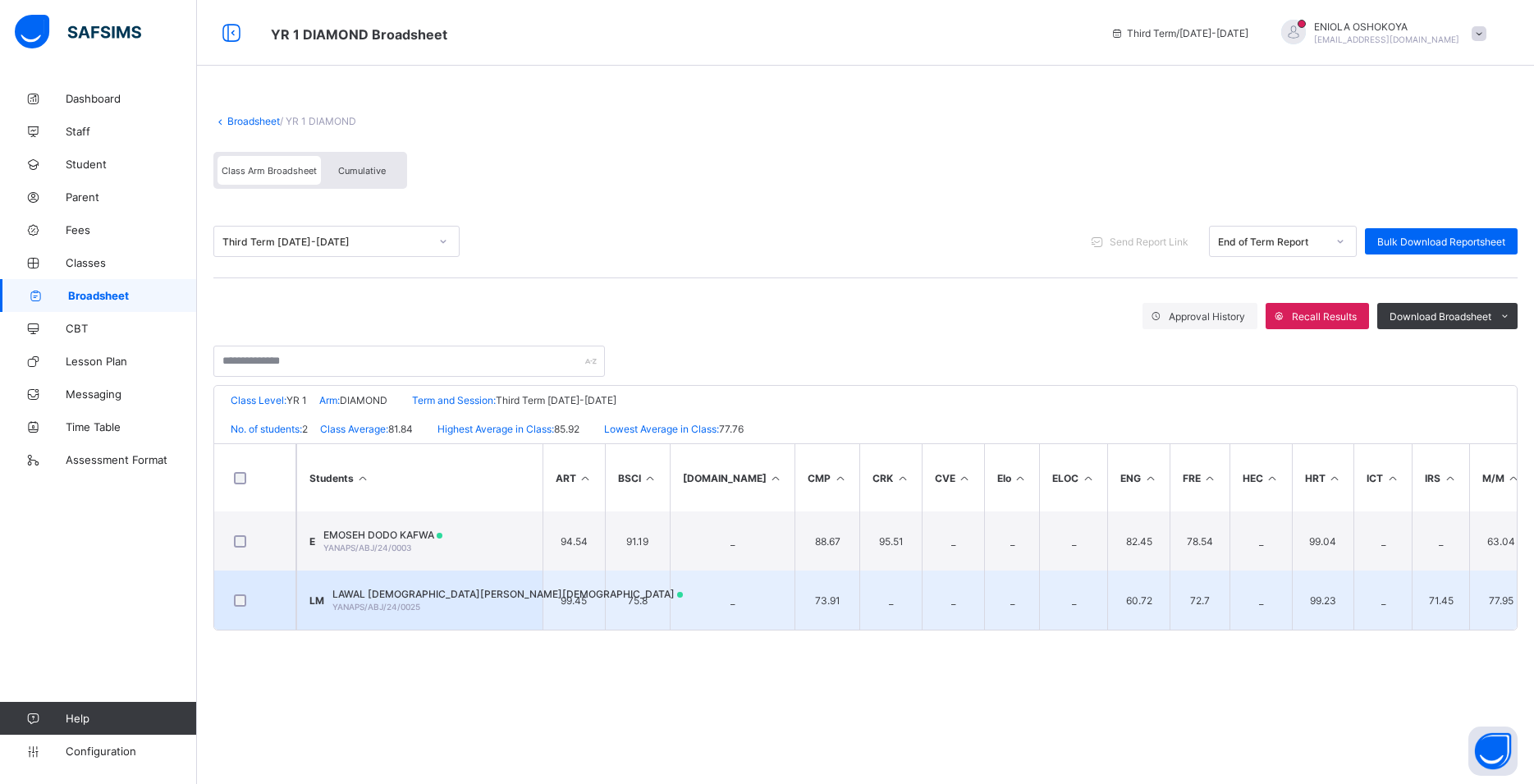
click at [466, 609] on div "LAWAL ISLAM MOHAMMED YANAPS/ABJ/24/0025" at bounding box center [508, 599] width 350 height 25
click at [0, 0] on td "5 / 5" at bounding box center [0, 0] width 0 height 0
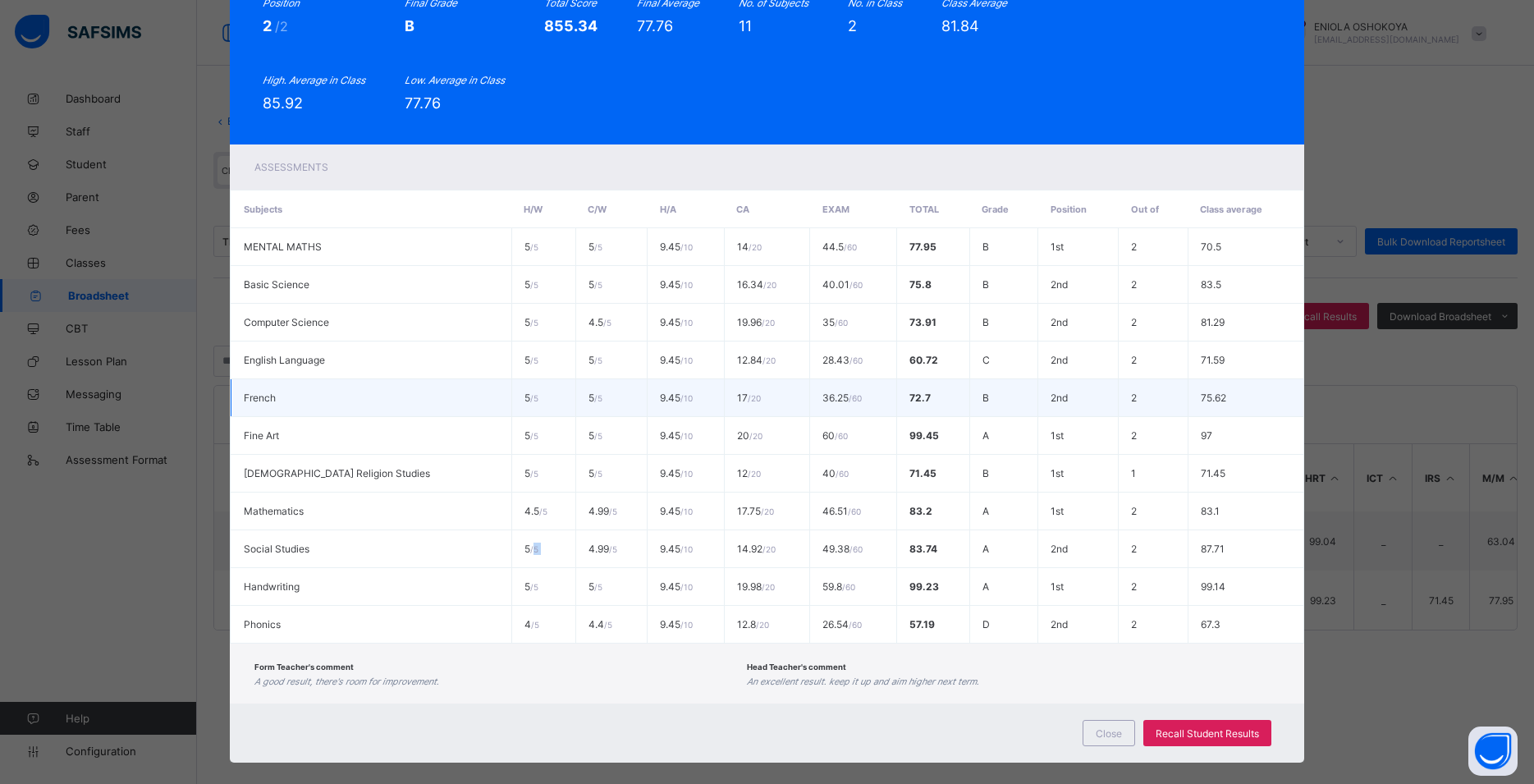
scroll to position [0, 0]
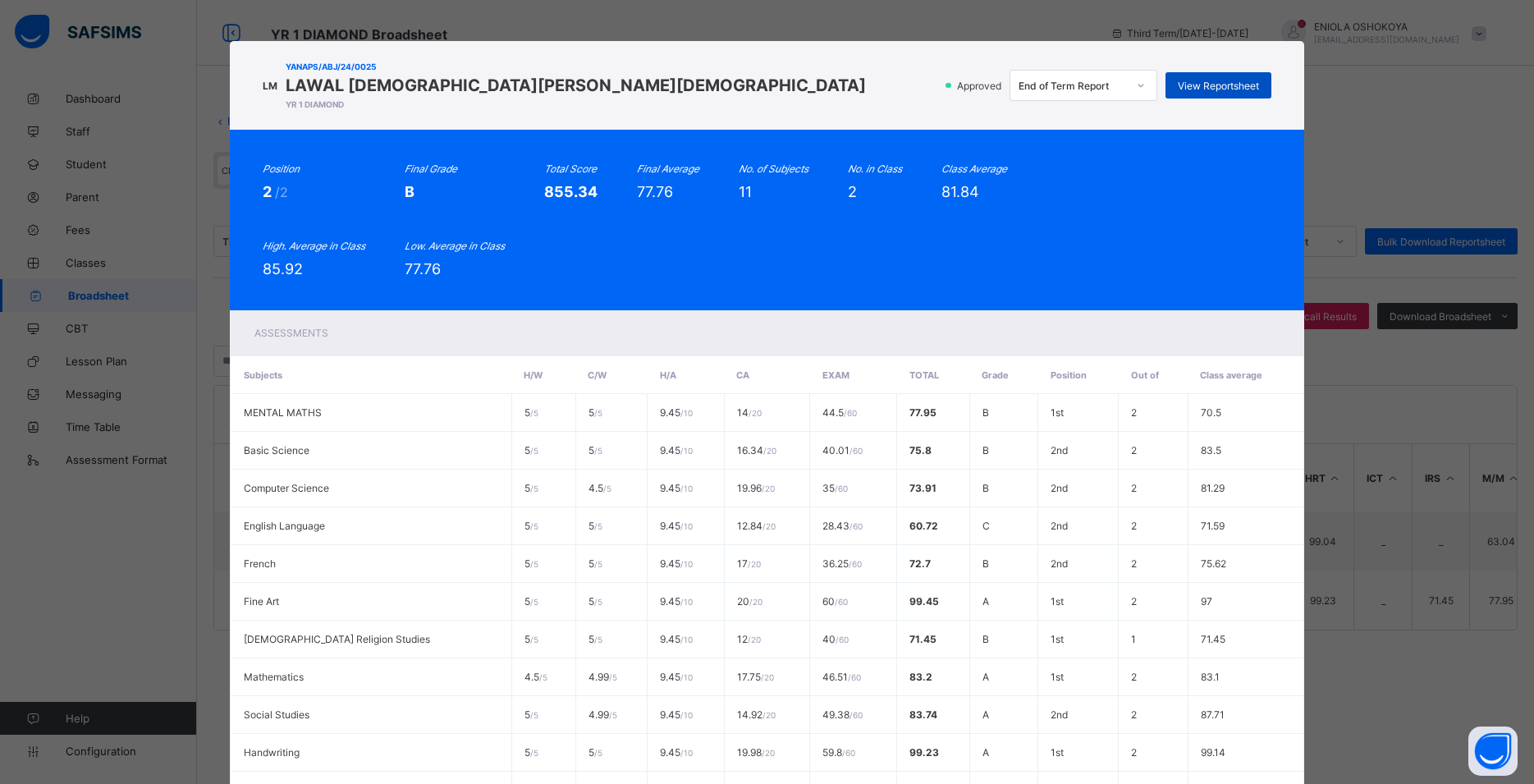
click at [1187, 81] on span "View Reportsheet" at bounding box center [1218, 86] width 81 height 13
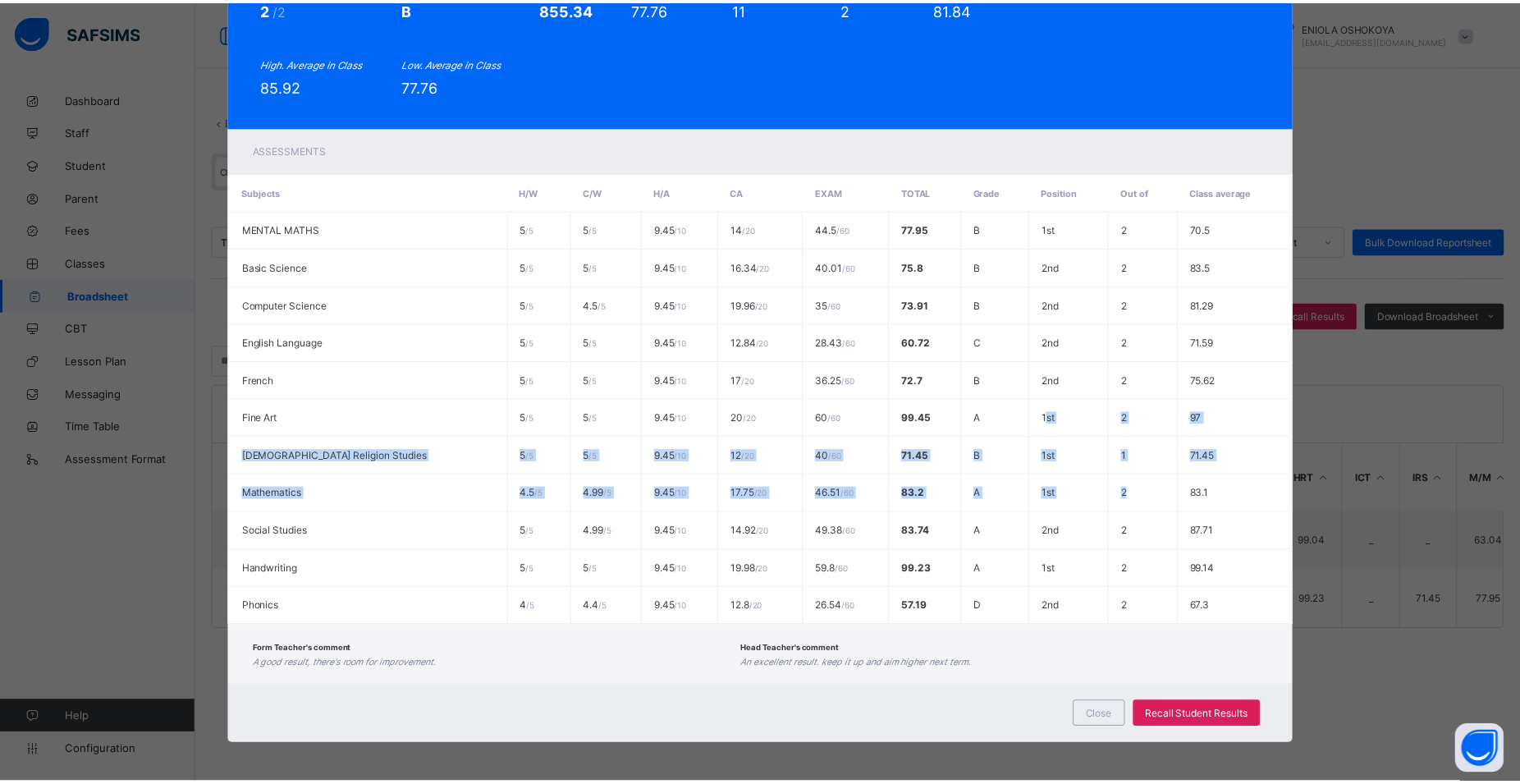
scroll to position [185, 0]
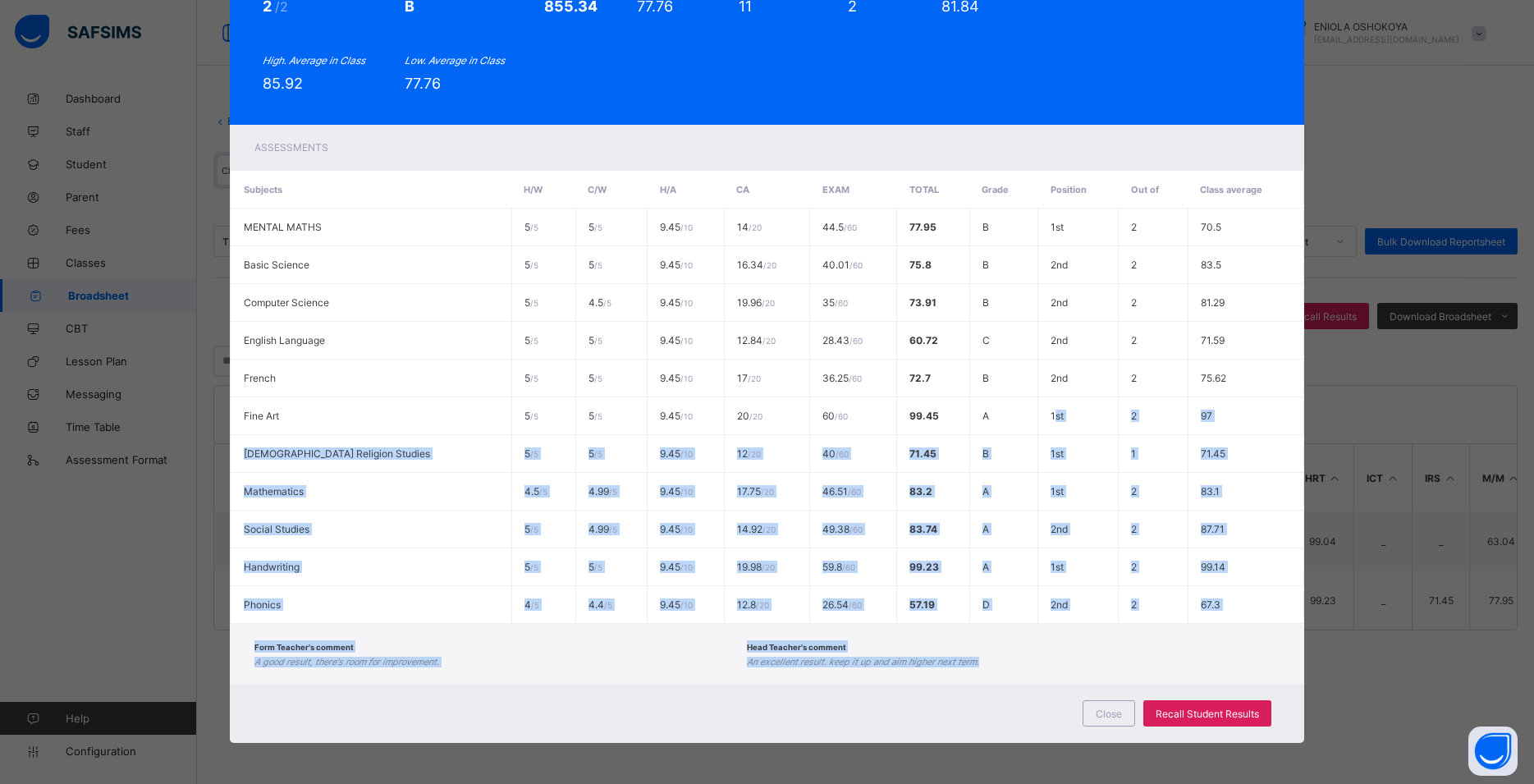
drag, startPoint x: 1019, startPoint y: 483, endPoint x: 1064, endPoint y: 689, distance: 210.9
click at [1041, 679] on div "LM YANAPS/ABJ/24/0025 LAWAL ISLAM MOHAMMED YR 1 DIAMOND Approved End of Term Re…" at bounding box center [766, 299] width 1073 height 887
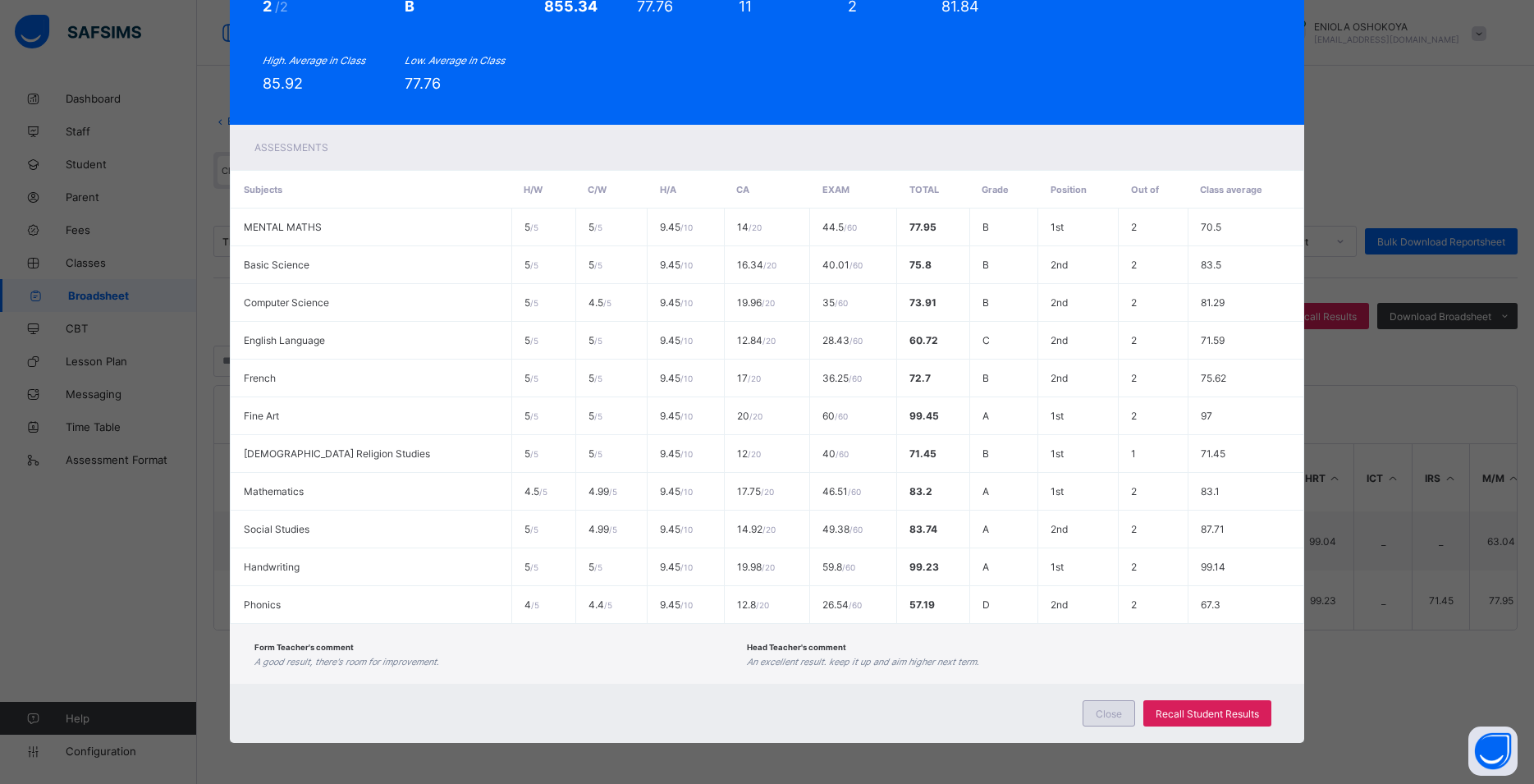
click at [1078, 708] on div "Close Recall Student Results" at bounding box center [766, 713] width 1073 height 59
click at [1100, 717] on span "Close" at bounding box center [1109, 714] width 26 height 13
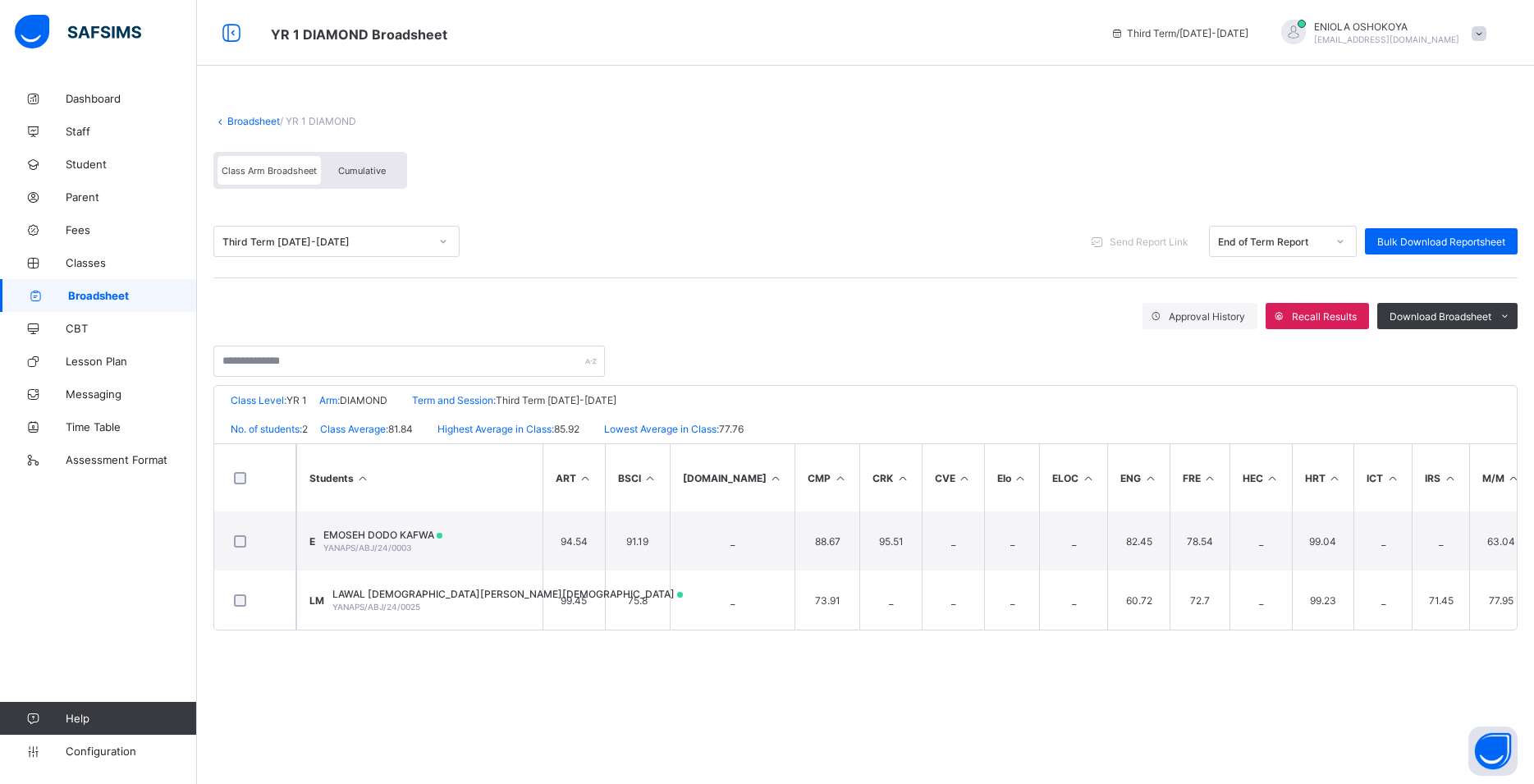
drag, startPoint x: 128, startPoint y: 291, endPoint x: 141, endPoint y: 292, distance: 13.0
click at [128, 292] on span "Broadsheet" at bounding box center [132, 295] width 129 height 13
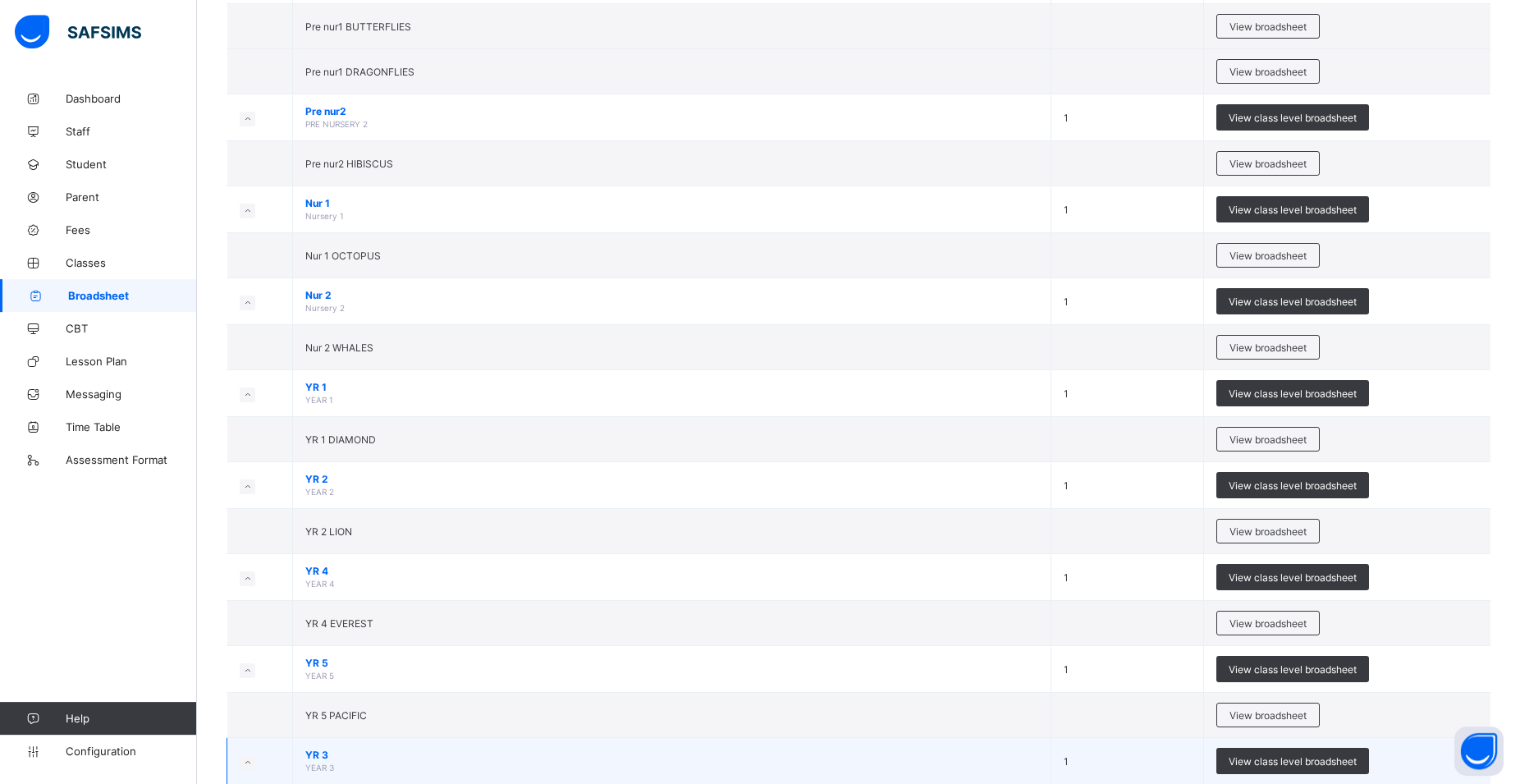
scroll to position [323, 0]
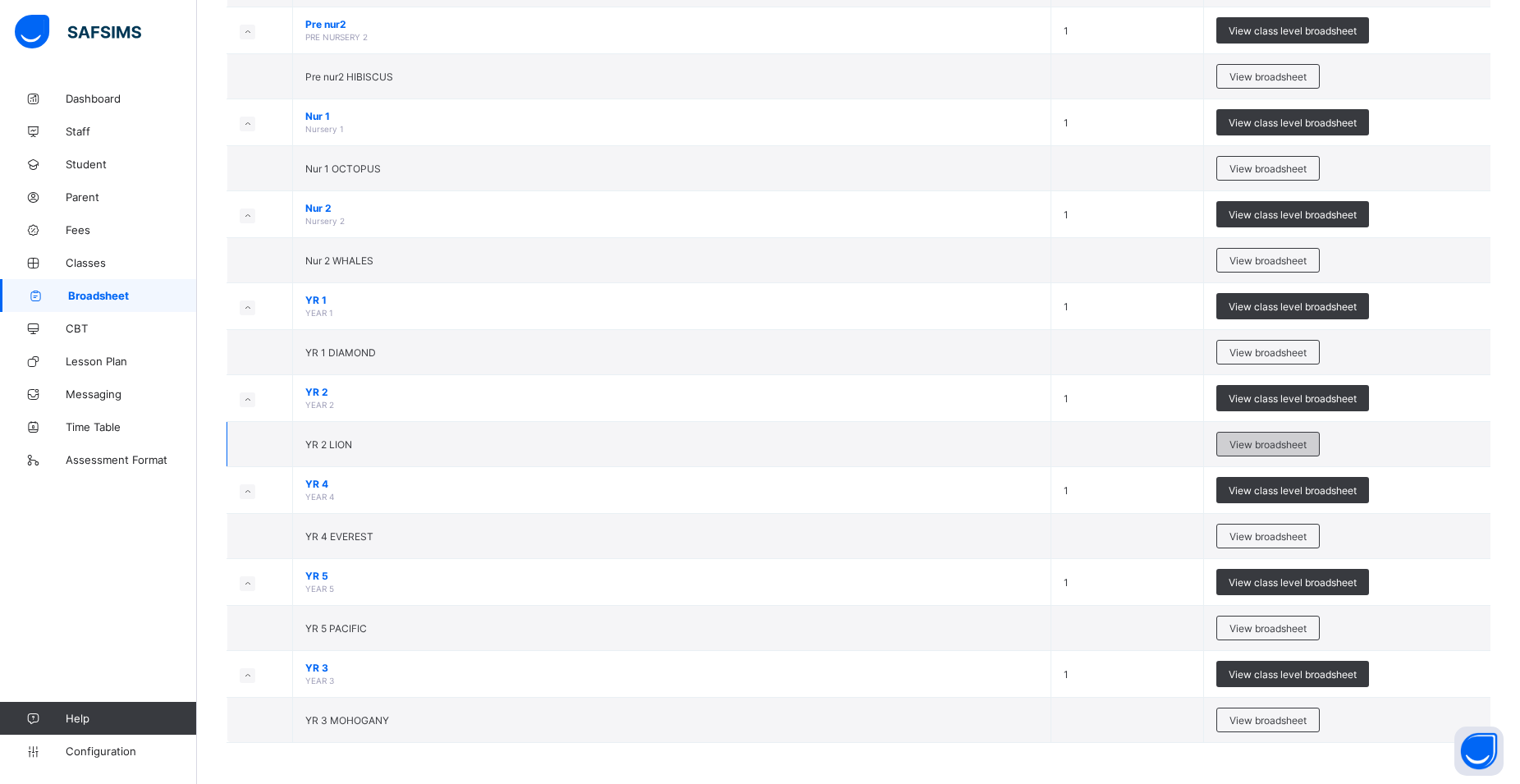
click at [1289, 443] on span "View broadsheet" at bounding box center [1267, 445] width 78 height 13
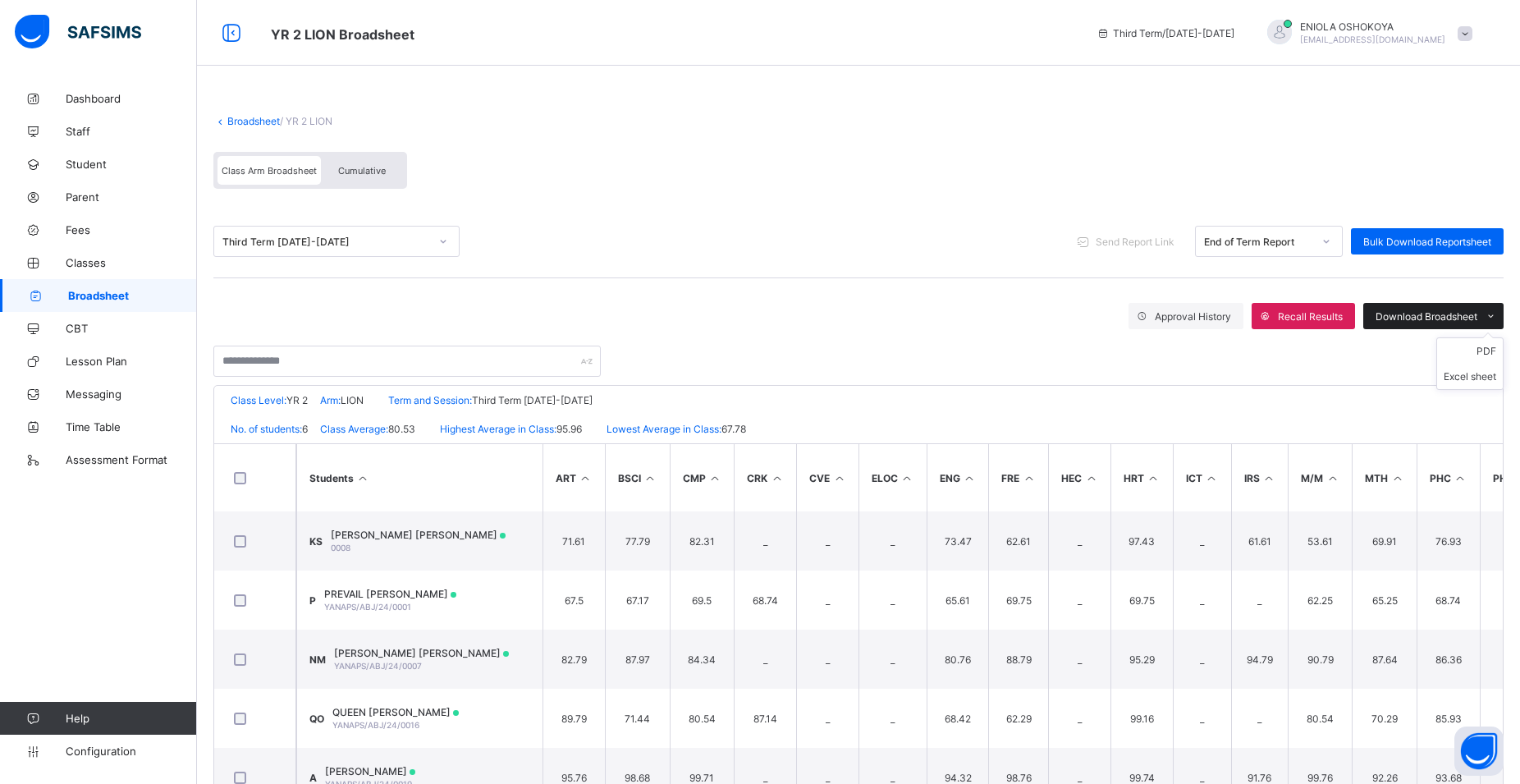
click at [1471, 314] on span "Download Broadsheet" at bounding box center [1427, 316] width 102 height 13
click at [1502, 372] on li "Excel sheet" at bounding box center [1470, 377] width 66 height 26
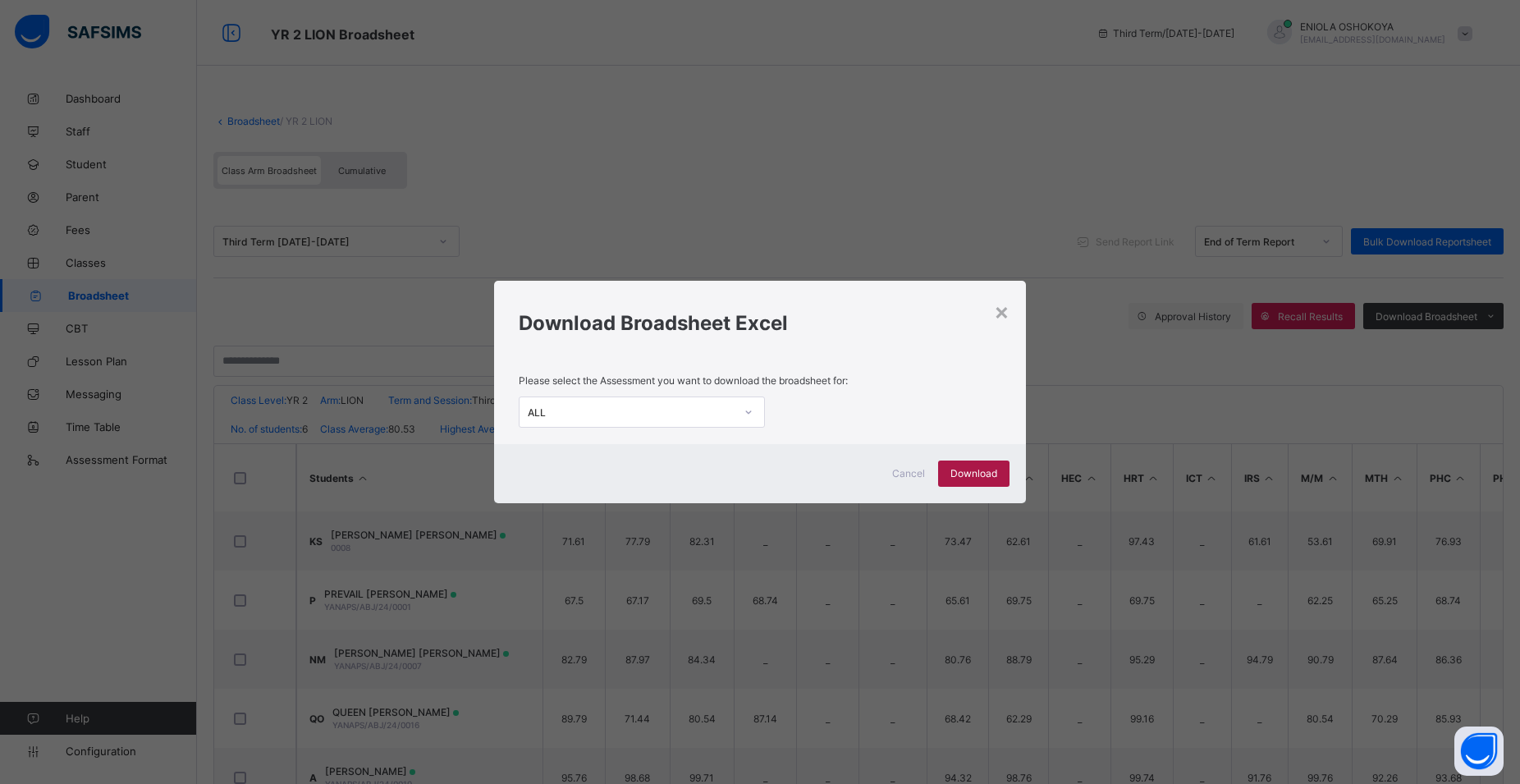
click at [974, 464] on div "Download" at bounding box center [974, 473] width 71 height 26
click at [1213, 185] on div "× Download Broadsheet Excel Please select the Assessment you want to download t…" at bounding box center [760, 392] width 1520 height 784
click at [1009, 310] on div "×" at bounding box center [1001, 311] width 16 height 28
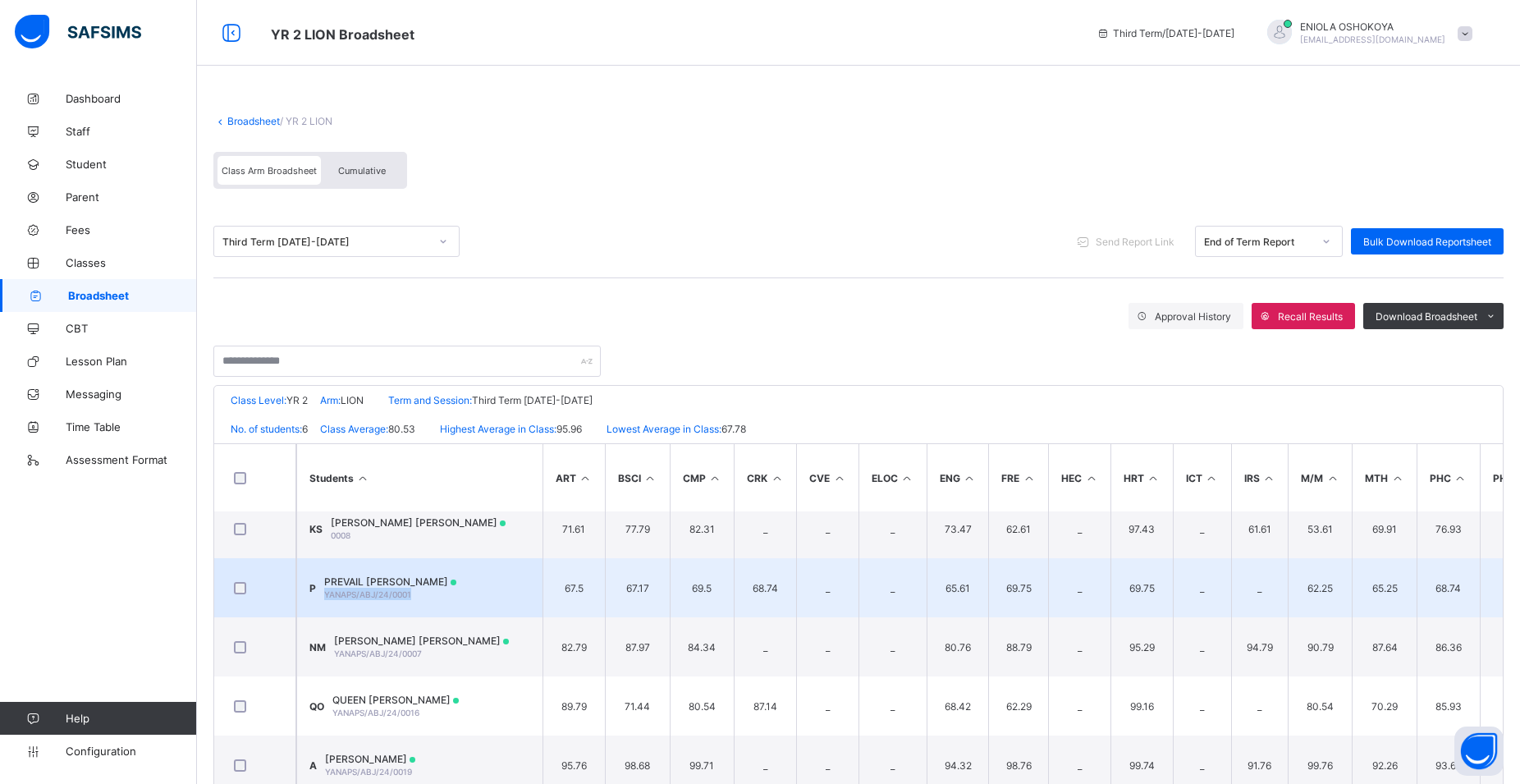
scroll to position [26, 0]
click at [505, 587] on td "P PREVAIL KELVIN YANAPS/ABJ/24/0001" at bounding box center [419, 587] width 246 height 59
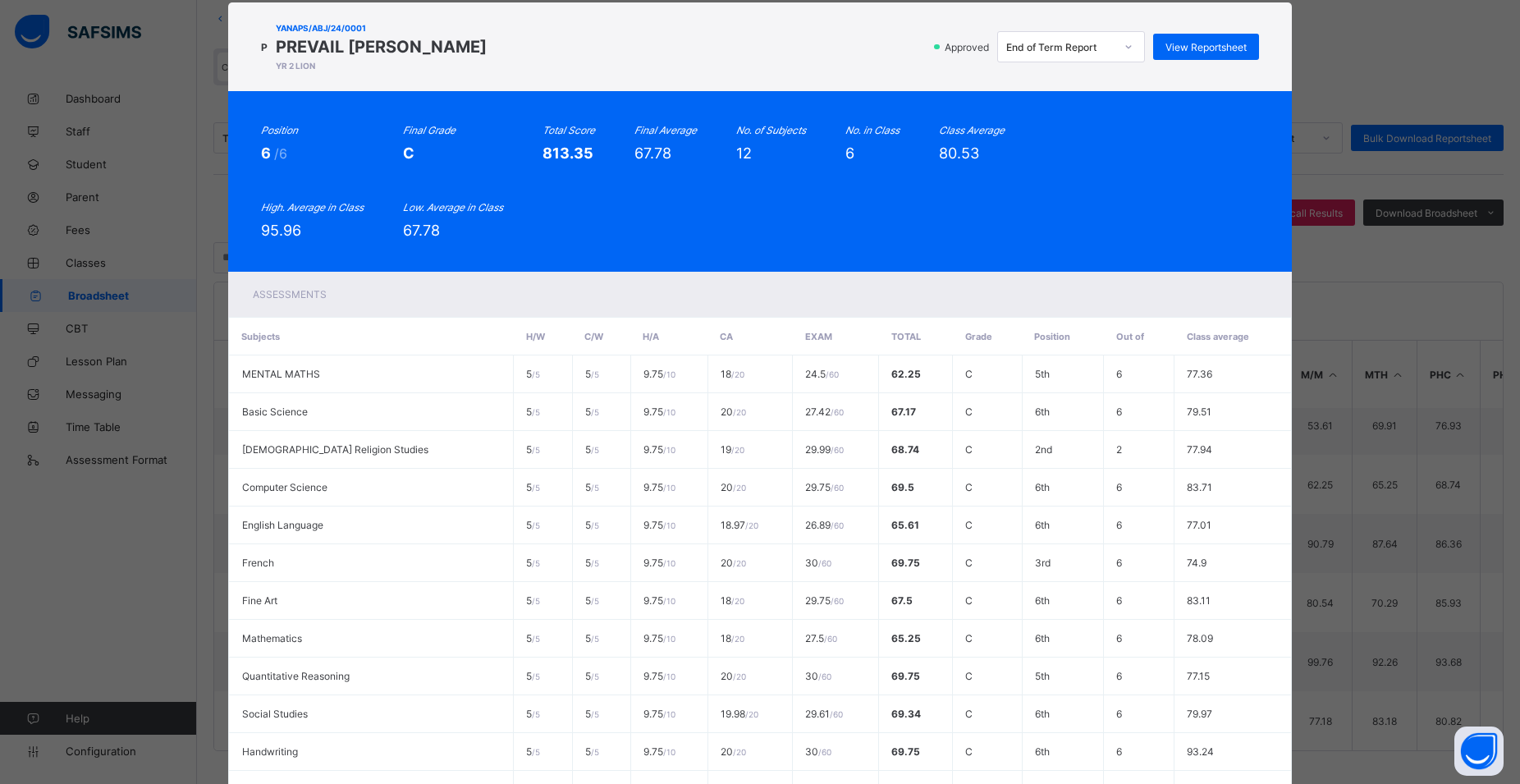
scroll to position [74, 0]
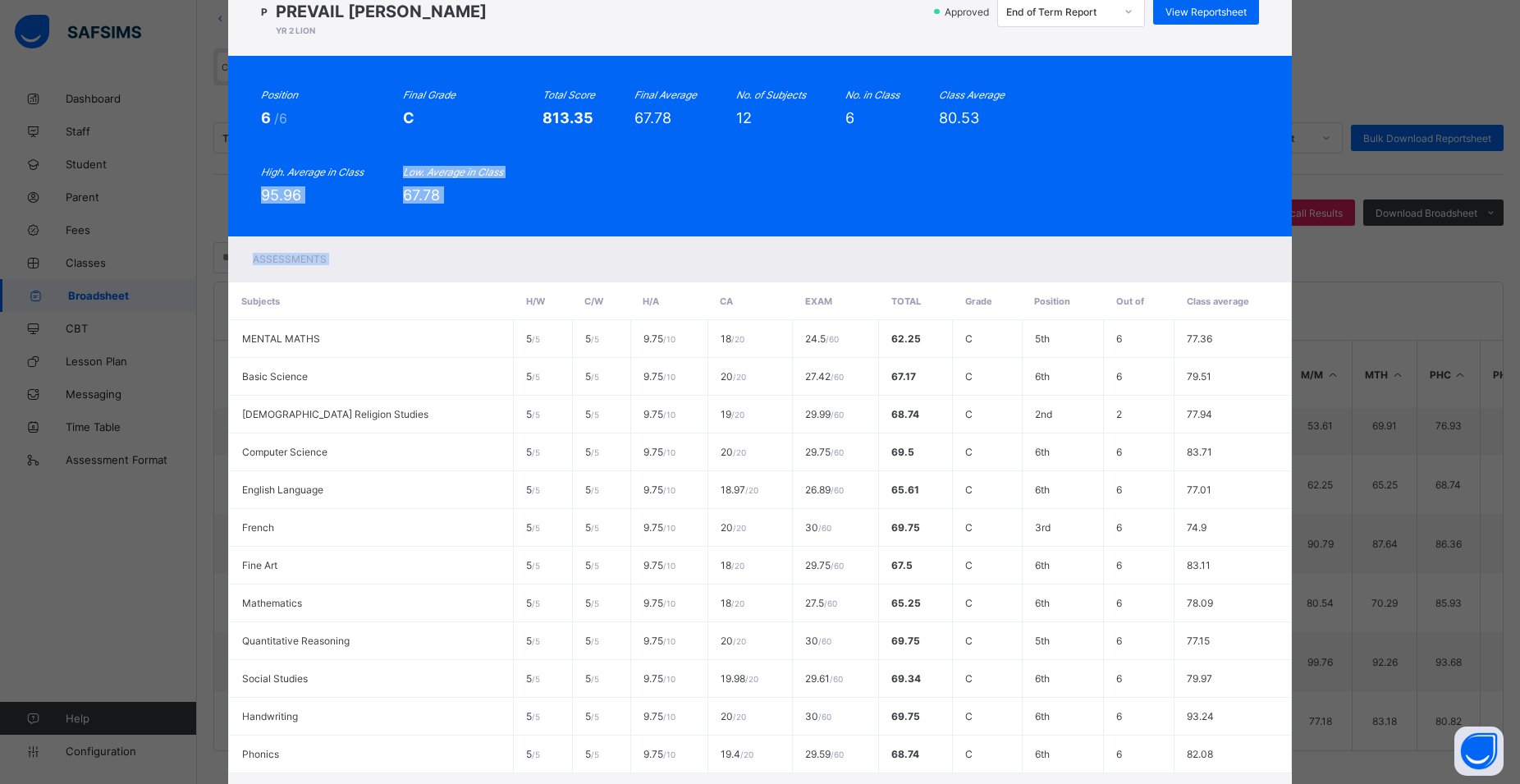
drag, startPoint x: 96, startPoint y: 292, endPoint x: 418, endPoint y: 290, distance: 322.0
click at [134, 290] on div "P YANAPS/ABJ/24/0001 PREVAIL KELVIN YR 2 LION Approved End of Term Report View …" at bounding box center [760, 392] width 1520 height 784
click at [1189, 13] on span "View Reportsheet" at bounding box center [1205, 12] width 81 height 13
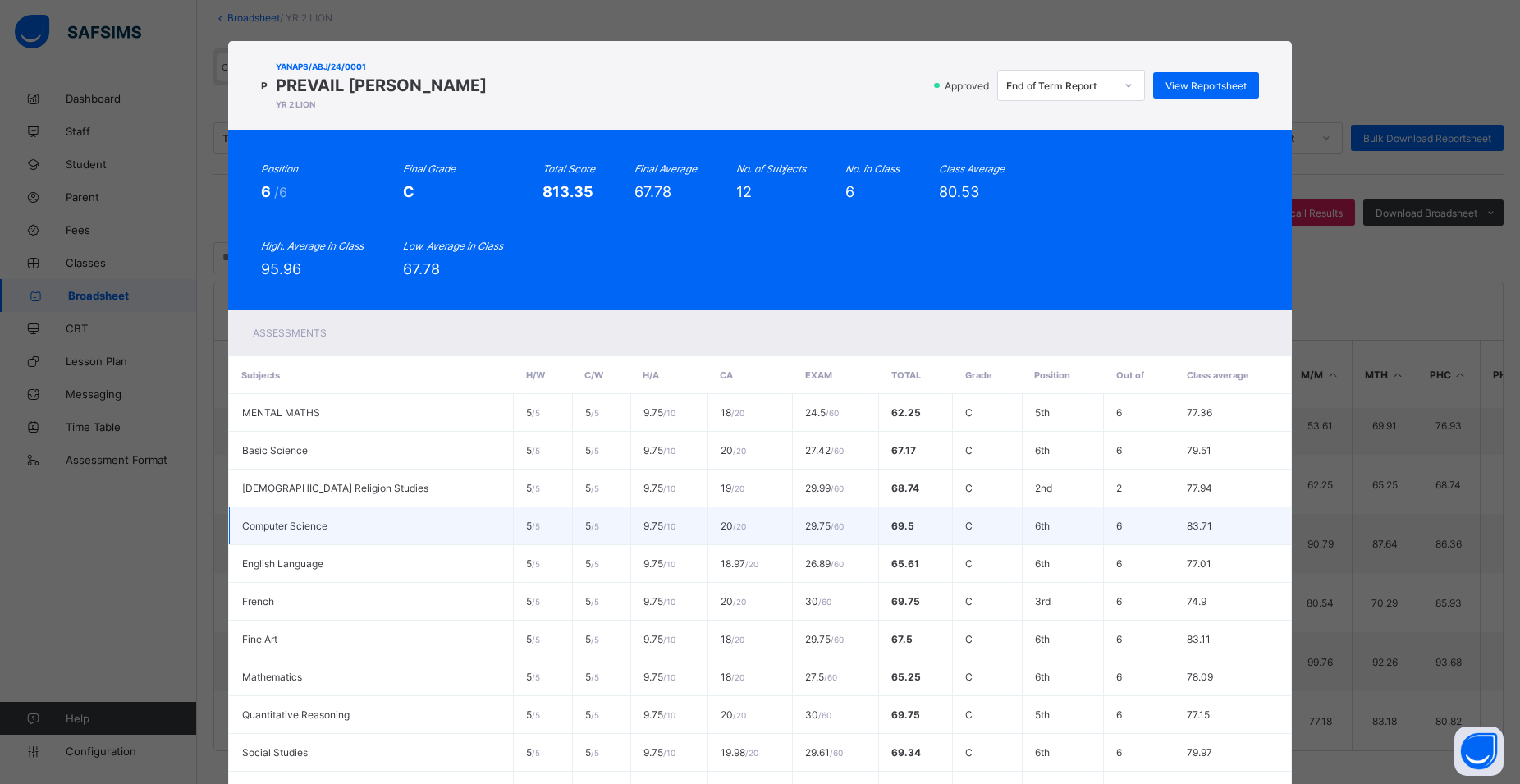
scroll to position [223, 0]
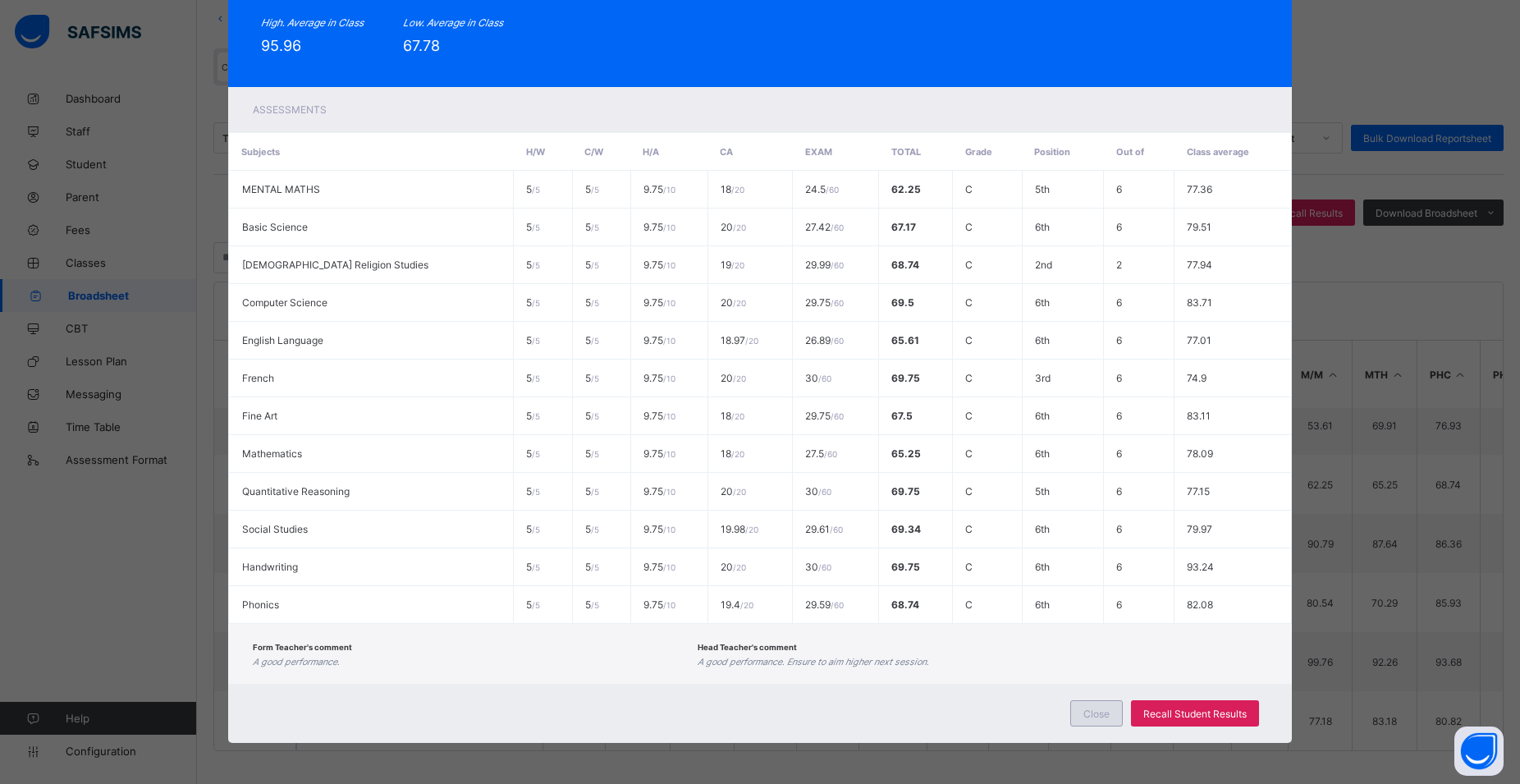
click at [1093, 712] on span "Close" at bounding box center [1096, 714] width 26 height 13
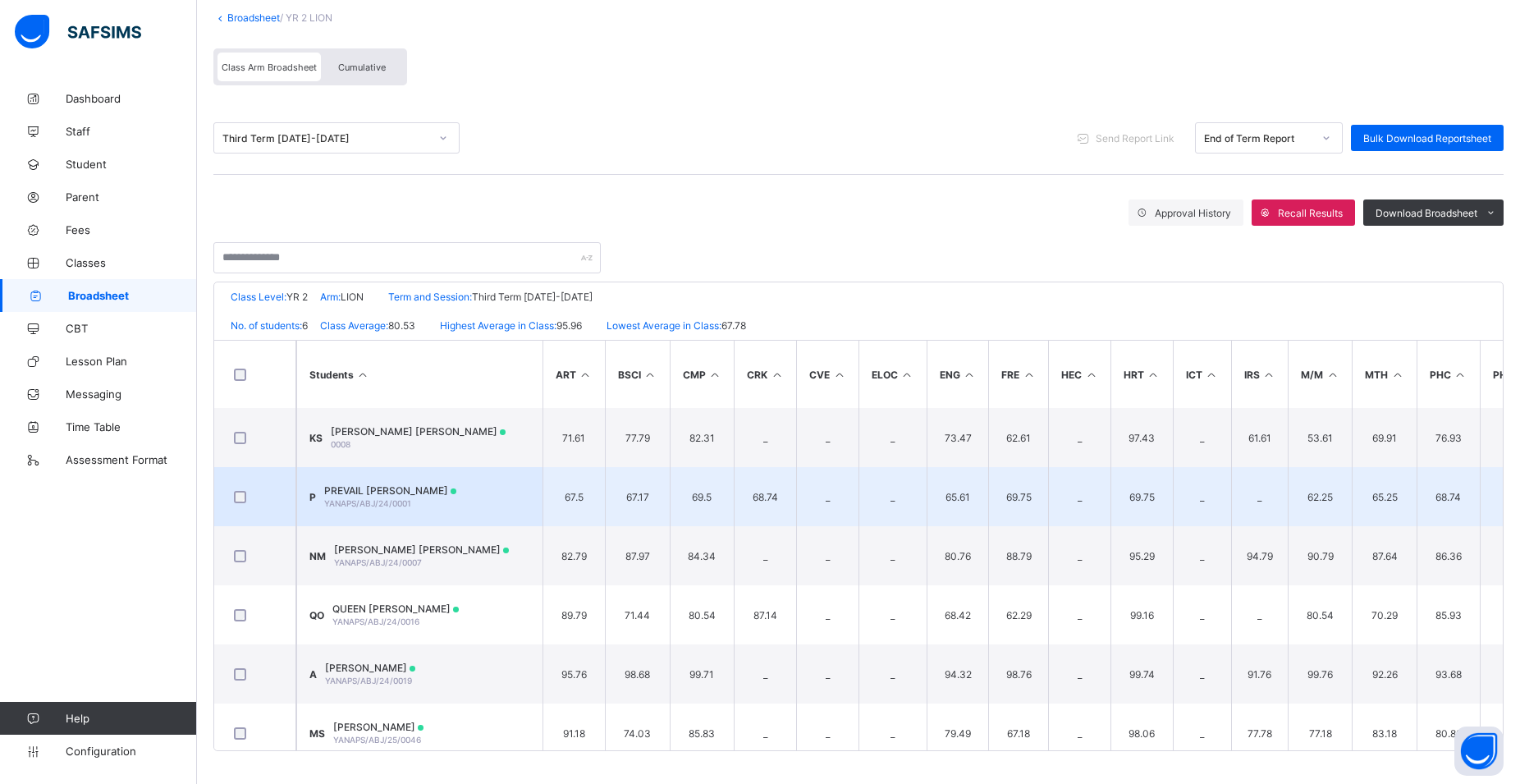
scroll to position [26, 0]
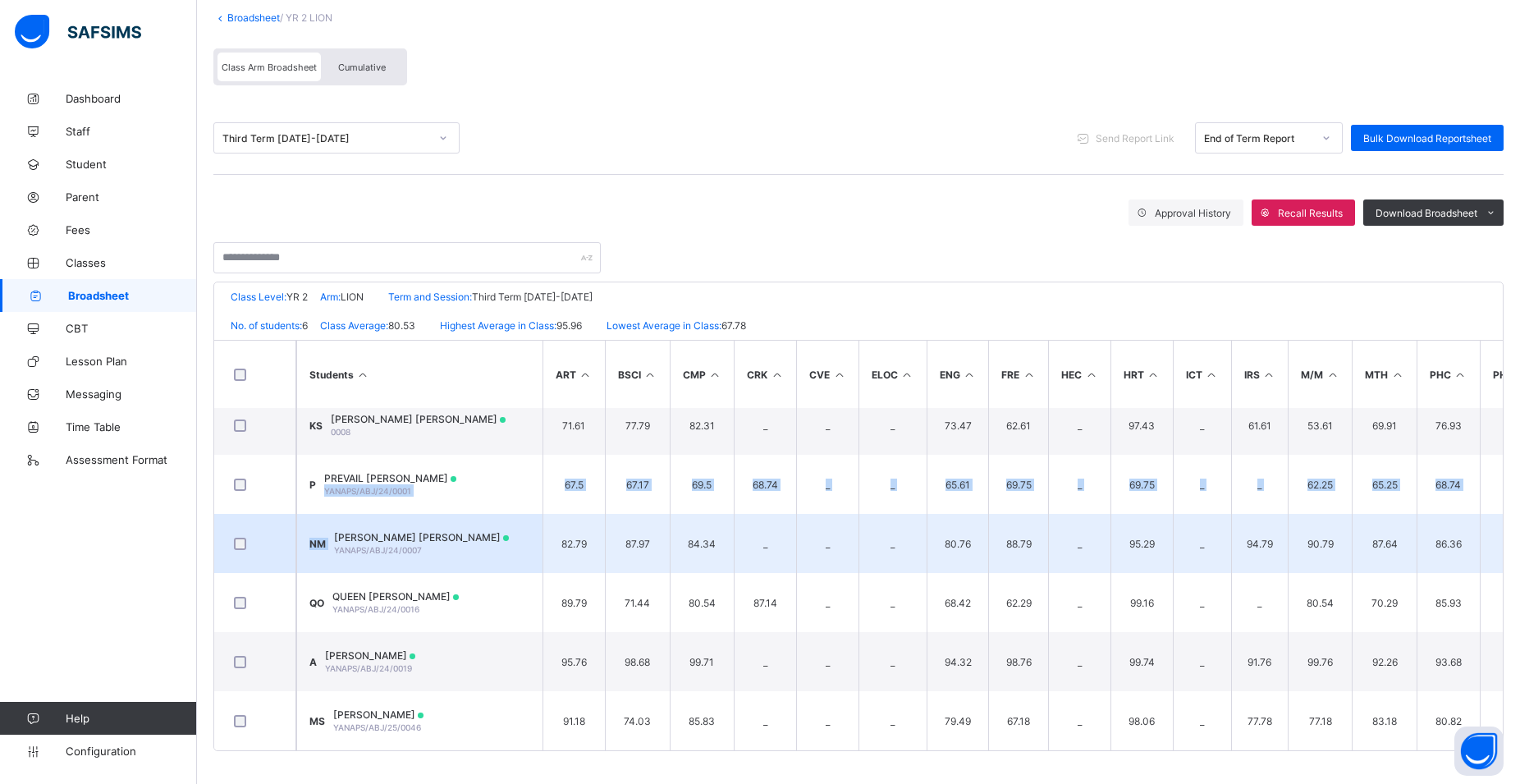
click at [343, 506] on tbody "KS KHALILULLAH UTHMAN SULIEMAN 0008 71.61 77.79 82.31 _ _ _ 73.47 62.61 _ 97.43…" at bounding box center [1177, 573] width 1926 height 355
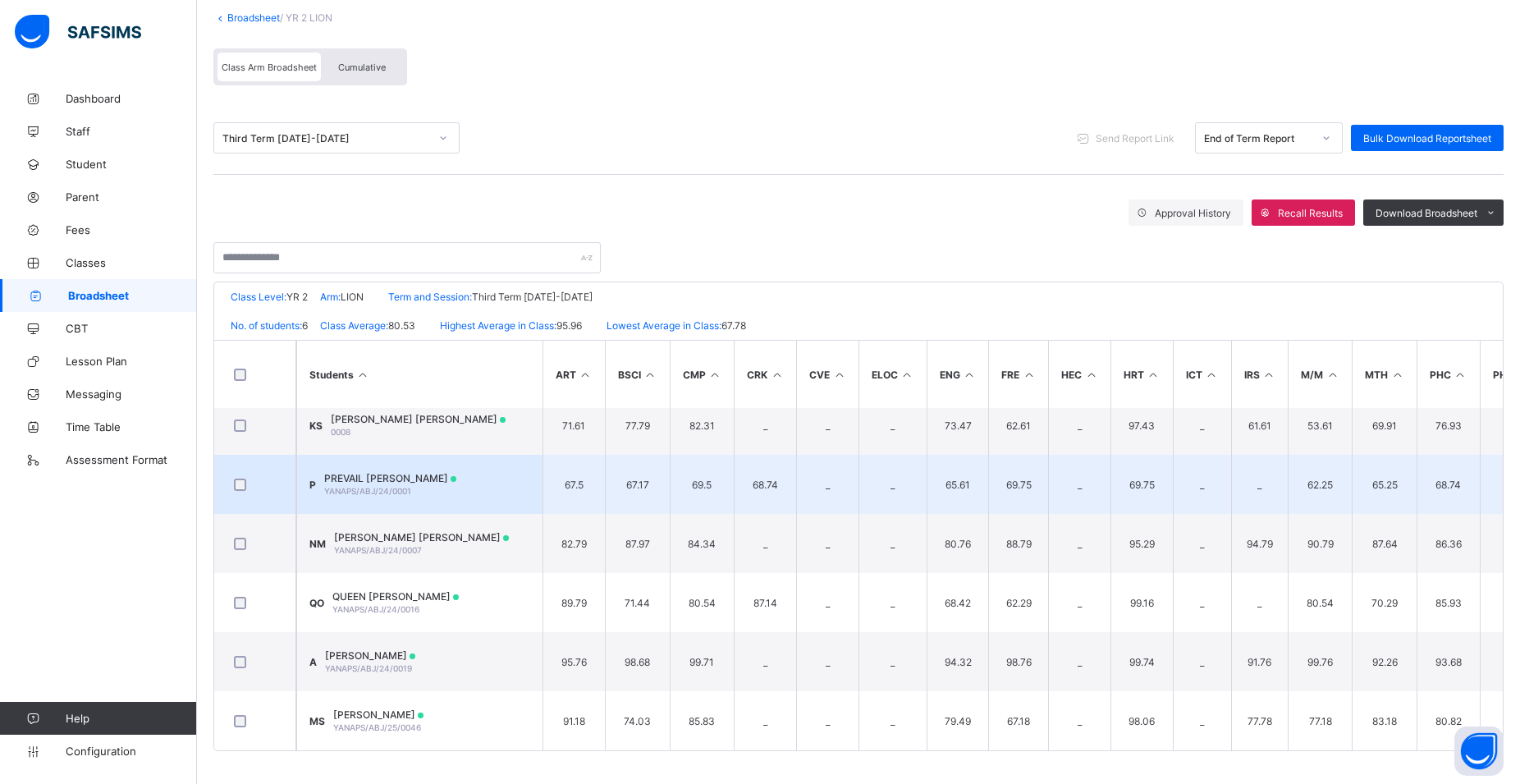
click at [342, 472] on span "PREVAIL KELVIN" at bounding box center [390, 479] width 132 height 13
click at [0, 0] on td "Mathematics" at bounding box center [0, 0] width 0 height 0
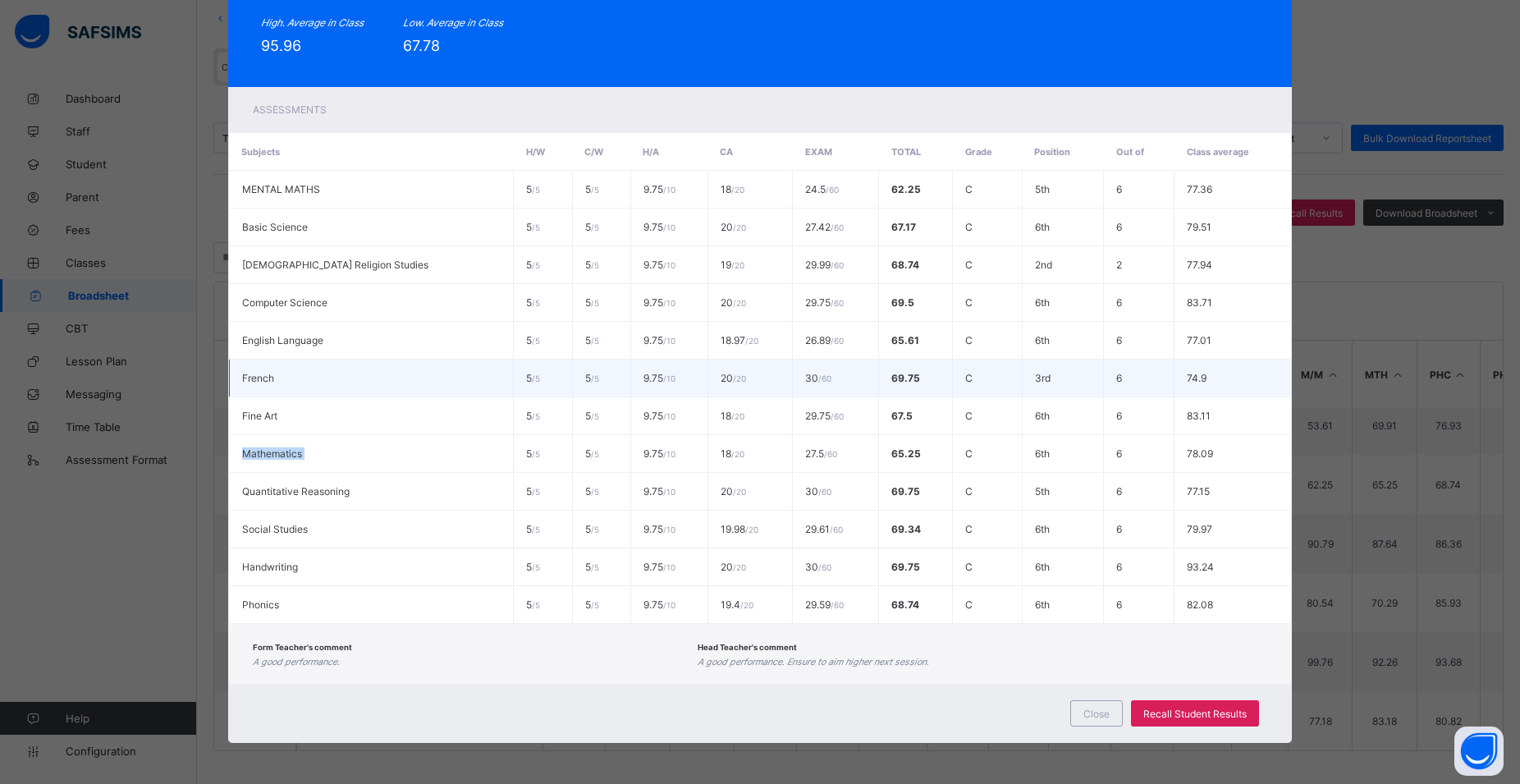
scroll to position [0, 0]
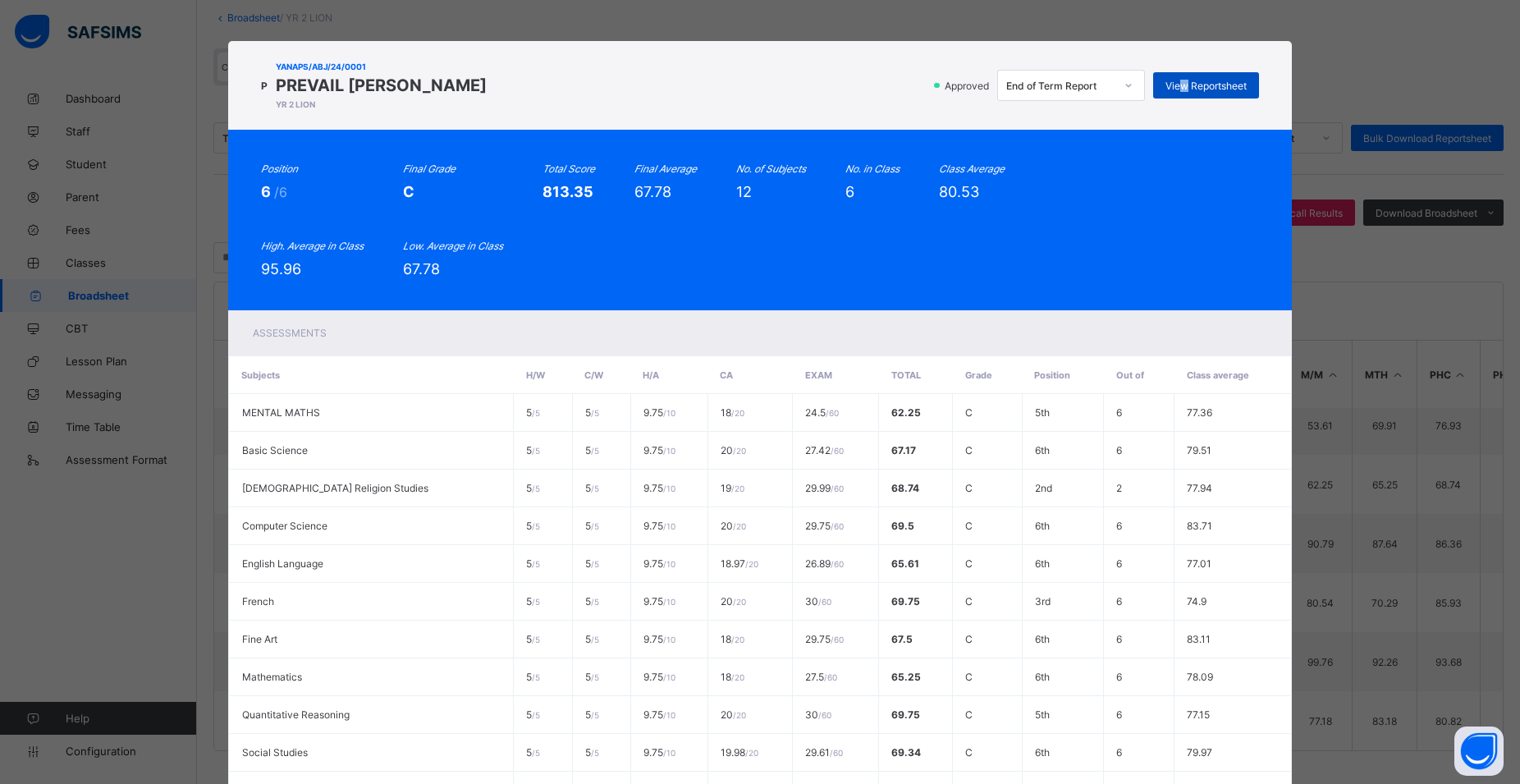
click at [1181, 86] on span "View Reportsheet" at bounding box center [1205, 86] width 81 height 13
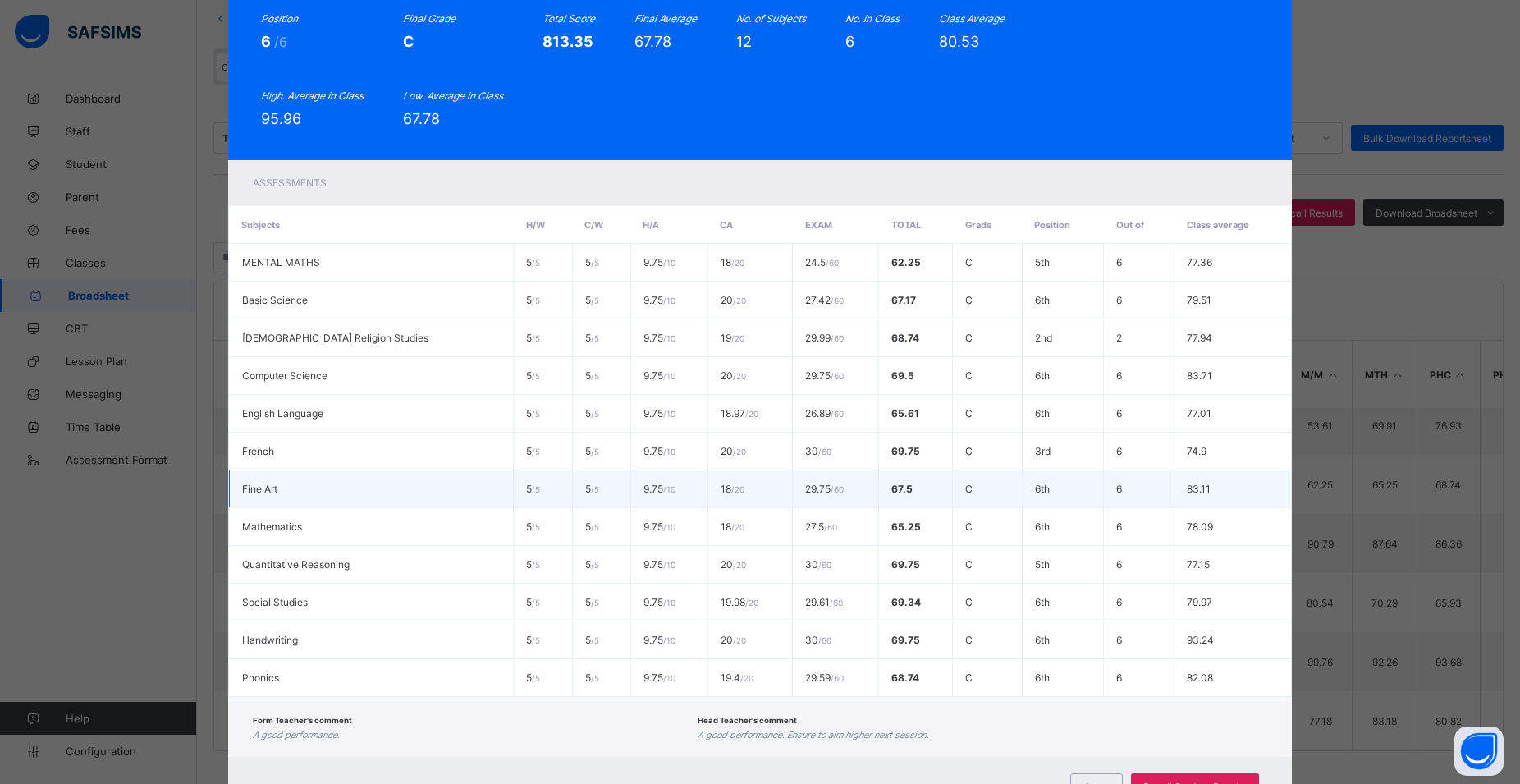
scroll to position [222, 0]
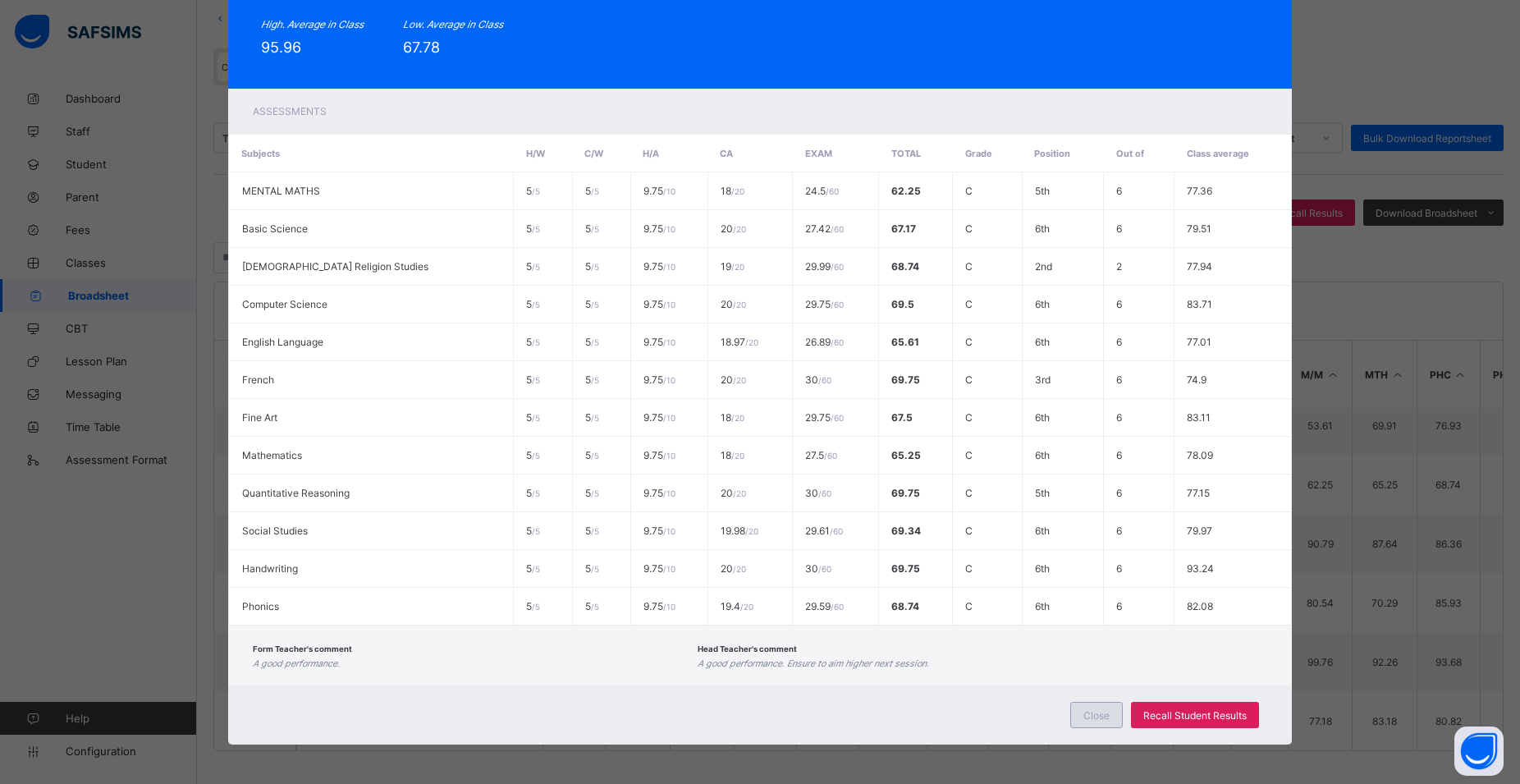
click at [1114, 710] on div "Close" at bounding box center [1097, 715] width 53 height 26
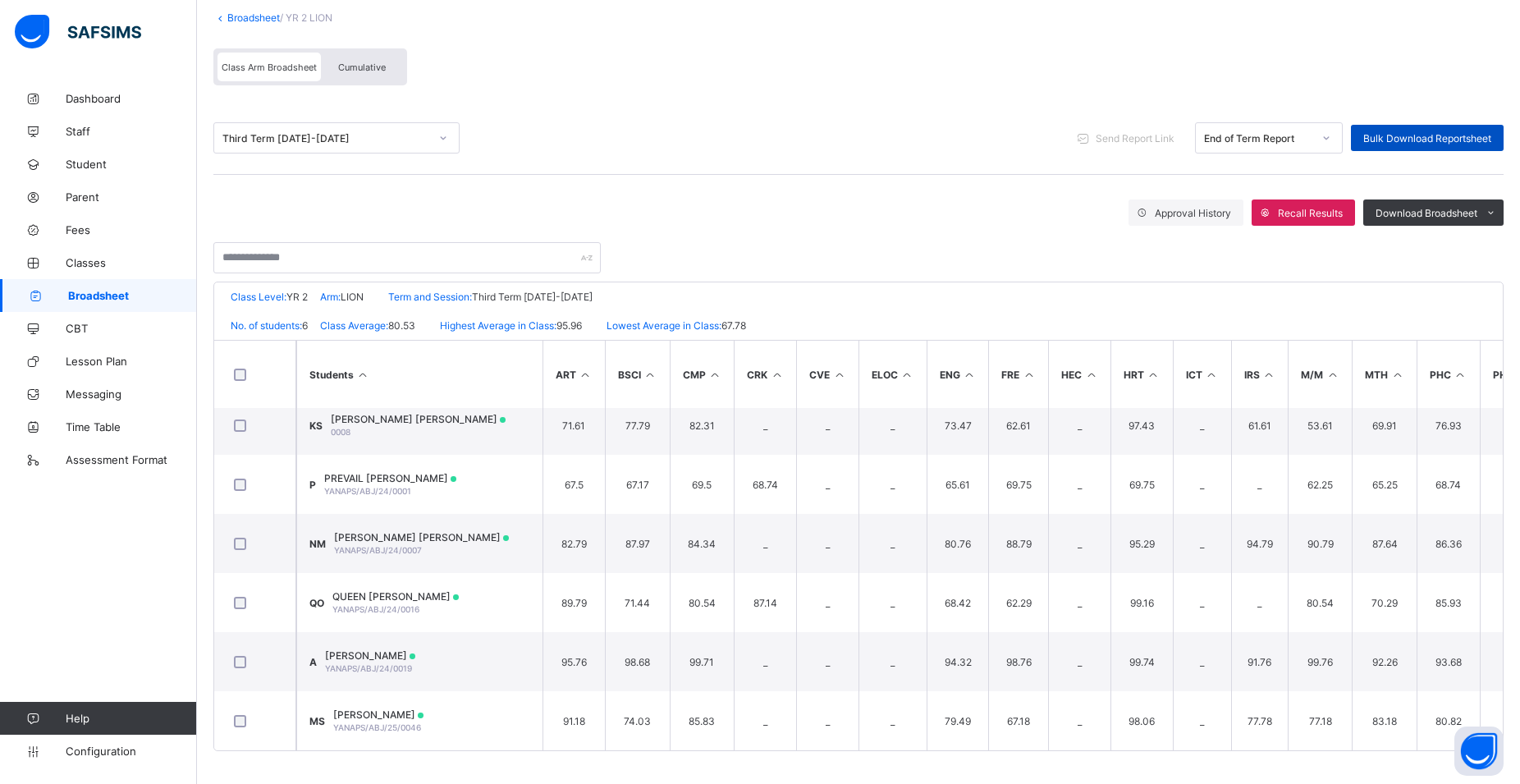
click at [1406, 139] on span "Bulk Download Reportsheet" at bounding box center [1427, 139] width 128 height 13
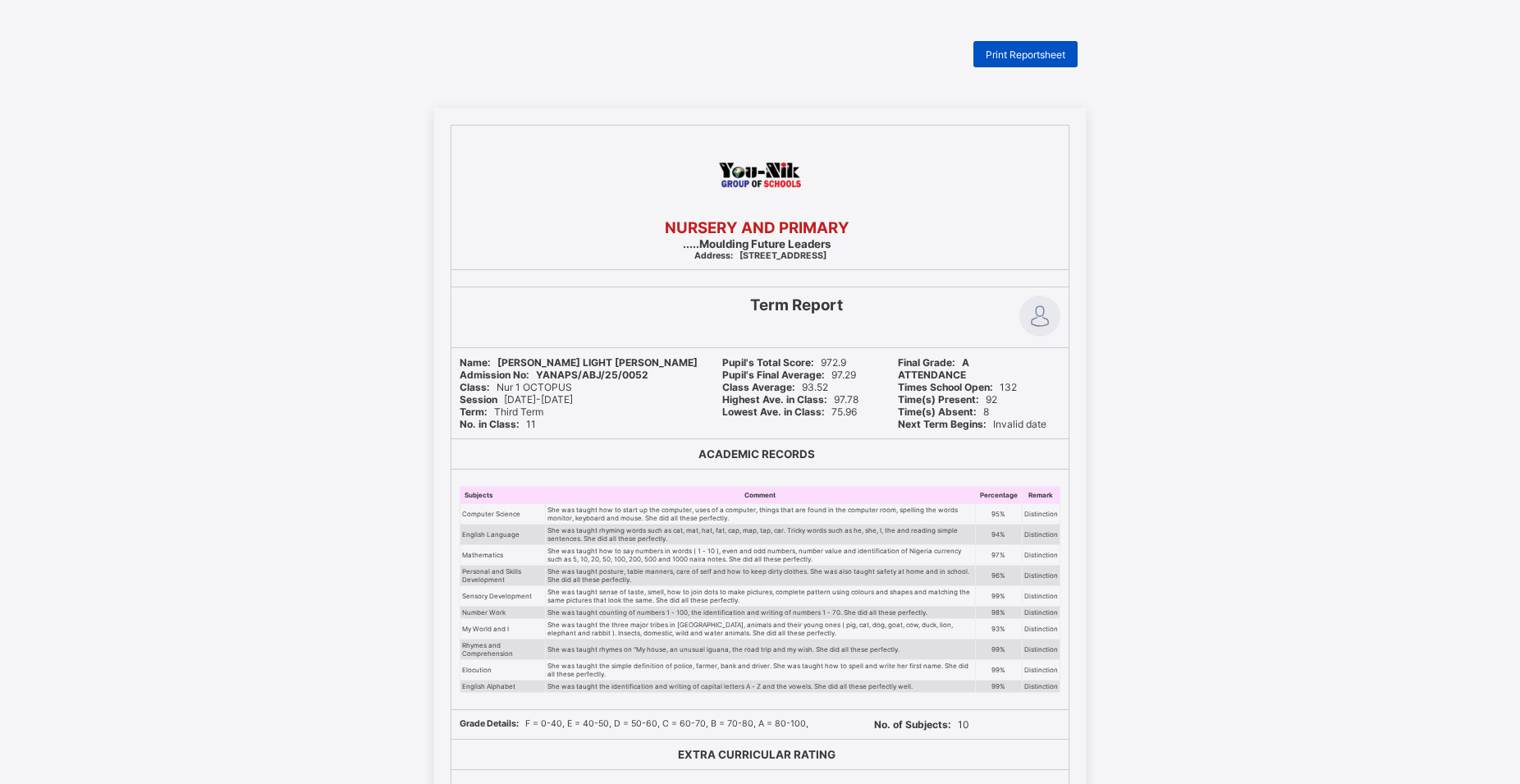
click at [985, 64] on div "Print Reportsheet" at bounding box center [1026, 54] width 104 height 26
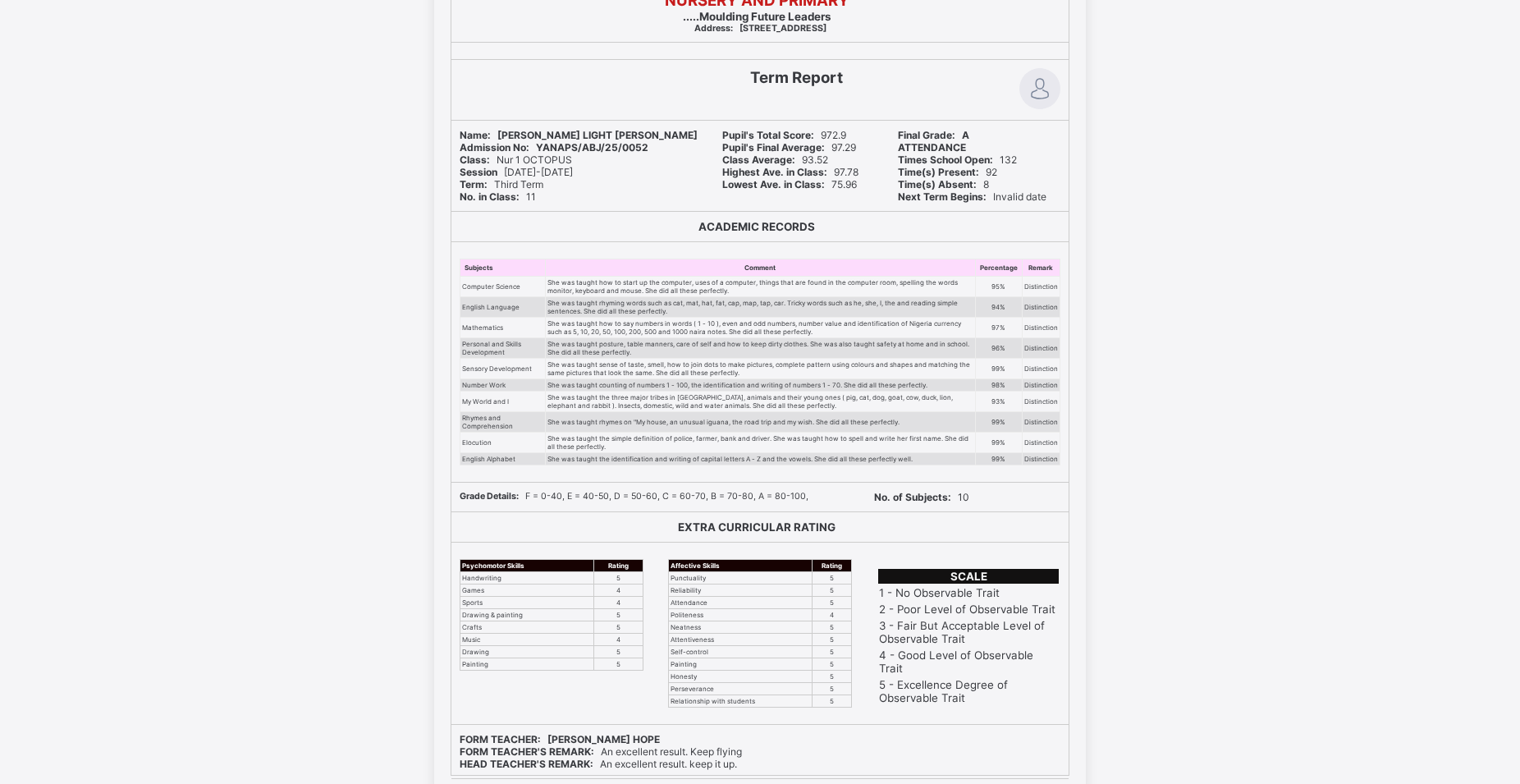
scroll to position [109, 0]
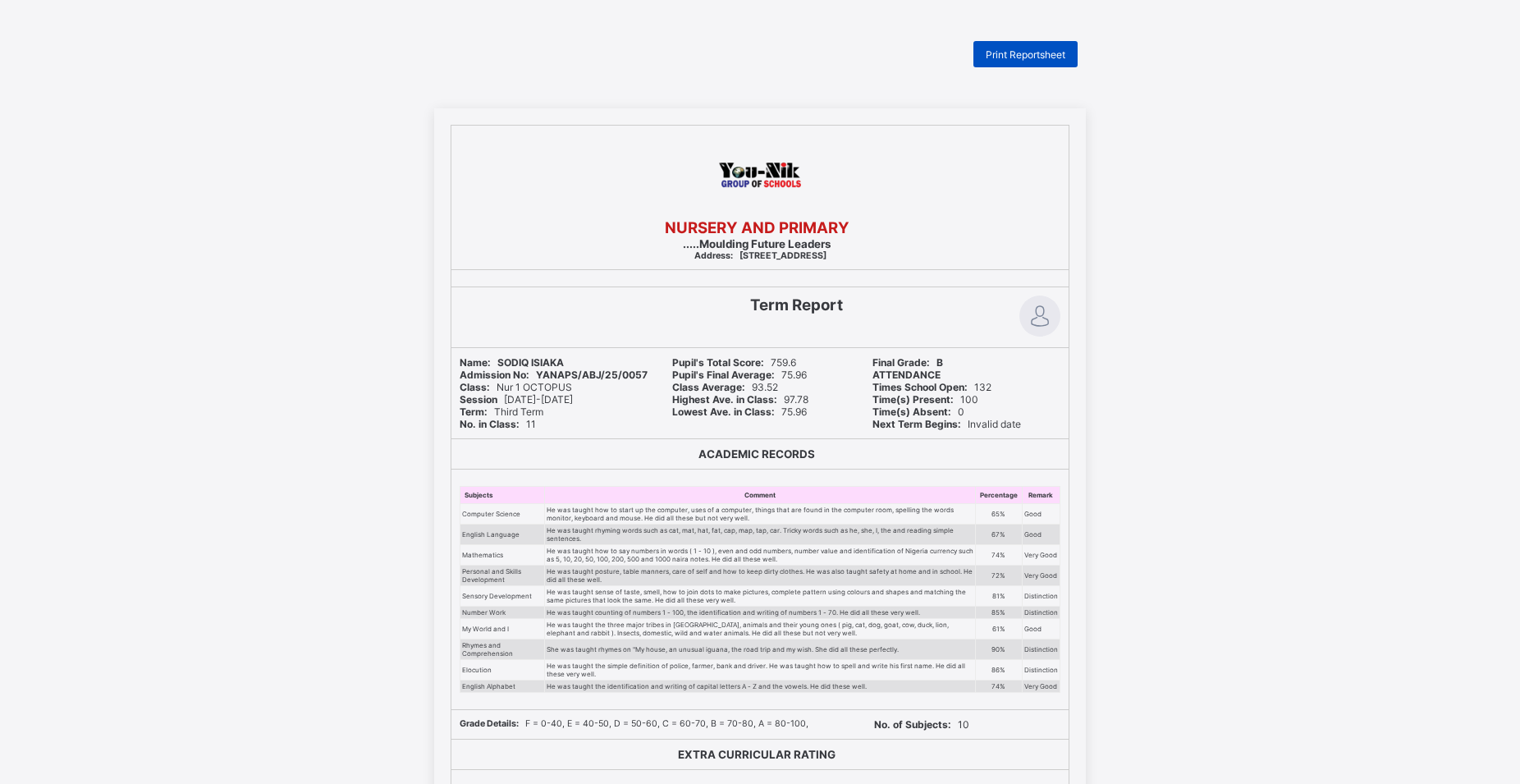
click at [1026, 47] on div "Print Reportsheet" at bounding box center [1026, 54] width 104 height 26
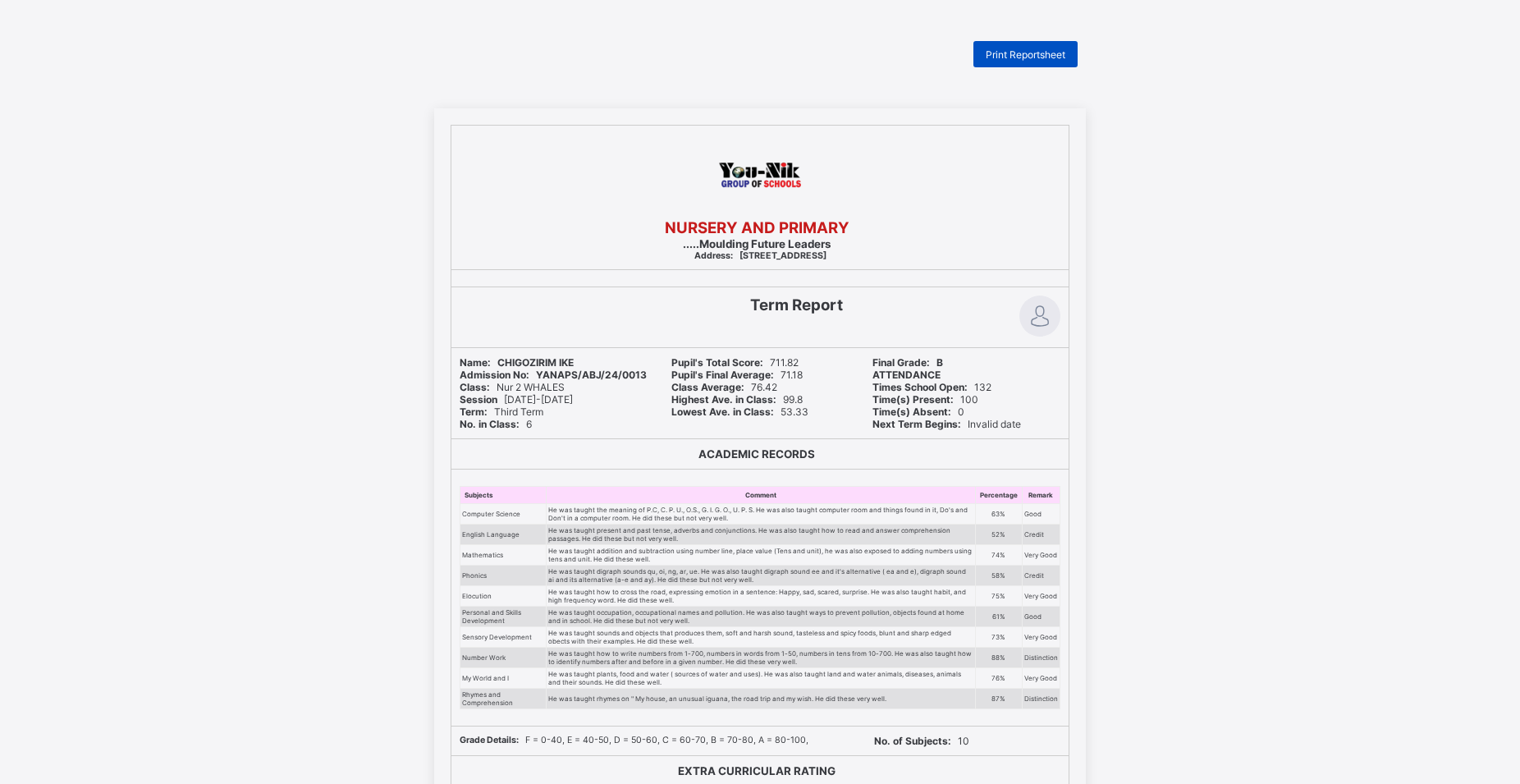
click at [1060, 46] on div "Print Reportsheet" at bounding box center [1026, 54] width 104 height 26
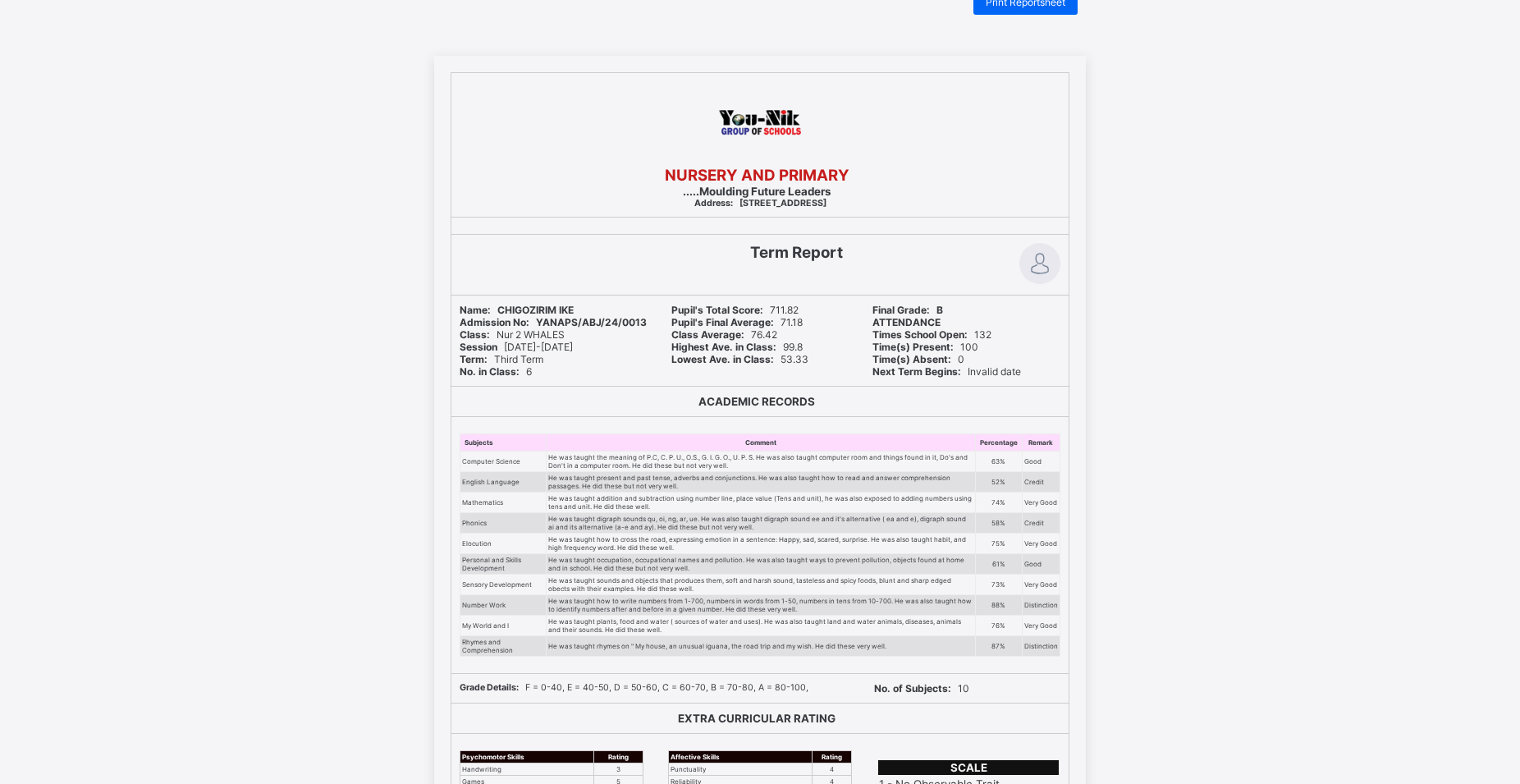
scroll to position [276, 0]
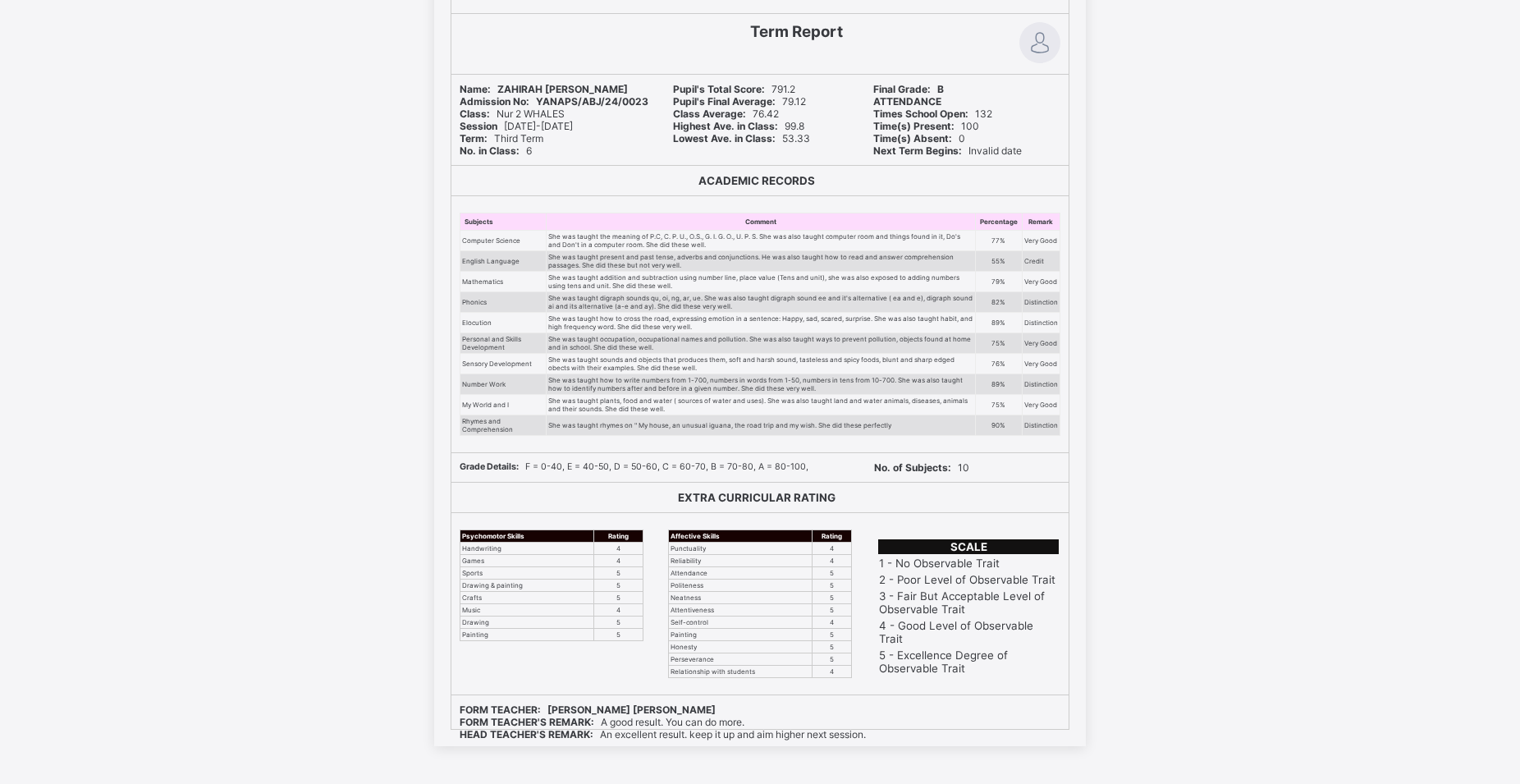
scroll to position [276, 0]
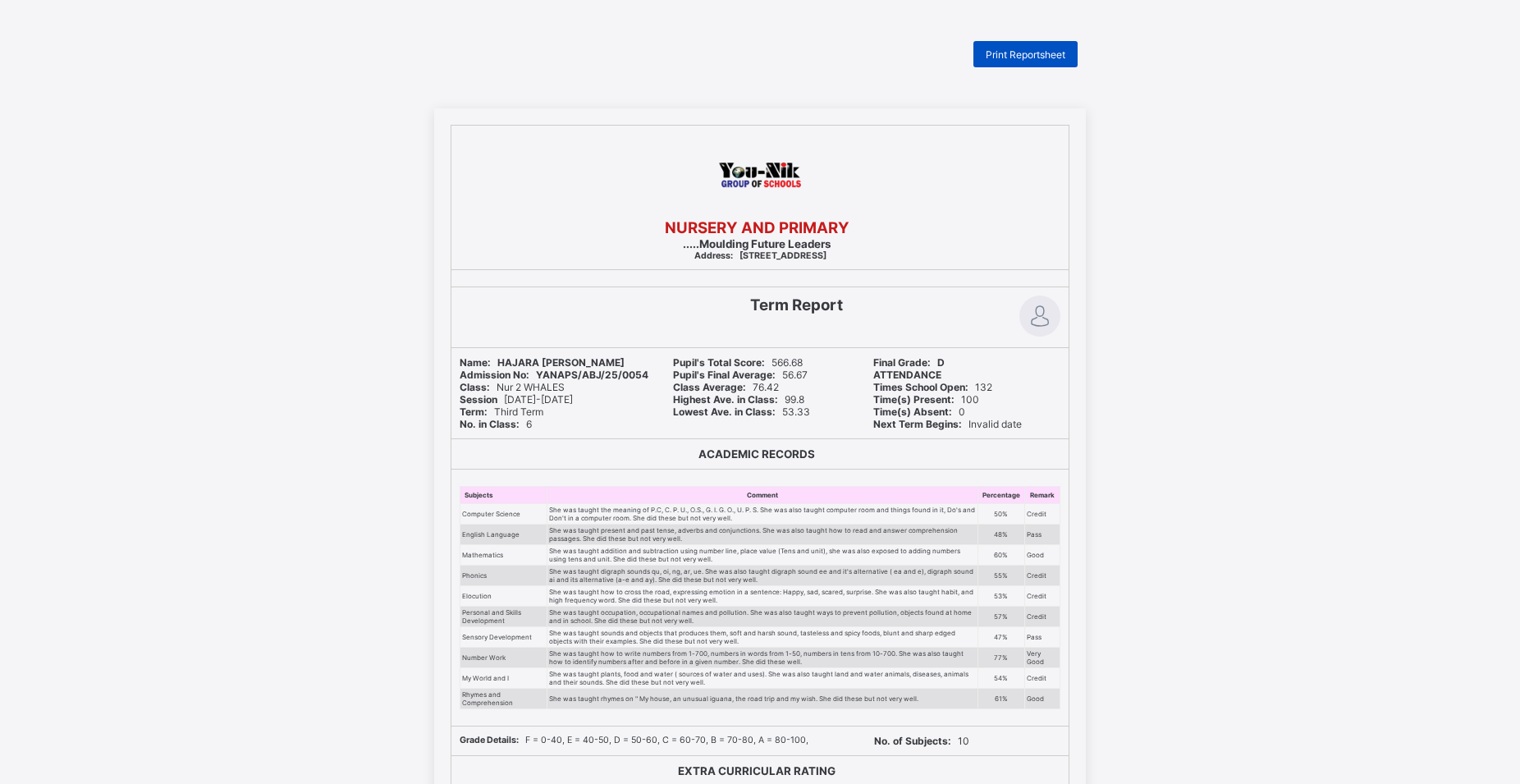
click at [989, 54] on div "Print Reportsheet" at bounding box center [1026, 54] width 104 height 26
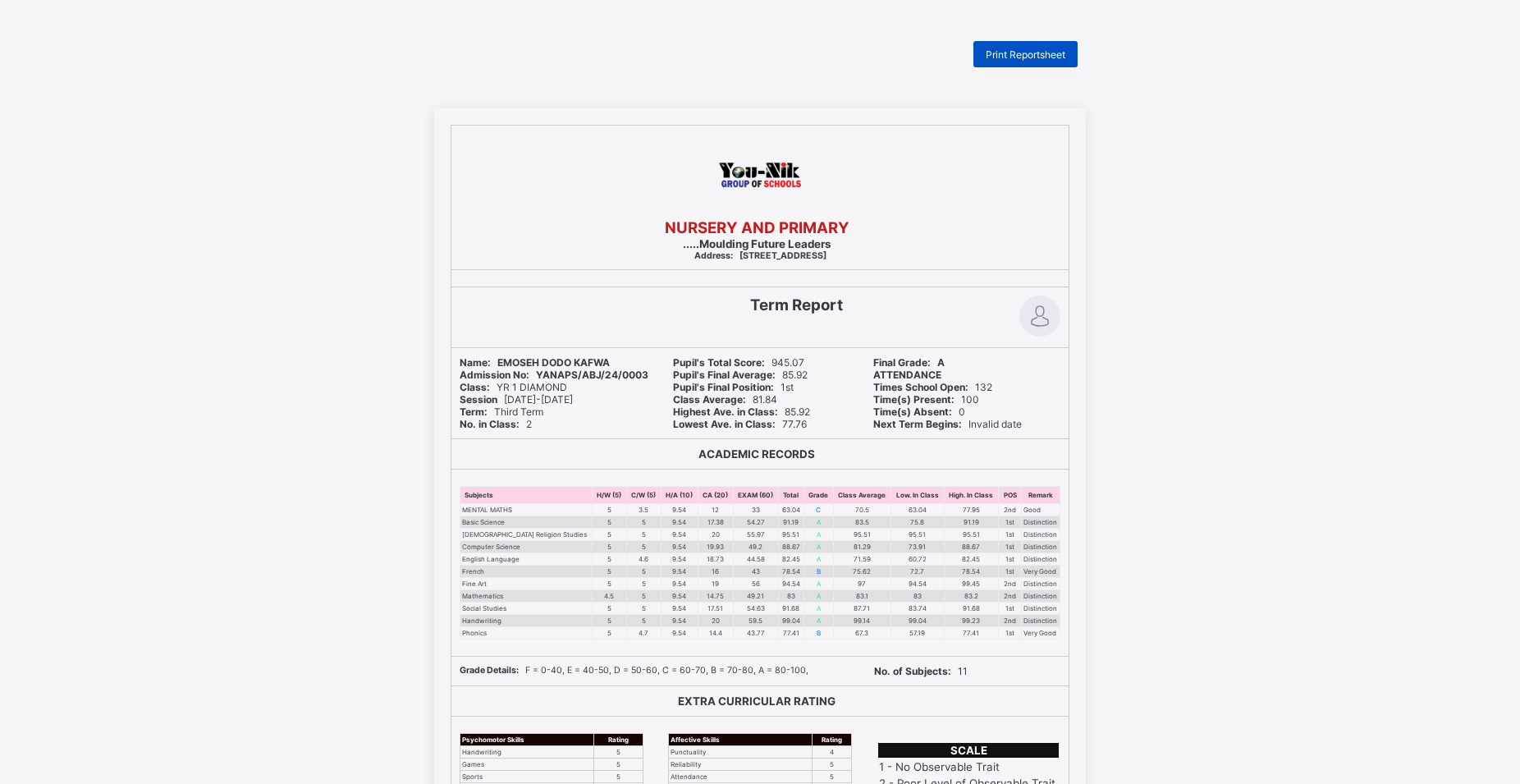
click at [1046, 53] on span "Print Reportsheet" at bounding box center [1025, 55] width 79 height 13
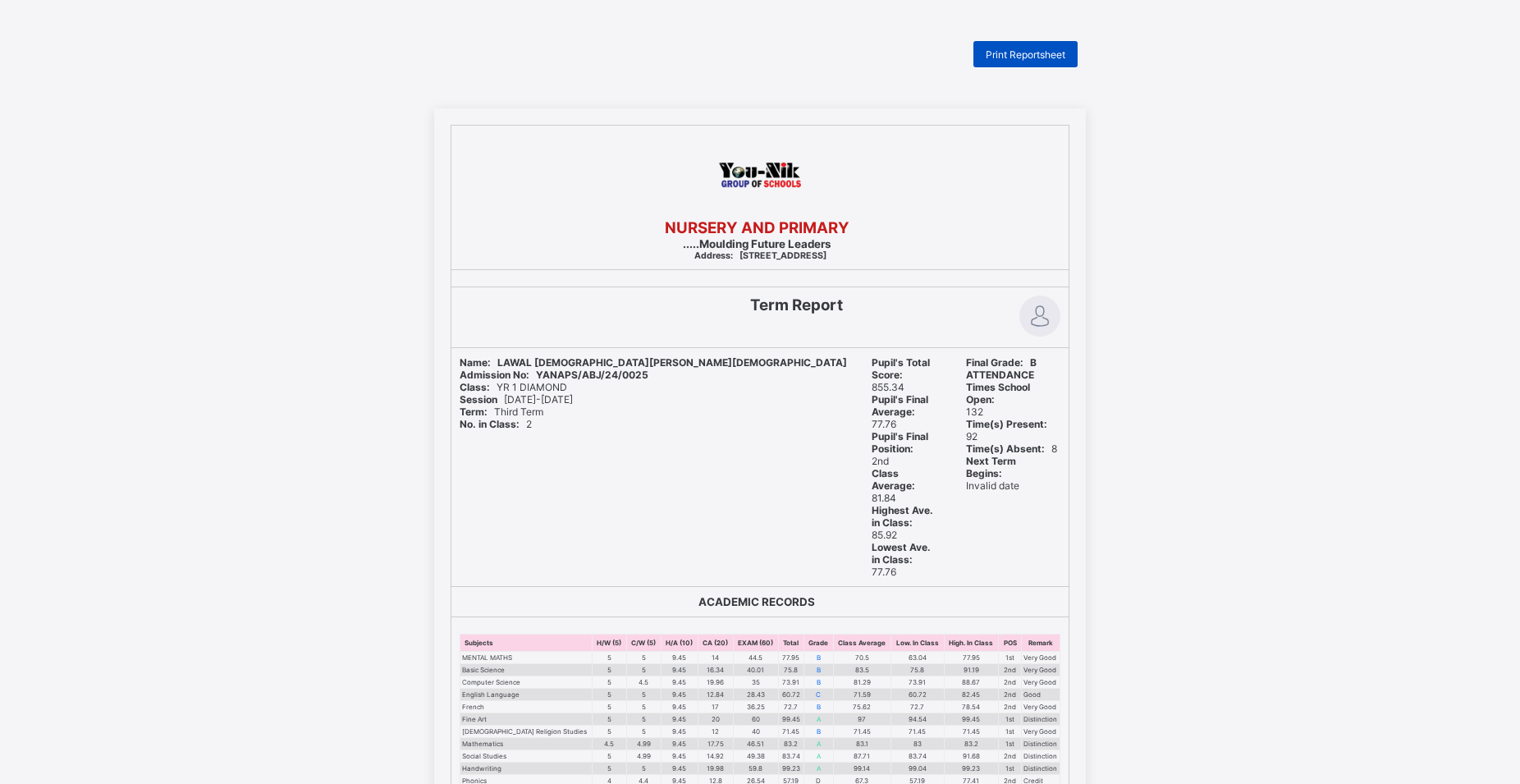
click at [1059, 53] on span "Print Reportsheet" at bounding box center [1025, 55] width 79 height 13
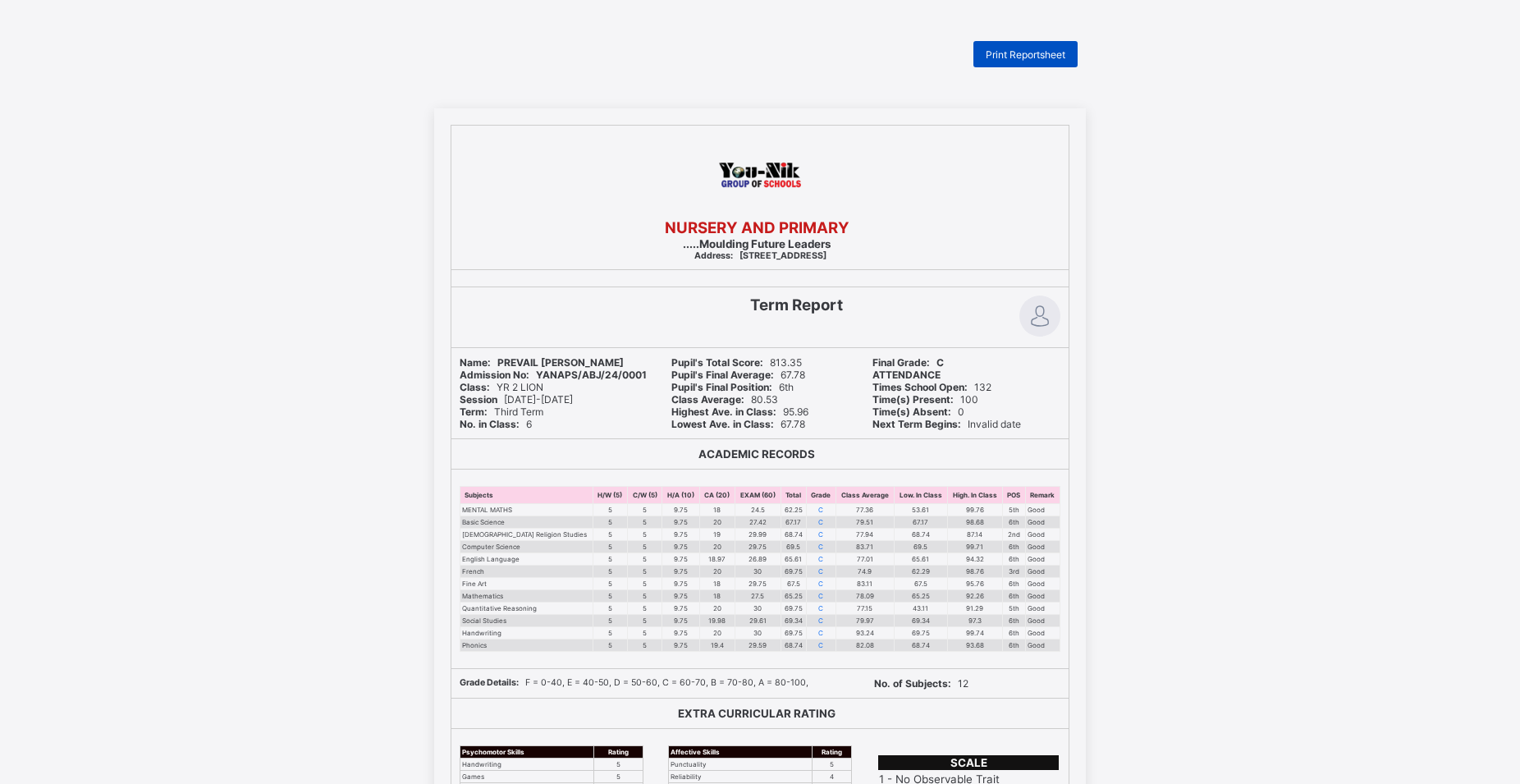
click at [998, 55] on span "Print Reportsheet" at bounding box center [1025, 55] width 79 height 13
